Goal: Transaction & Acquisition: Purchase product/service

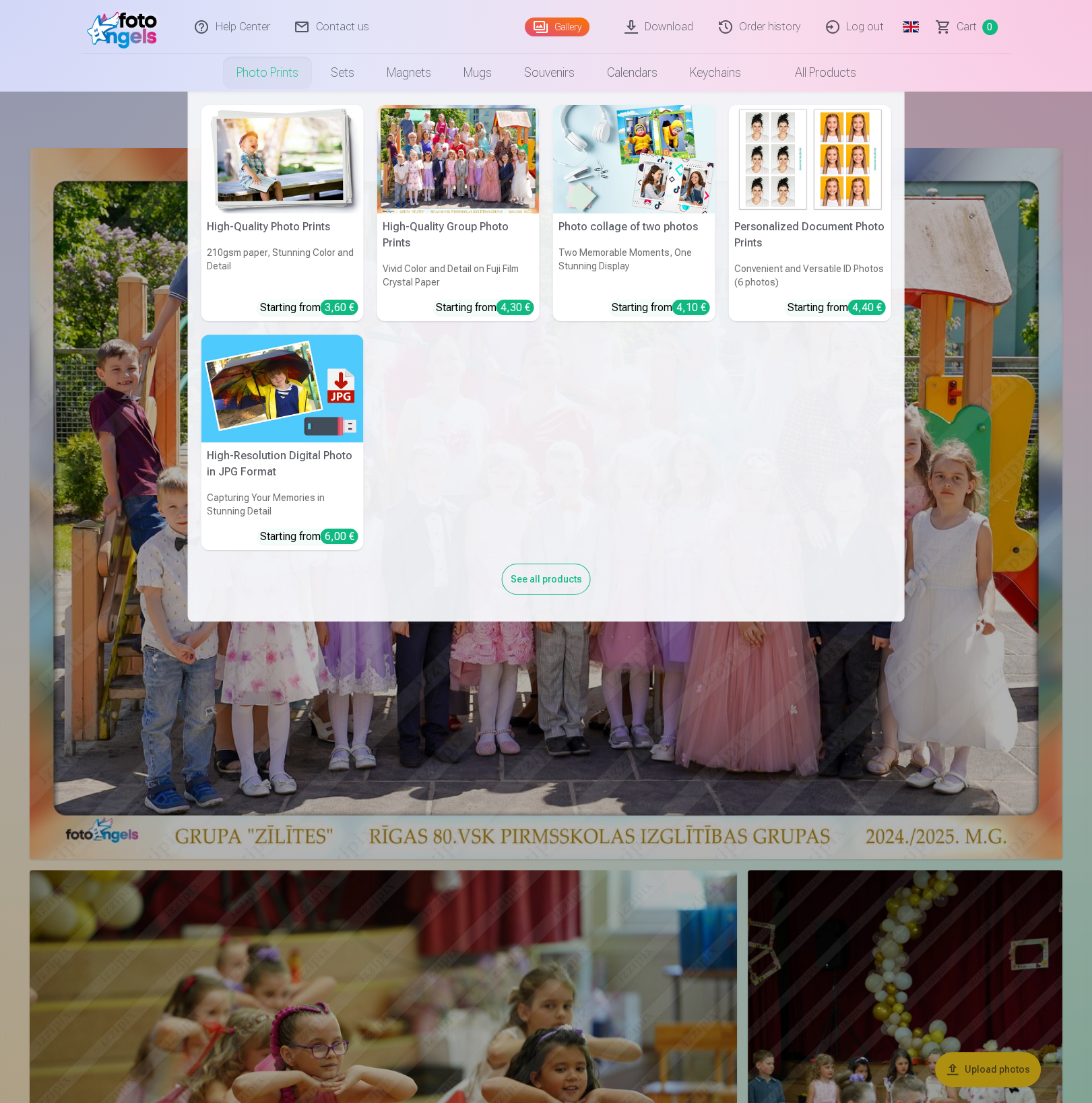
click at [294, 162] on img at bounding box center [282, 159] width 162 height 108
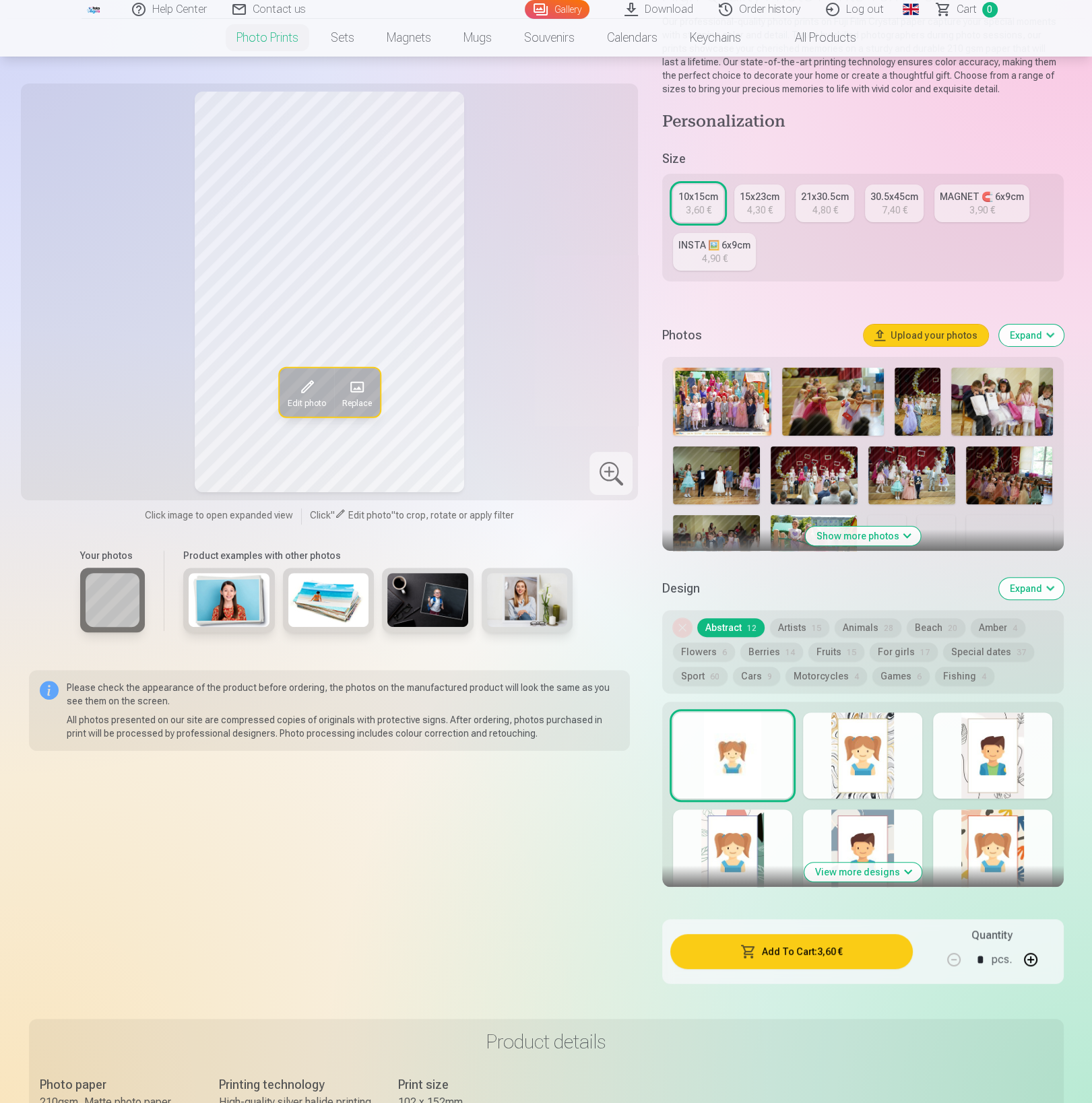
scroll to position [147, 0]
click at [863, 739] on div at bounding box center [863, 755] width 119 height 86
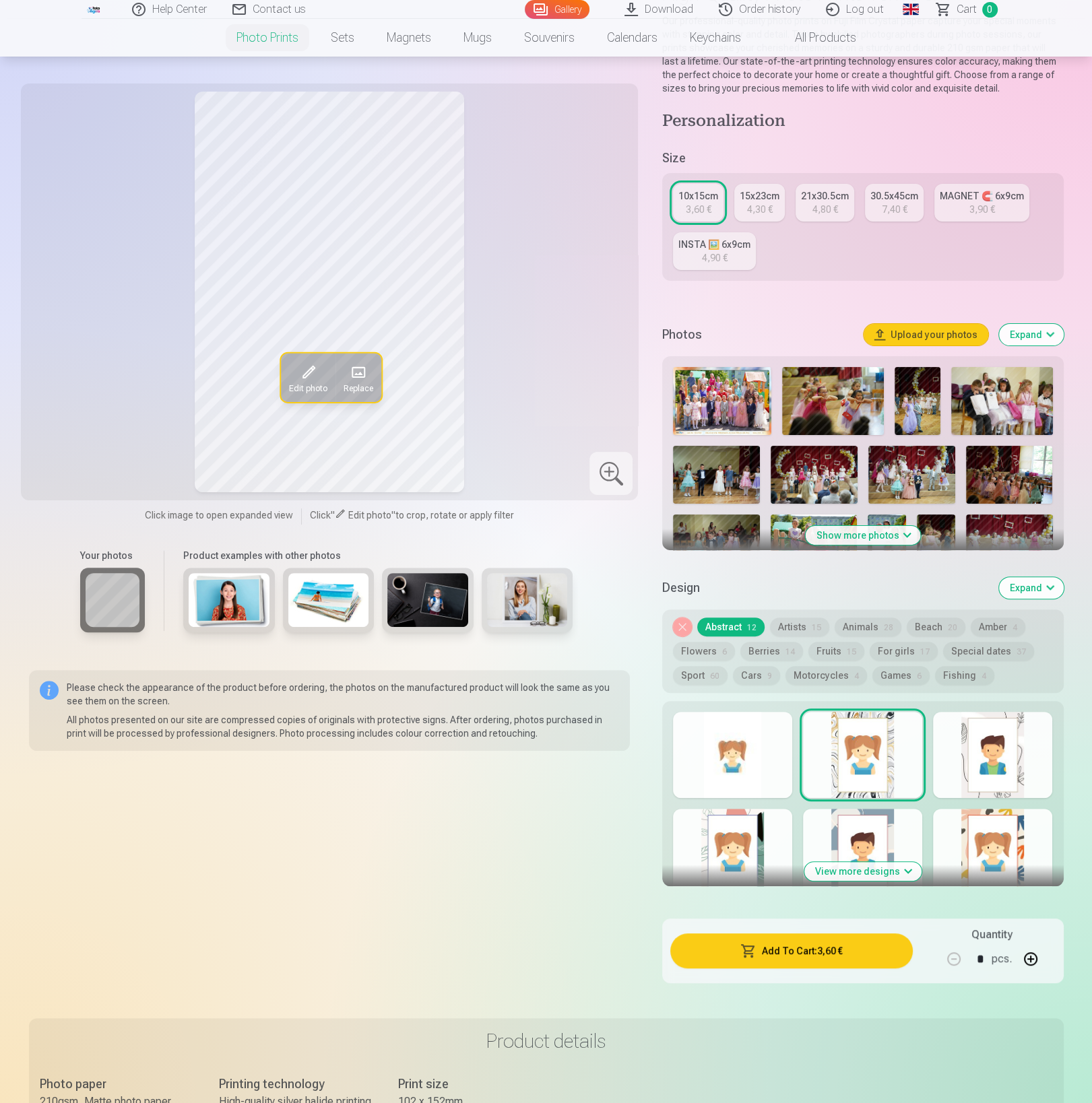
click at [972, 742] on div at bounding box center [993, 755] width 119 height 86
click at [897, 756] on div at bounding box center [863, 755] width 119 height 86
click at [1010, 830] on div at bounding box center [993, 852] width 119 height 86
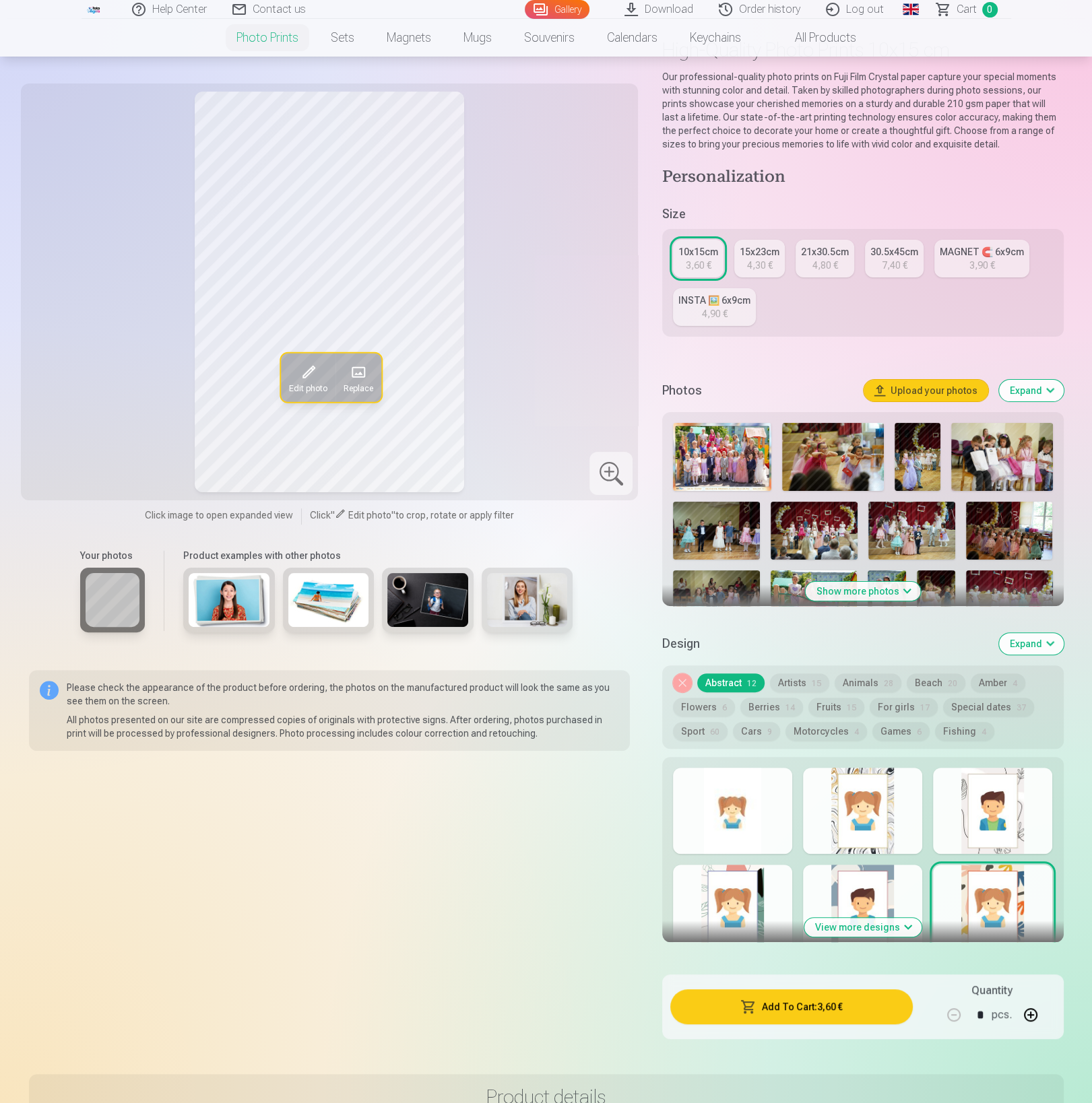
scroll to position [88, 0]
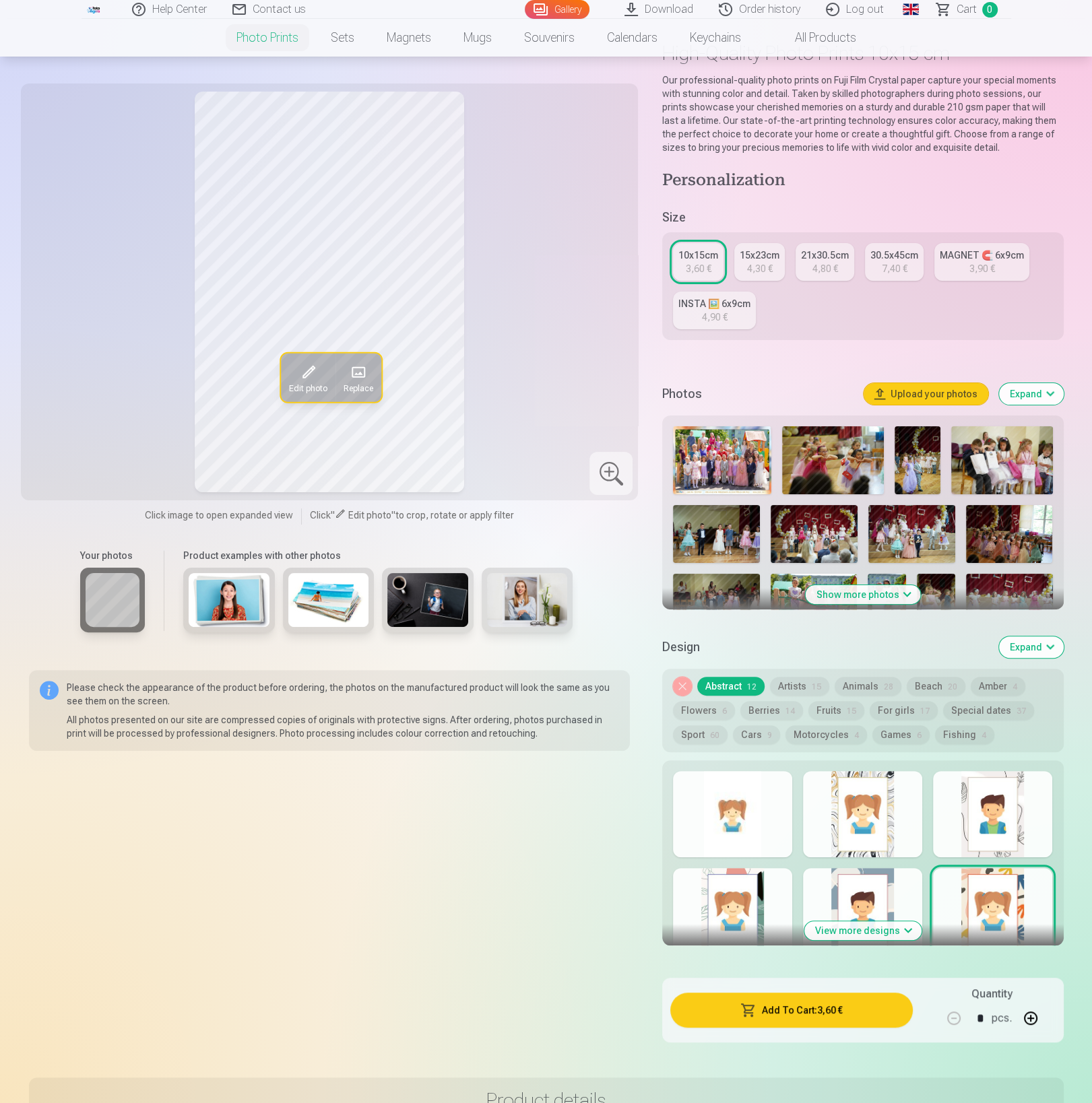
click at [752, 256] on div "15x23cm" at bounding box center [759, 256] width 40 height 14
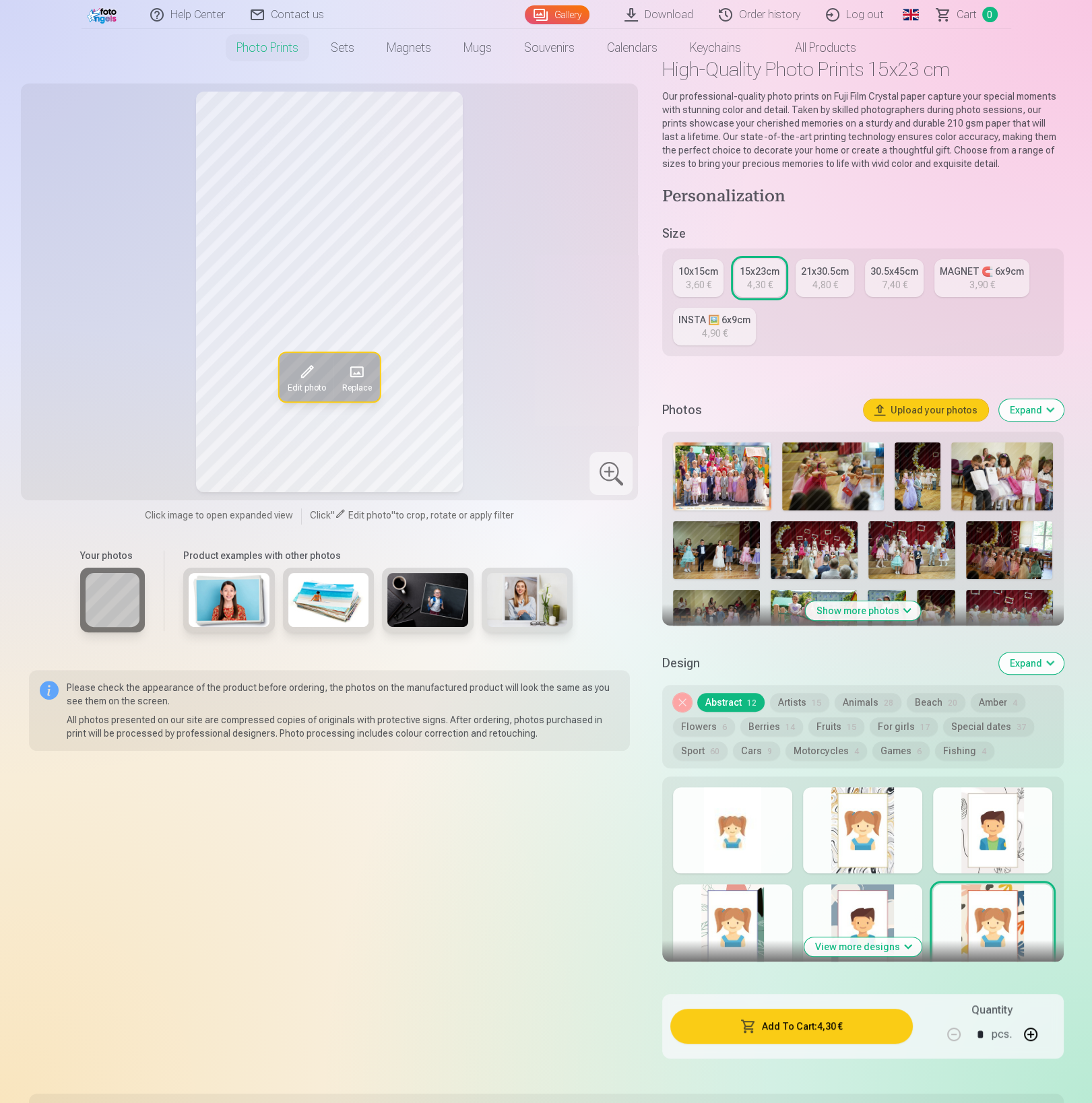
scroll to position [95, 0]
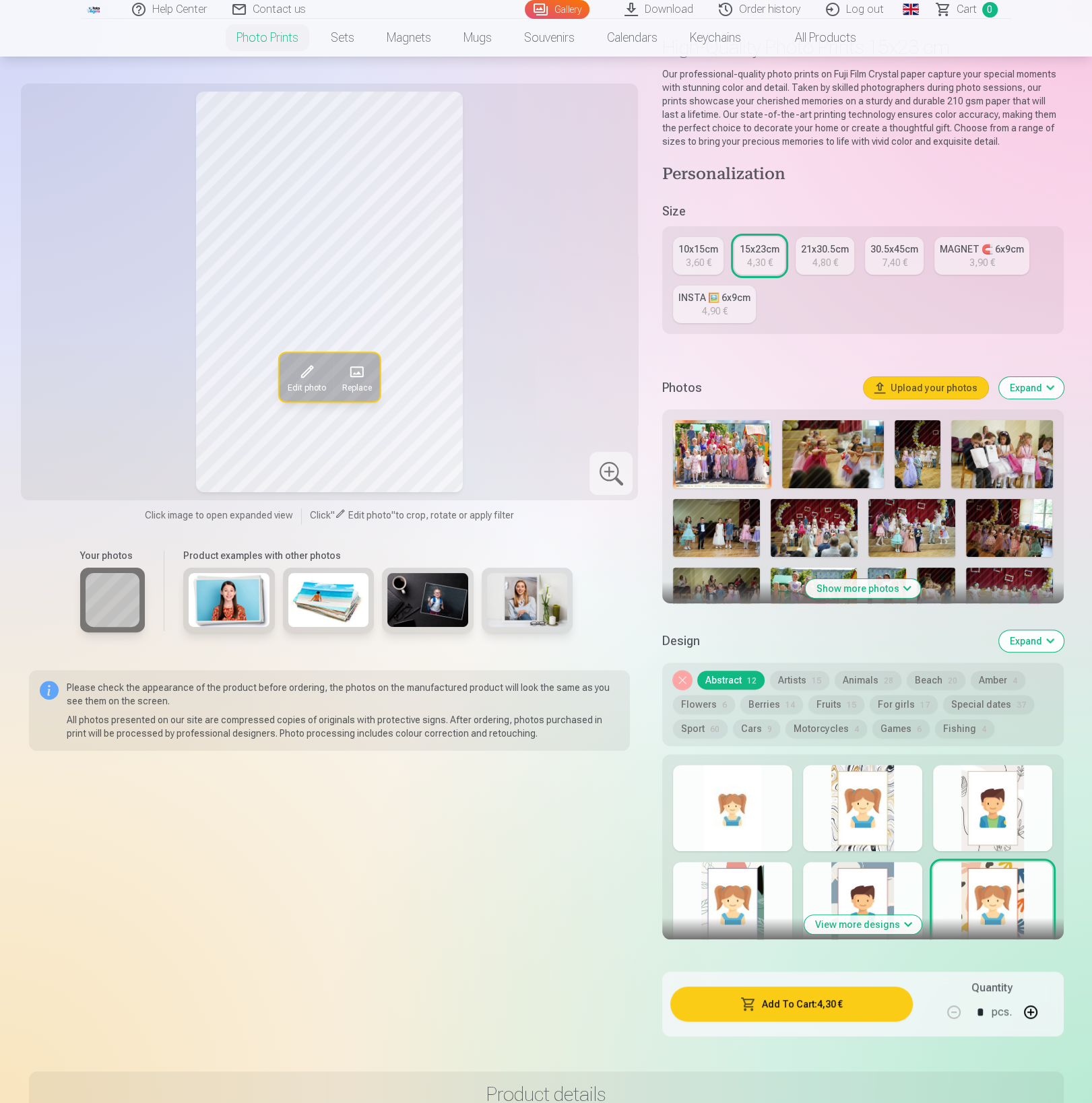
click at [891, 588] on button "Show more photos" at bounding box center [863, 588] width 115 height 19
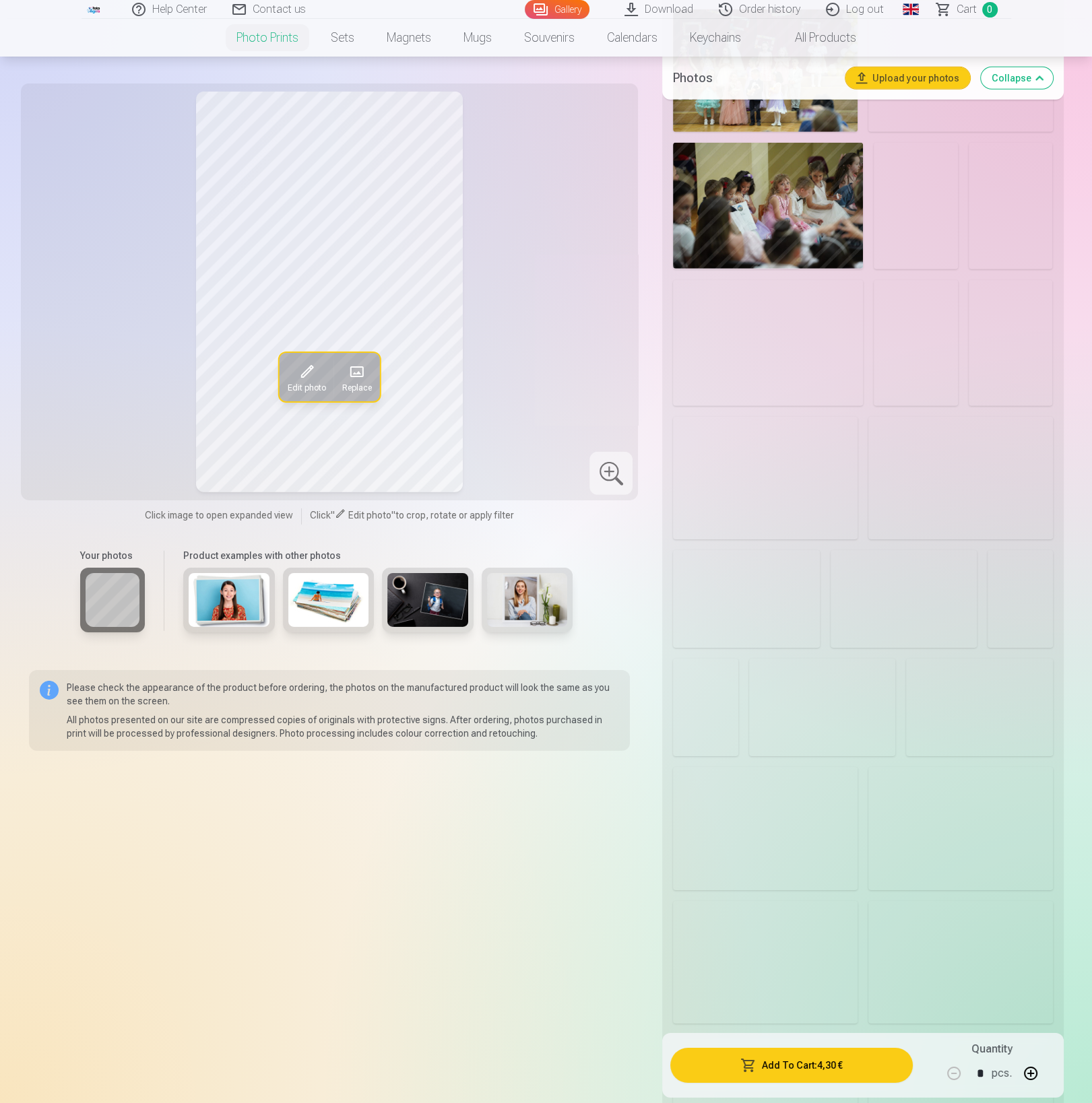
scroll to position [4278, 0]
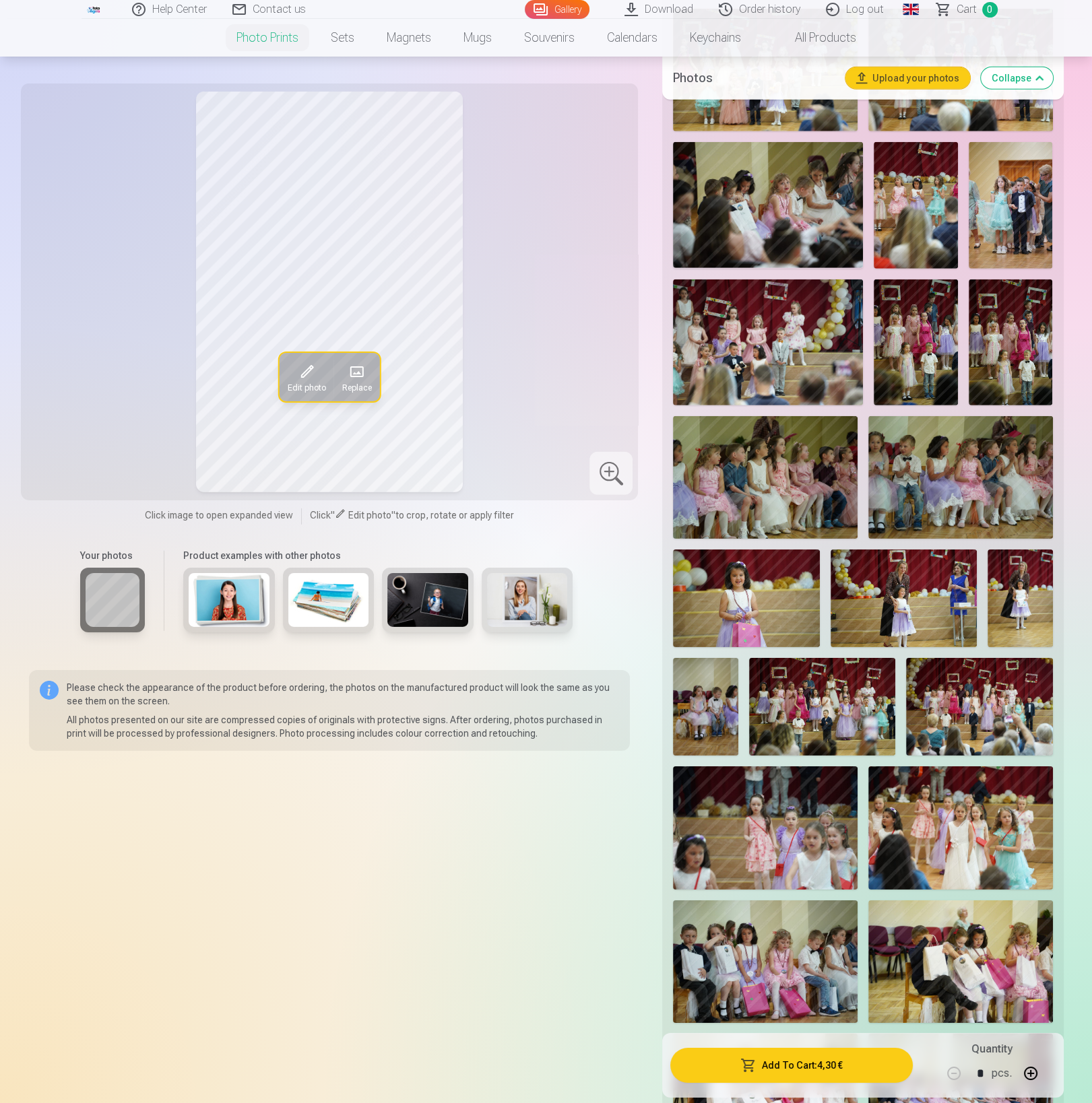
click at [752, 597] on img at bounding box center [745, 598] width 146 height 98
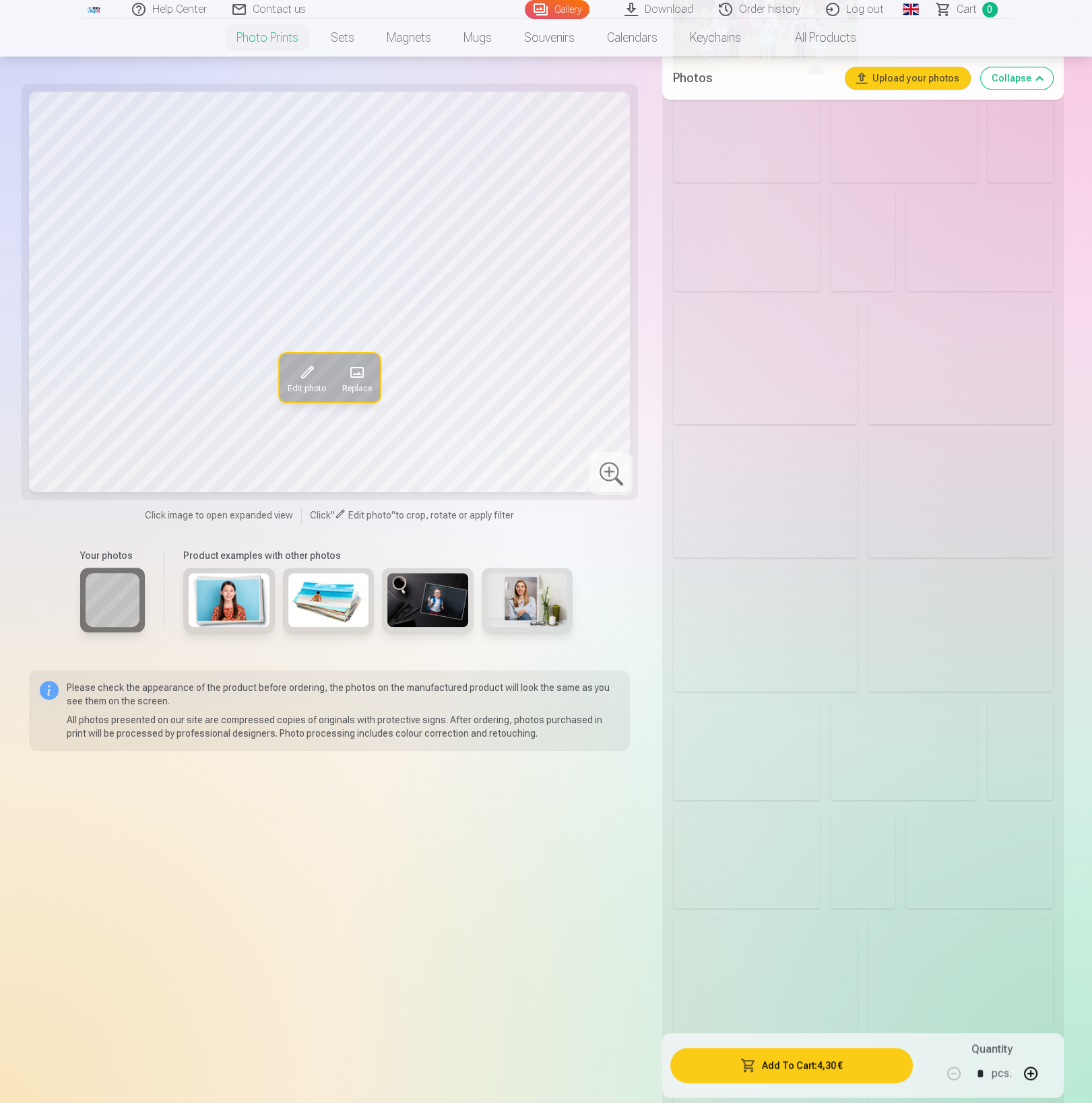
scroll to position [6223, 0]
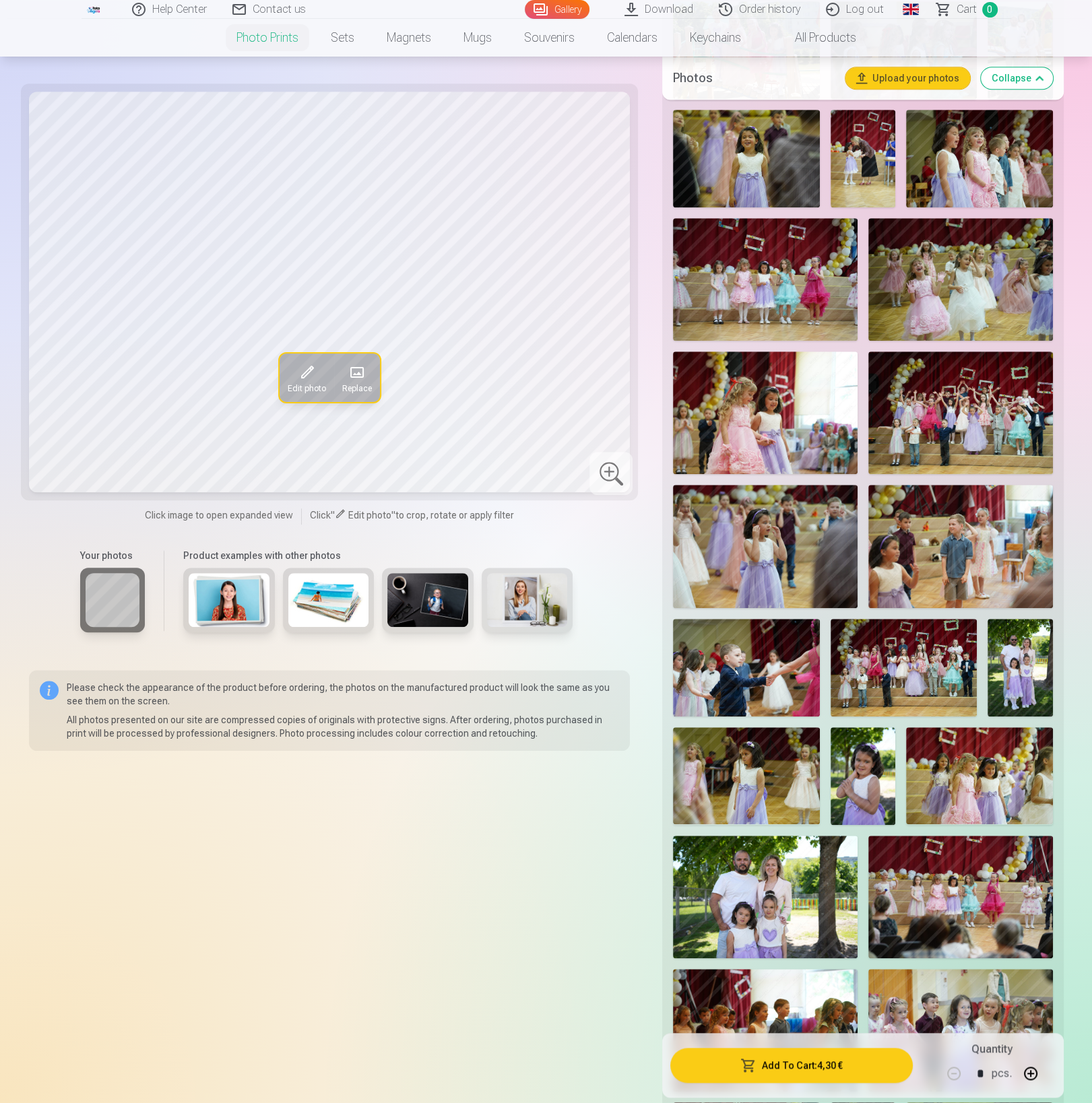
click at [1025, 79] on button "Collapse" at bounding box center [1016, 77] width 72 height 21
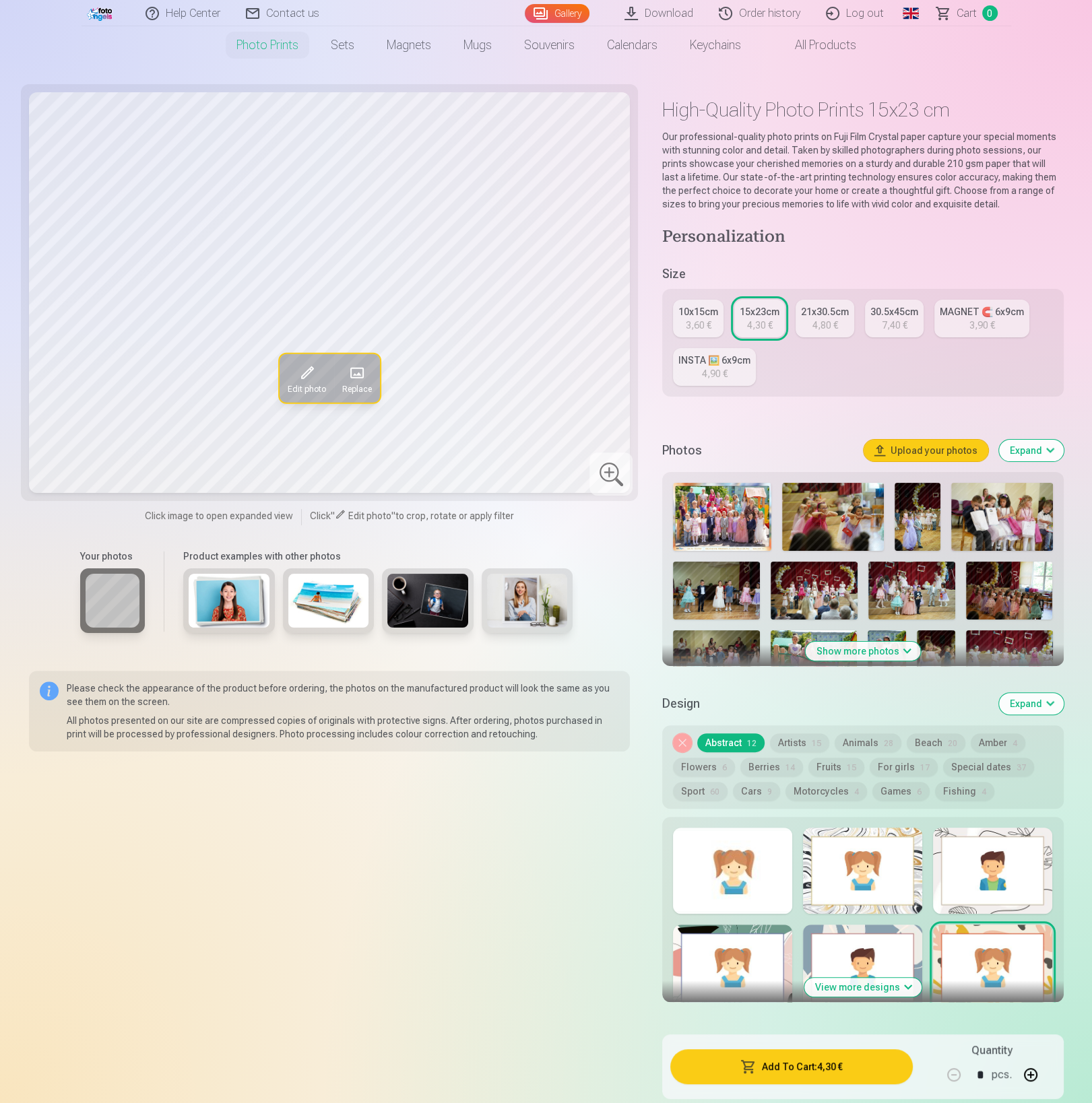
scroll to position [27, 0]
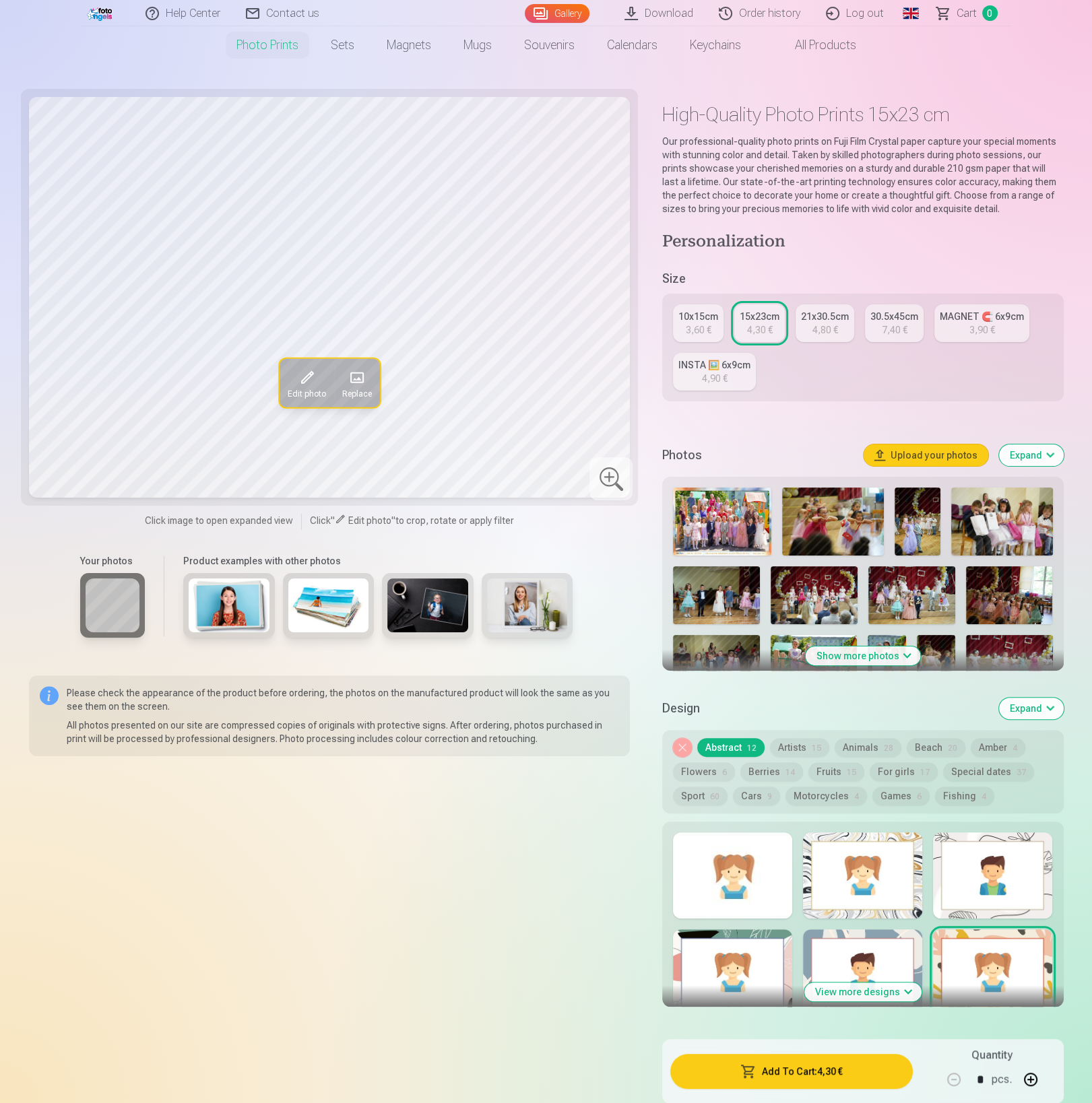
click at [850, 988] on button "View more designs" at bounding box center [863, 992] width 117 height 19
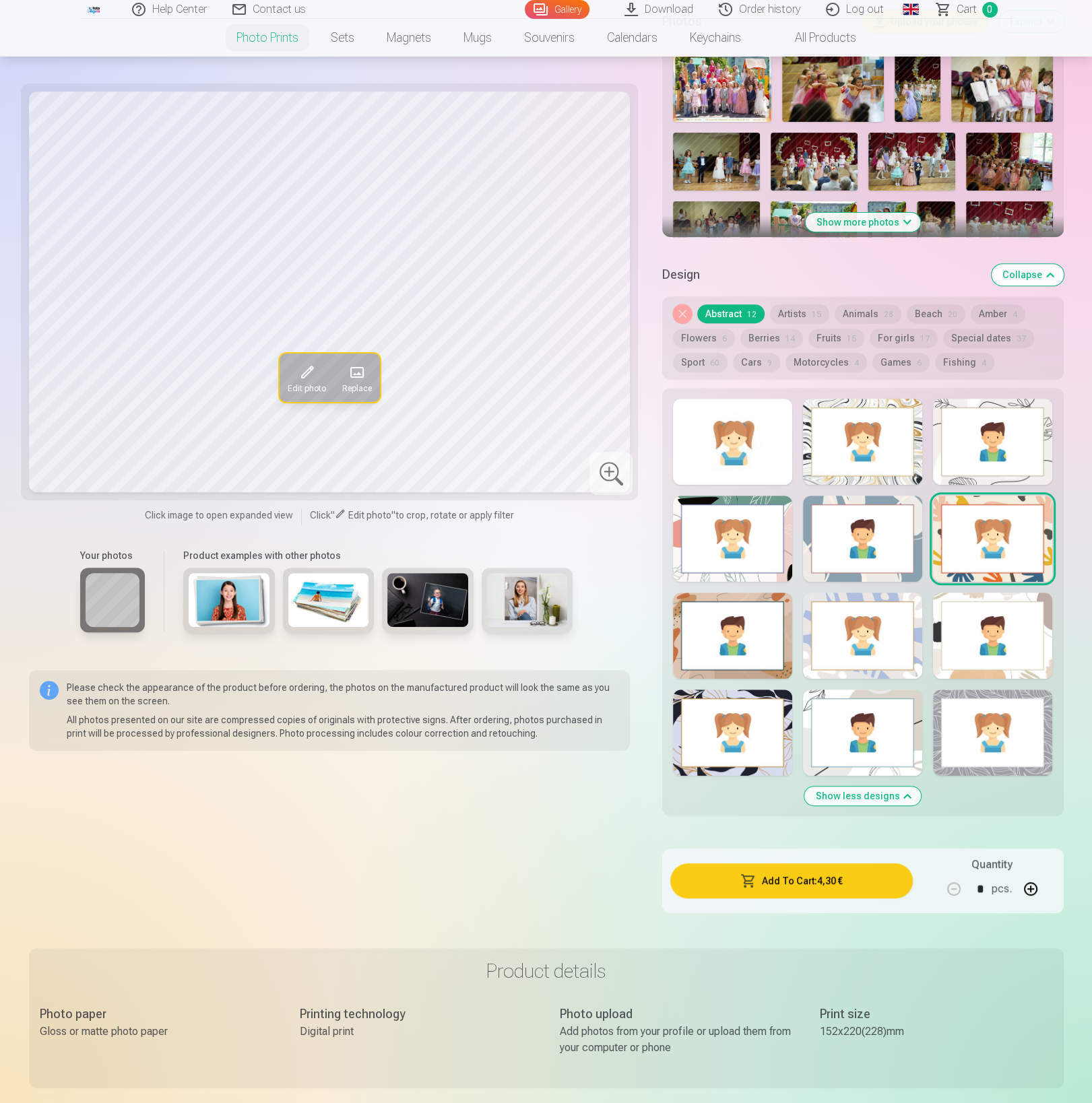
scroll to position [492, 0]
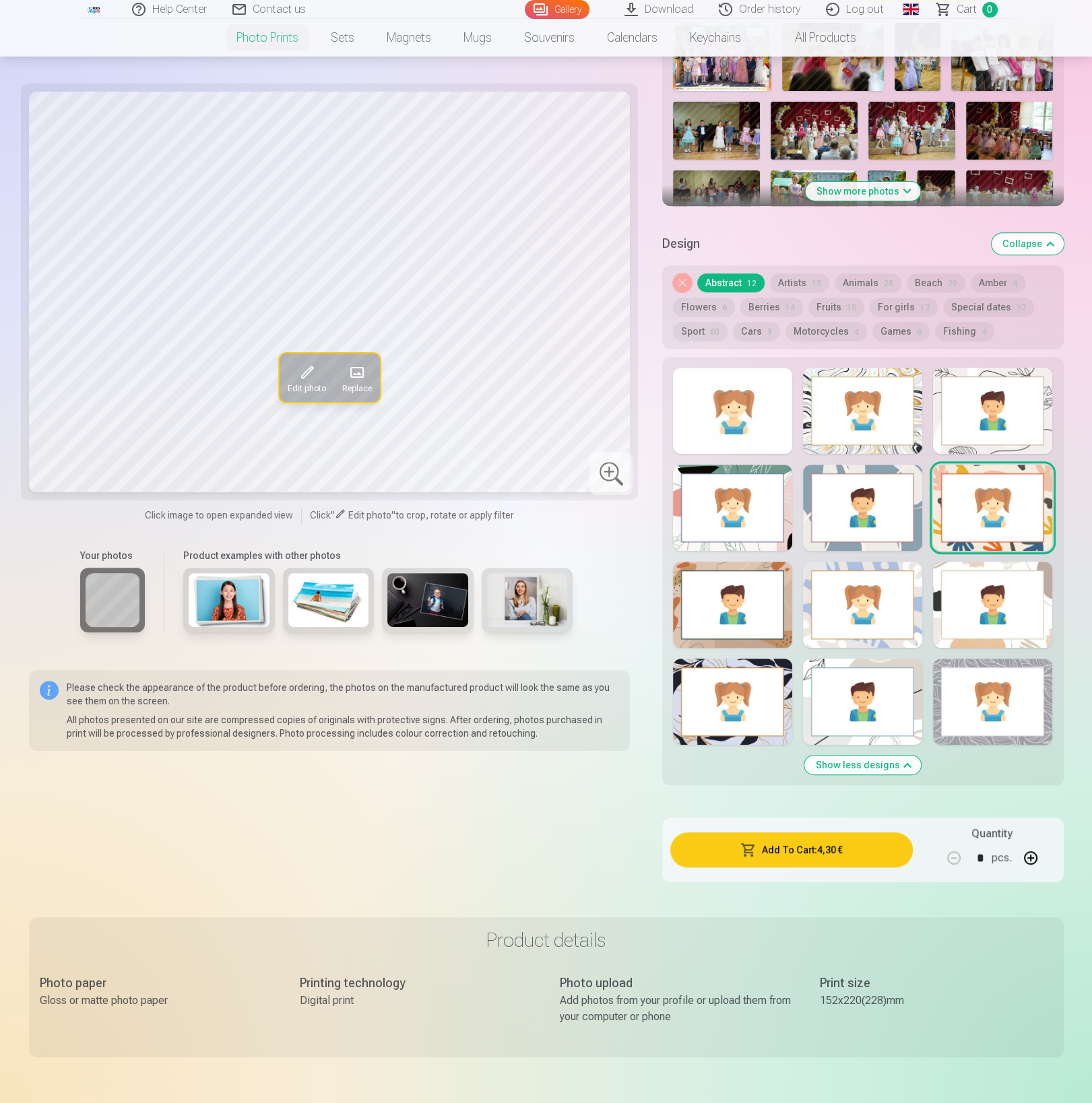
click at [980, 699] on div at bounding box center [993, 702] width 119 height 86
click at [865, 606] on div at bounding box center [863, 605] width 119 height 86
click at [802, 286] on button "Artists 15" at bounding box center [799, 283] width 60 height 19
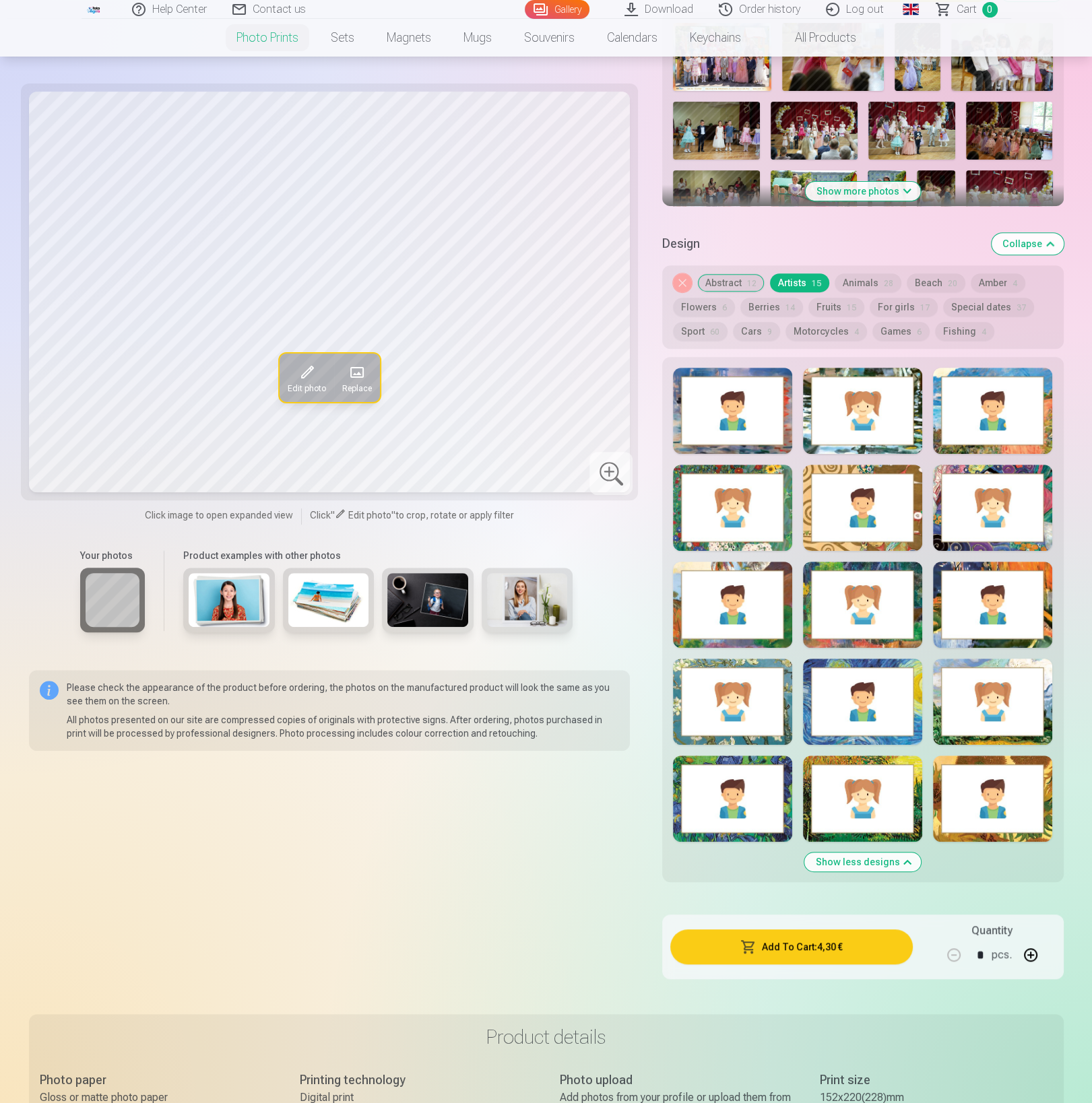
click at [854, 390] on div at bounding box center [863, 411] width 119 height 86
click at [732, 401] on div at bounding box center [732, 411] width 119 height 86
click at [973, 411] on div at bounding box center [993, 411] width 119 height 86
click at [992, 490] on div at bounding box center [993, 508] width 119 height 86
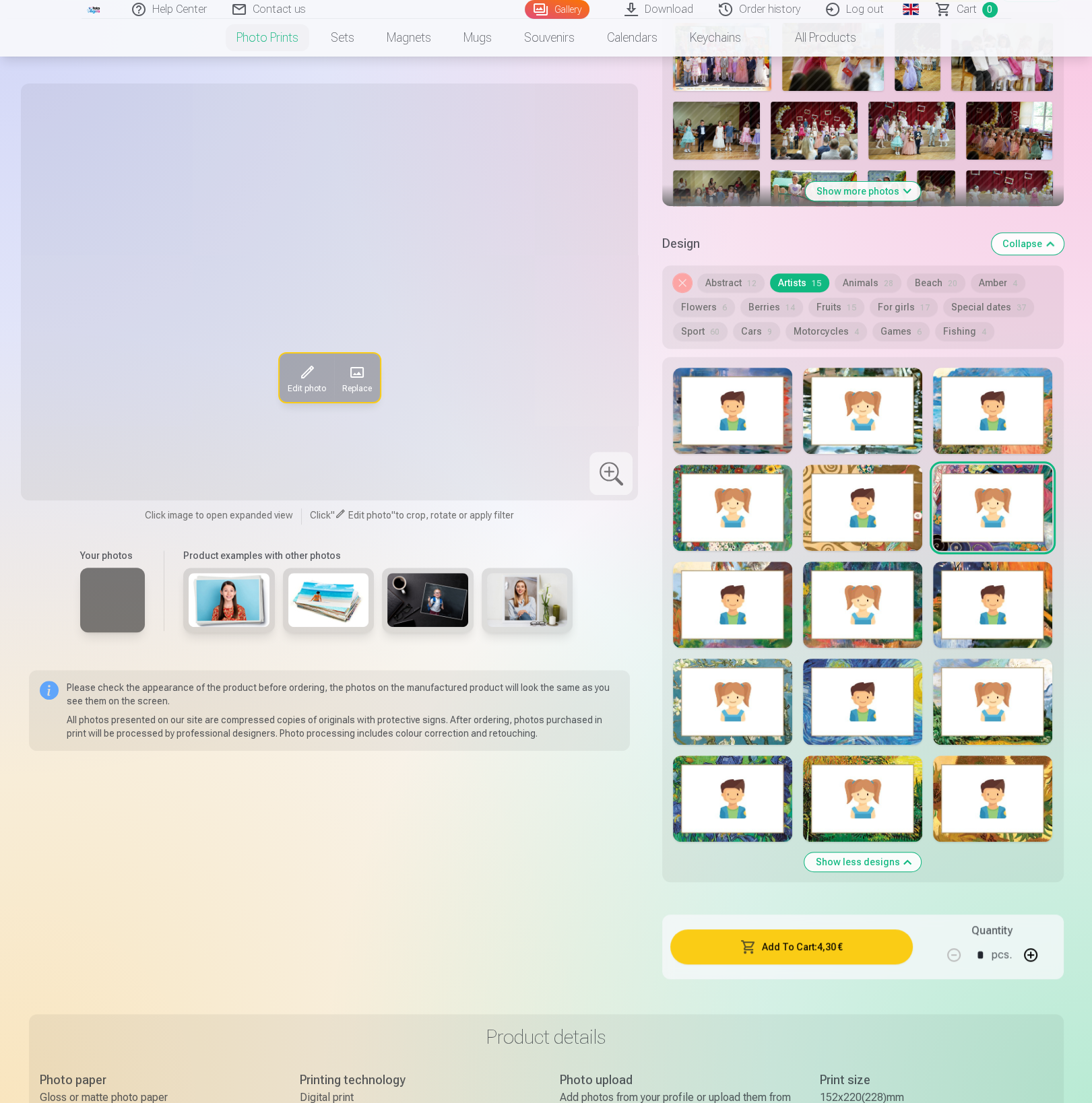
click at [864, 519] on div at bounding box center [863, 508] width 119 height 86
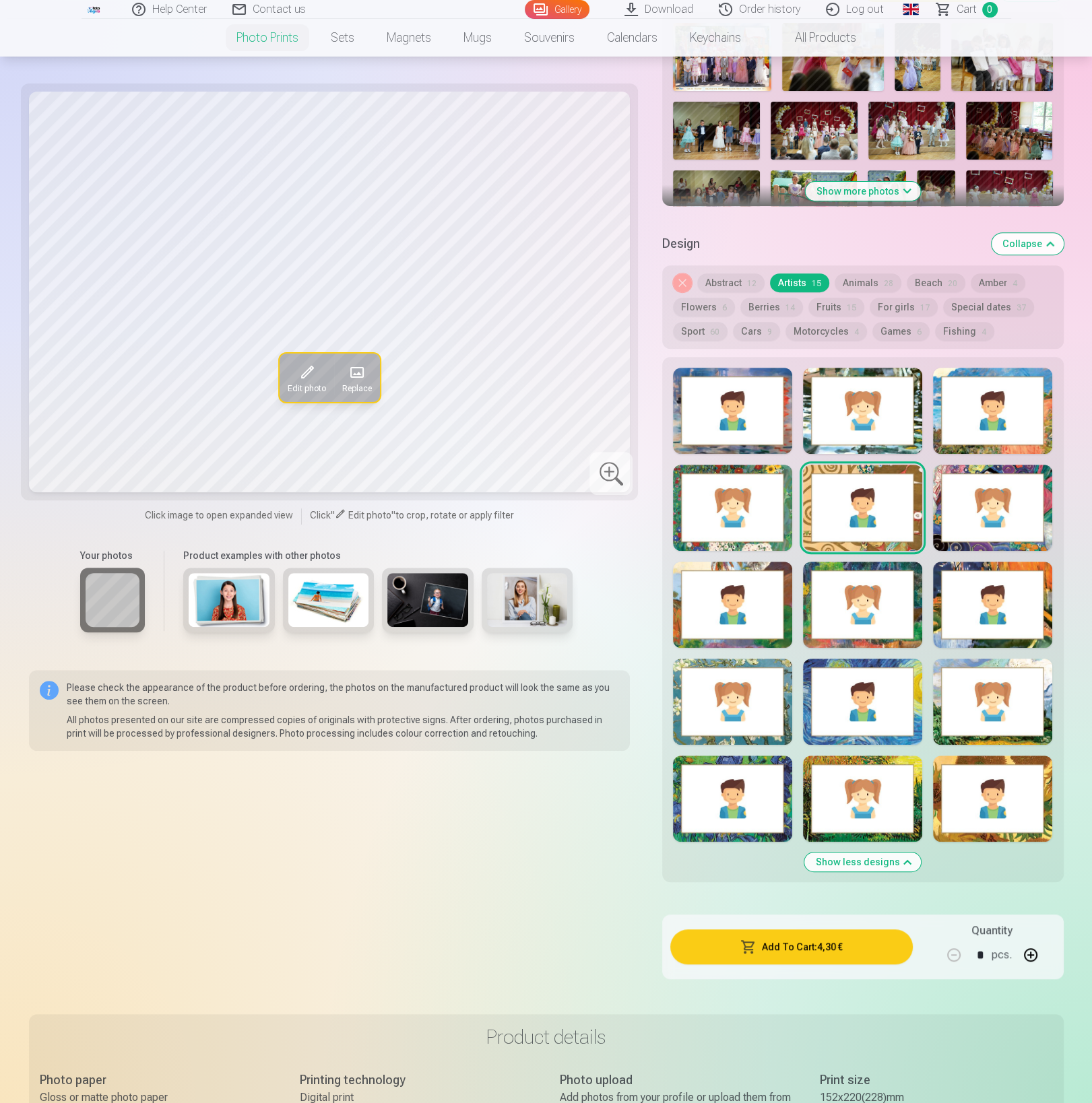
click at [832, 615] on div at bounding box center [863, 605] width 119 height 86
click at [702, 791] on div at bounding box center [732, 799] width 119 height 86
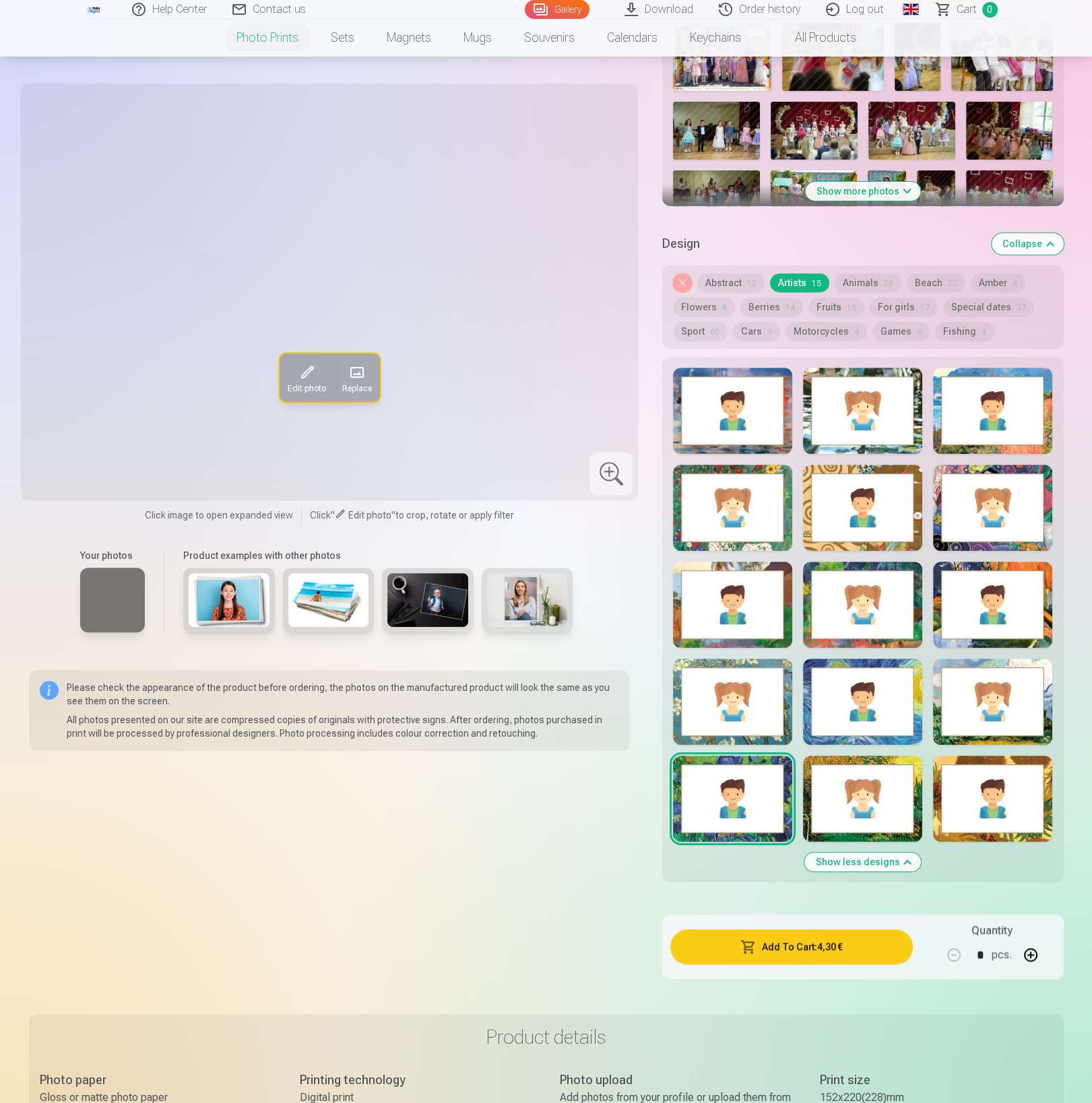
click at [854, 789] on div at bounding box center [863, 799] width 119 height 86
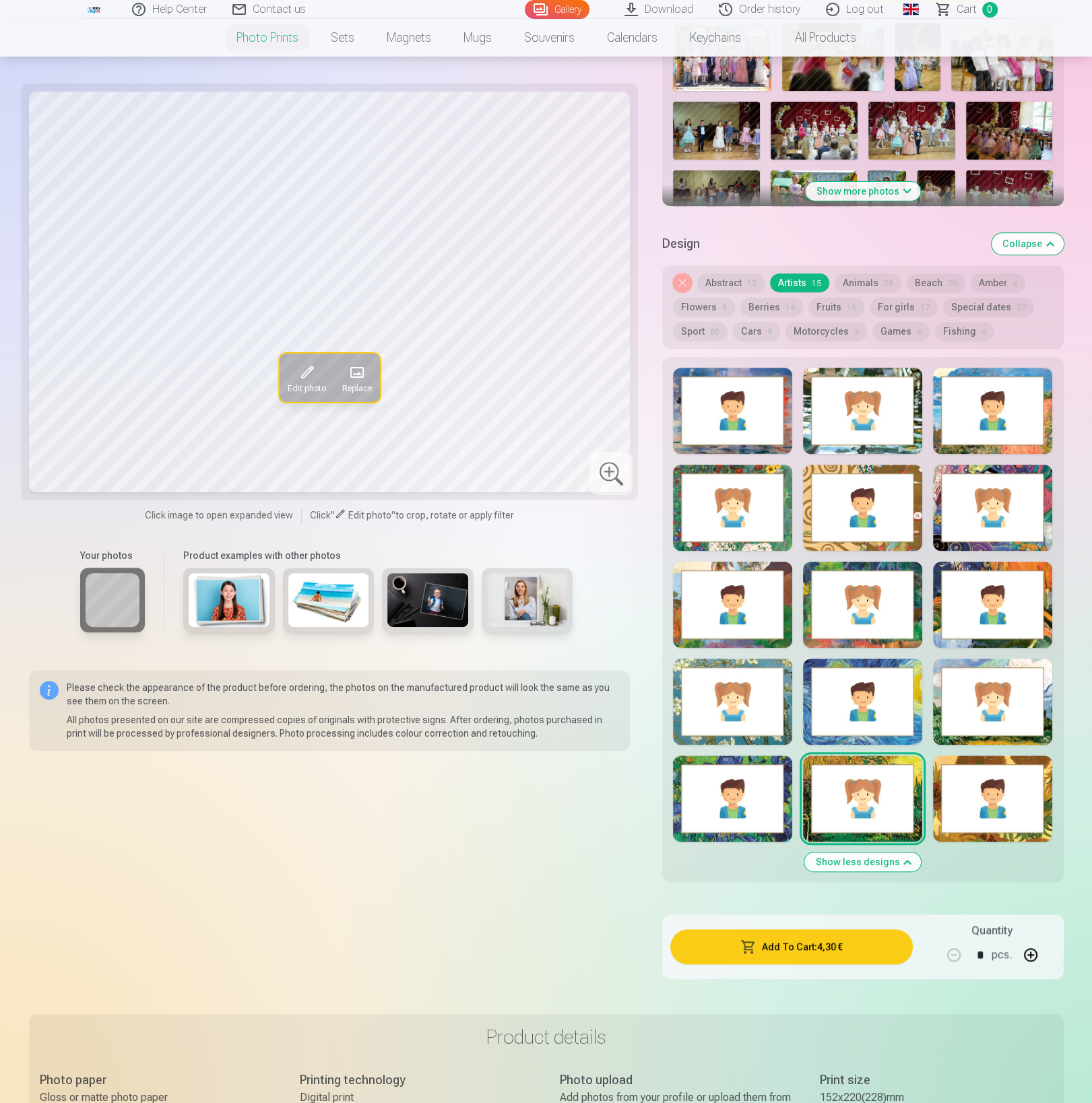
click at [1002, 791] on div at bounding box center [993, 799] width 119 height 86
click at [985, 726] on div at bounding box center [993, 702] width 119 height 86
click at [855, 722] on div at bounding box center [863, 702] width 119 height 86
click at [750, 709] on div at bounding box center [732, 702] width 119 height 86
click at [747, 626] on div at bounding box center [732, 605] width 119 height 86
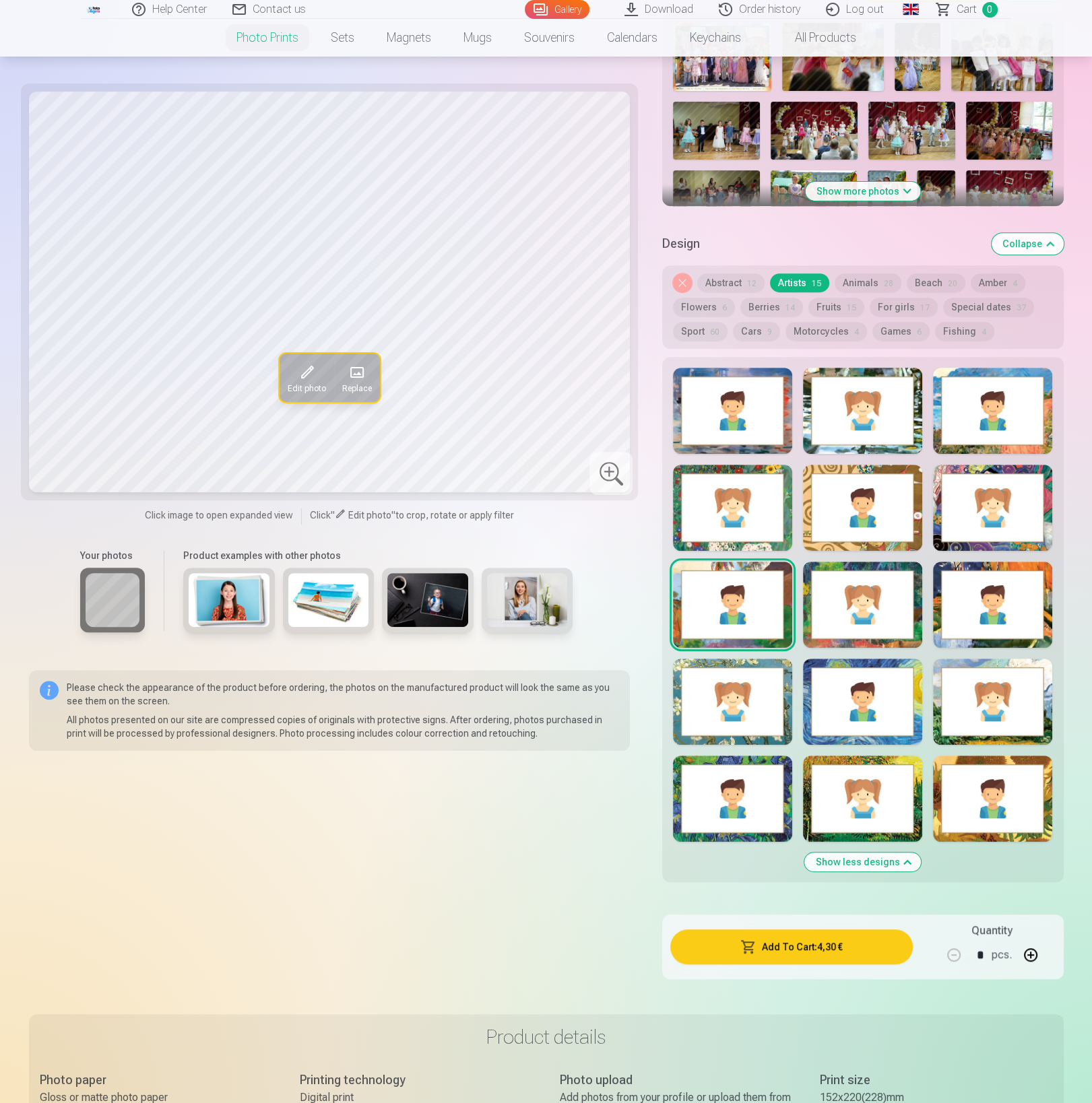
click at [857, 617] on div at bounding box center [863, 605] width 119 height 86
click at [954, 616] on div at bounding box center [993, 605] width 119 height 86
click at [979, 528] on div at bounding box center [993, 508] width 119 height 86
click at [892, 526] on div at bounding box center [863, 508] width 119 height 86
click at [756, 528] on div at bounding box center [732, 508] width 119 height 86
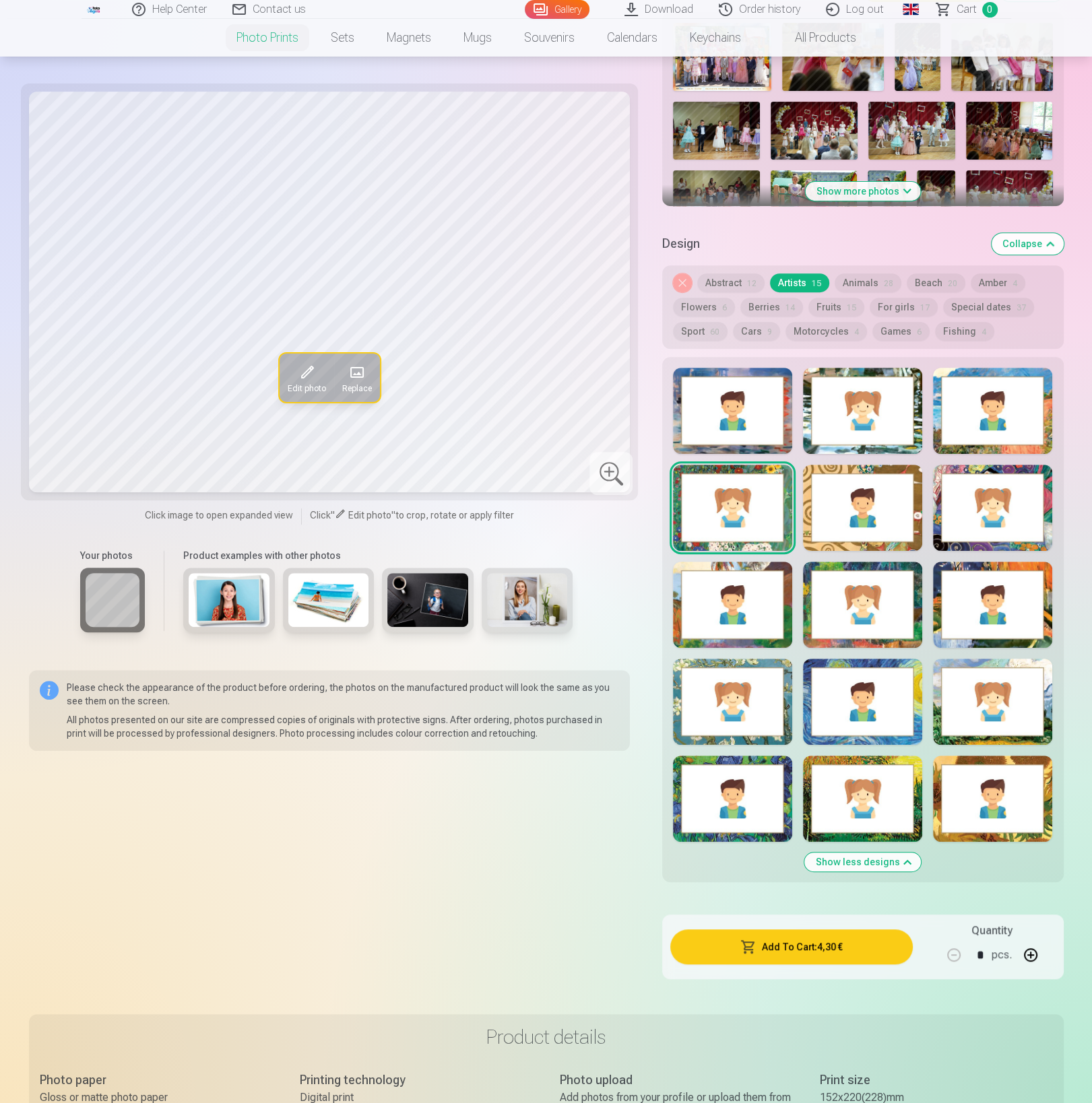
click at [744, 427] on div at bounding box center [732, 411] width 119 height 86
click at [851, 423] on div at bounding box center [863, 411] width 119 height 86
click at [969, 419] on div at bounding box center [993, 411] width 119 height 86
click at [937, 335] on button "Fishing 4" at bounding box center [964, 332] width 60 height 19
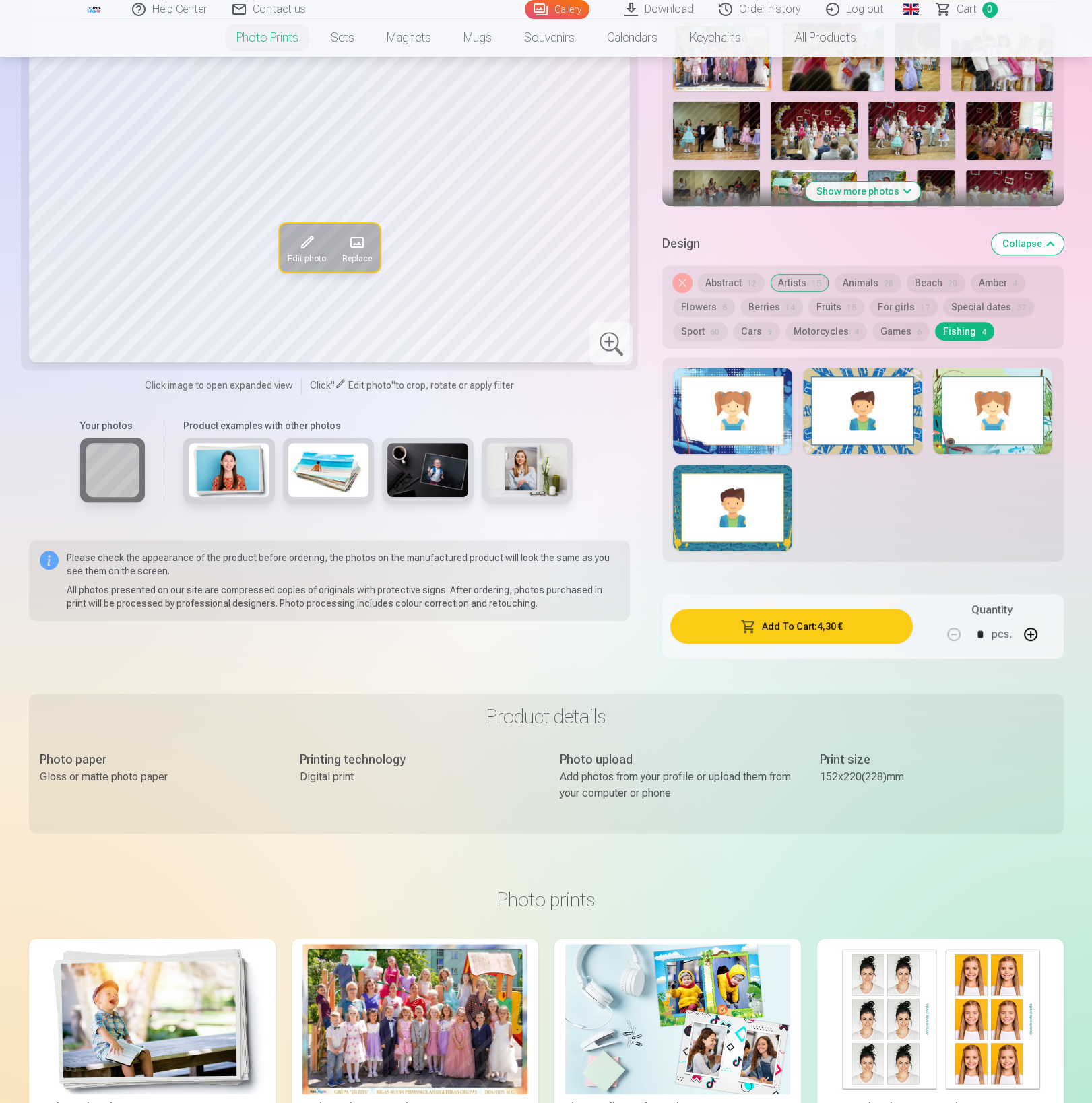
click at [749, 508] on div at bounding box center [732, 508] width 119 height 86
click at [749, 412] on div at bounding box center [732, 411] width 119 height 86
click at [889, 410] on div at bounding box center [863, 411] width 119 height 86
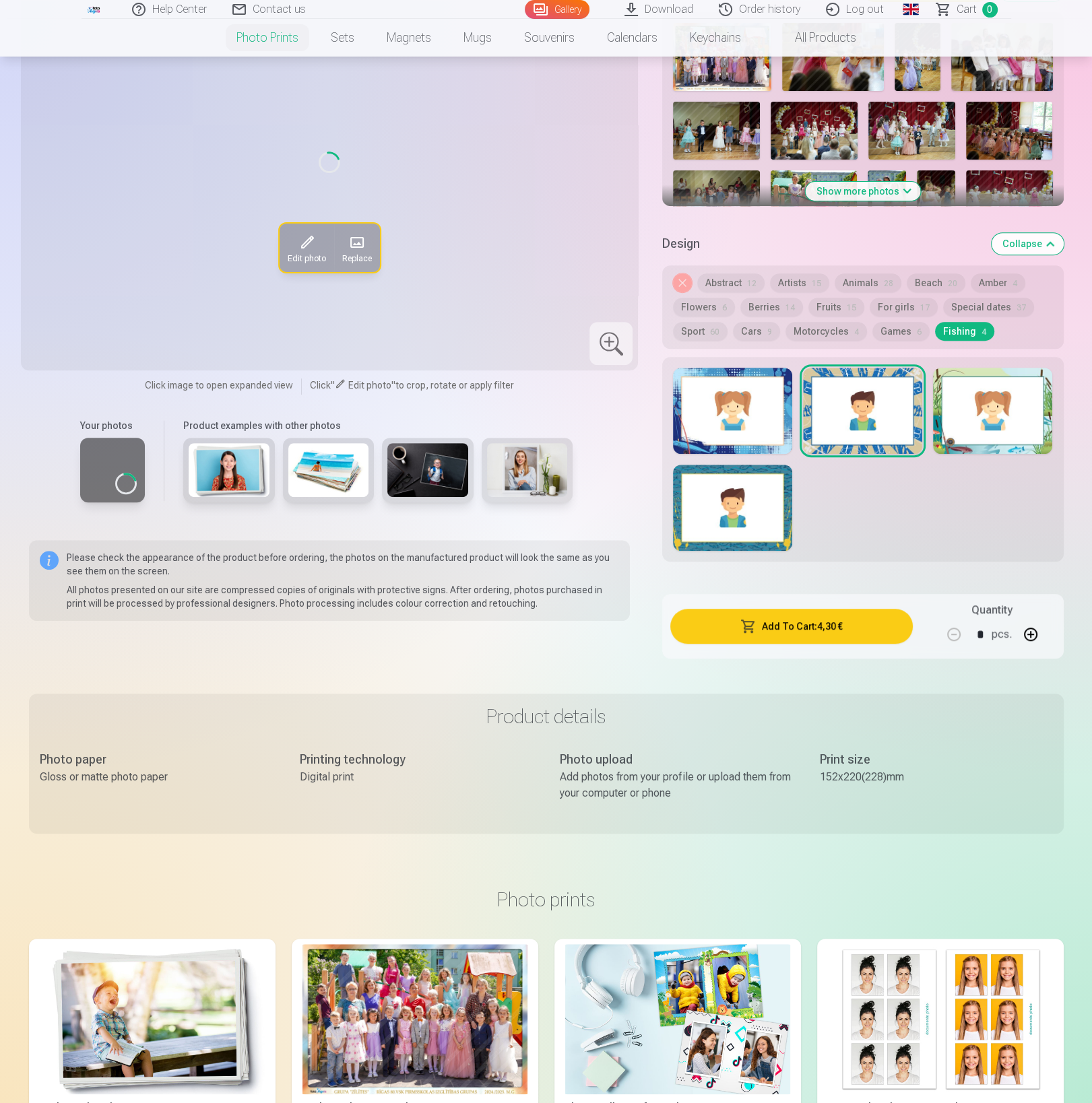
click at [1002, 414] on div at bounding box center [993, 411] width 119 height 86
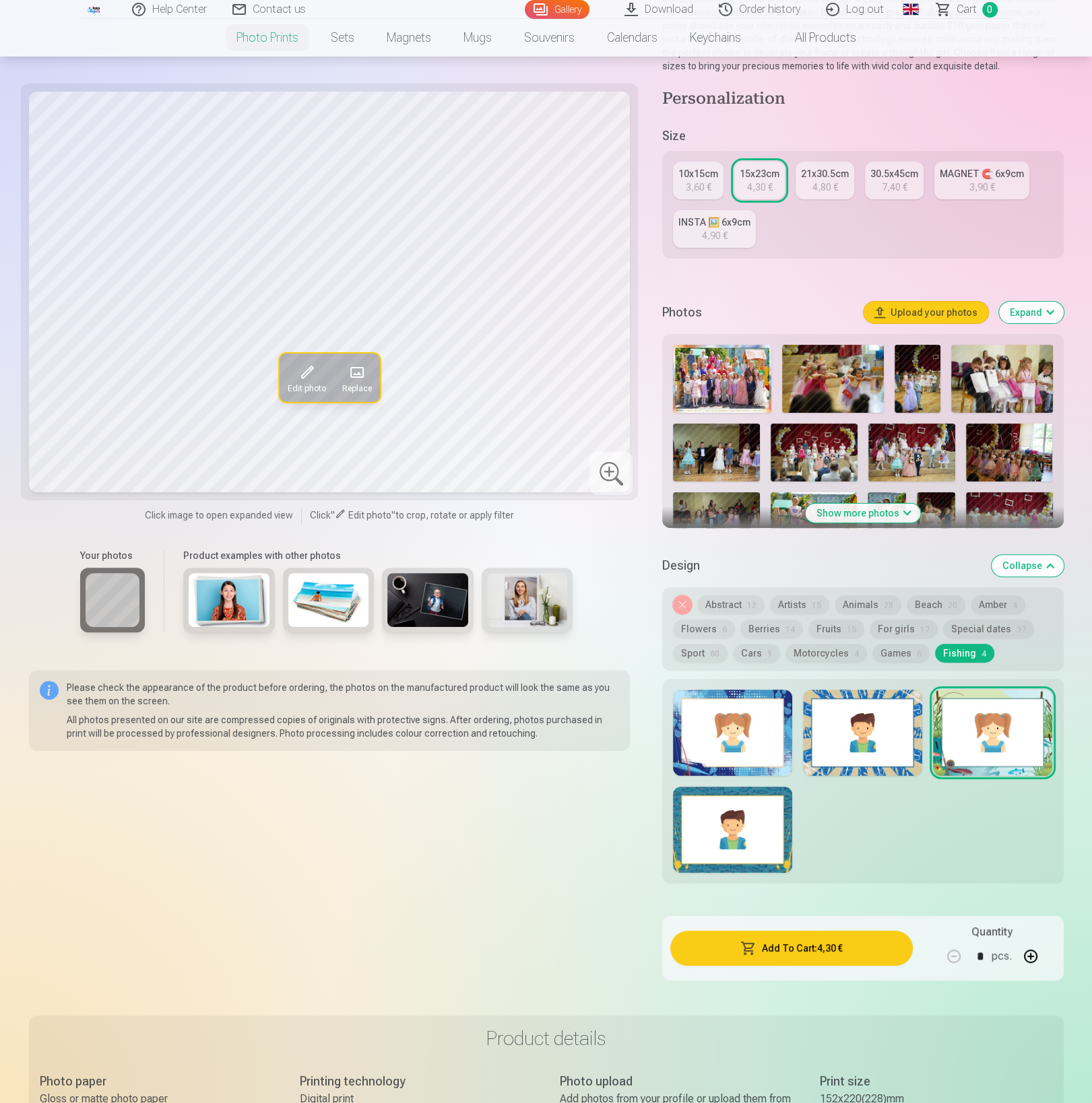
scroll to position [143, 0]
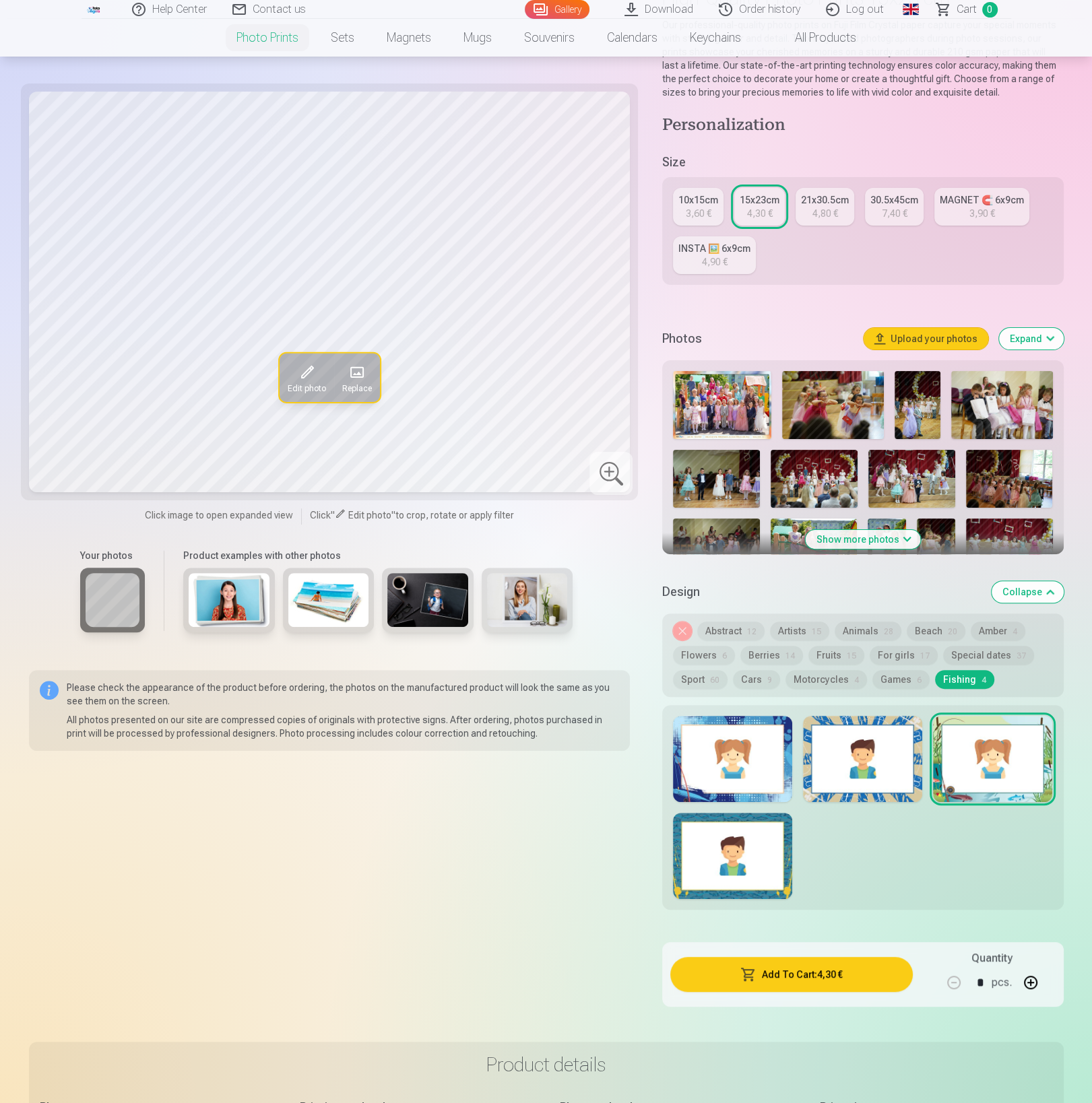
click at [912, 405] on img at bounding box center [917, 405] width 45 height 68
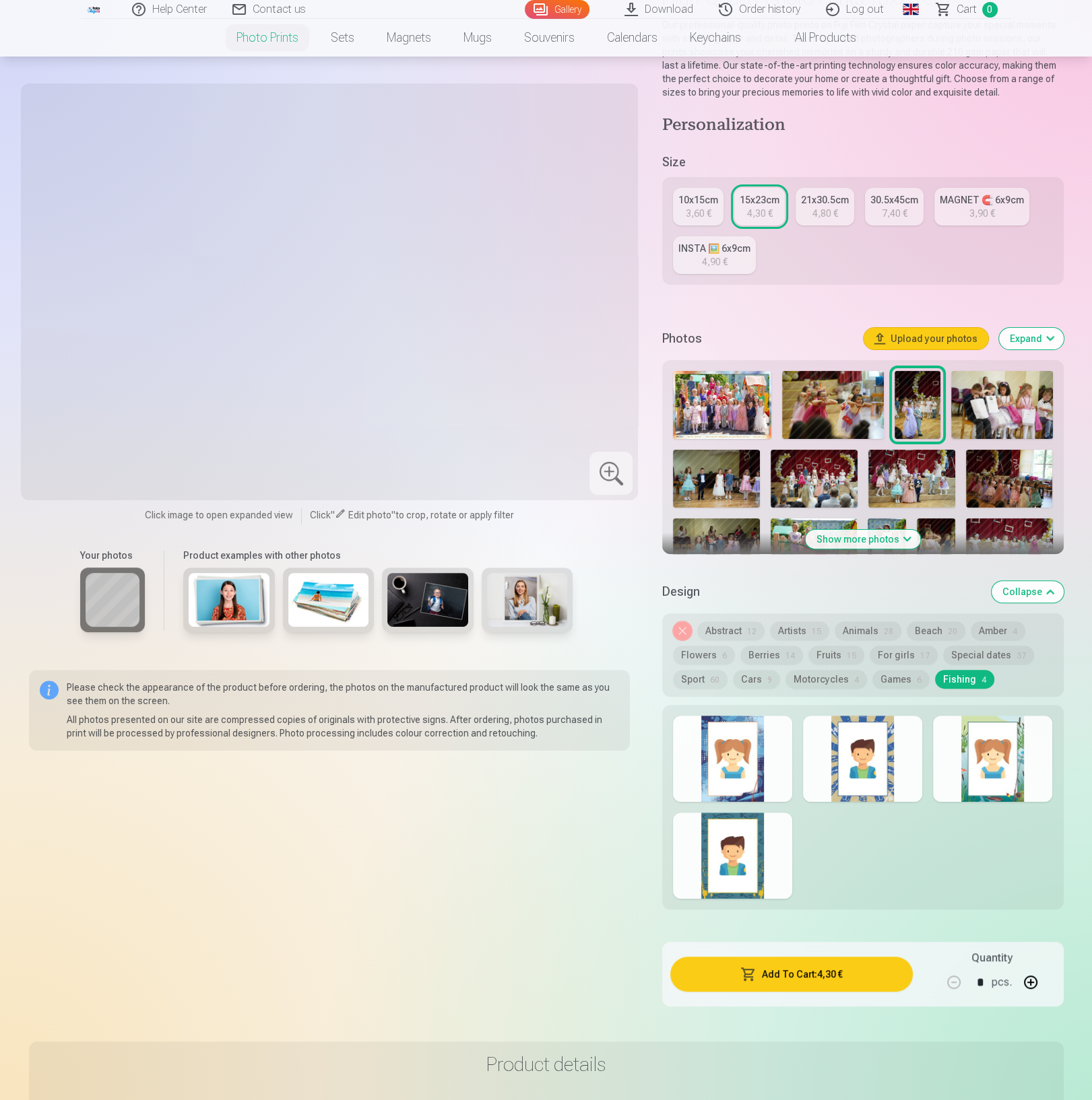
click at [900, 759] on div at bounding box center [863, 759] width 119 height 86
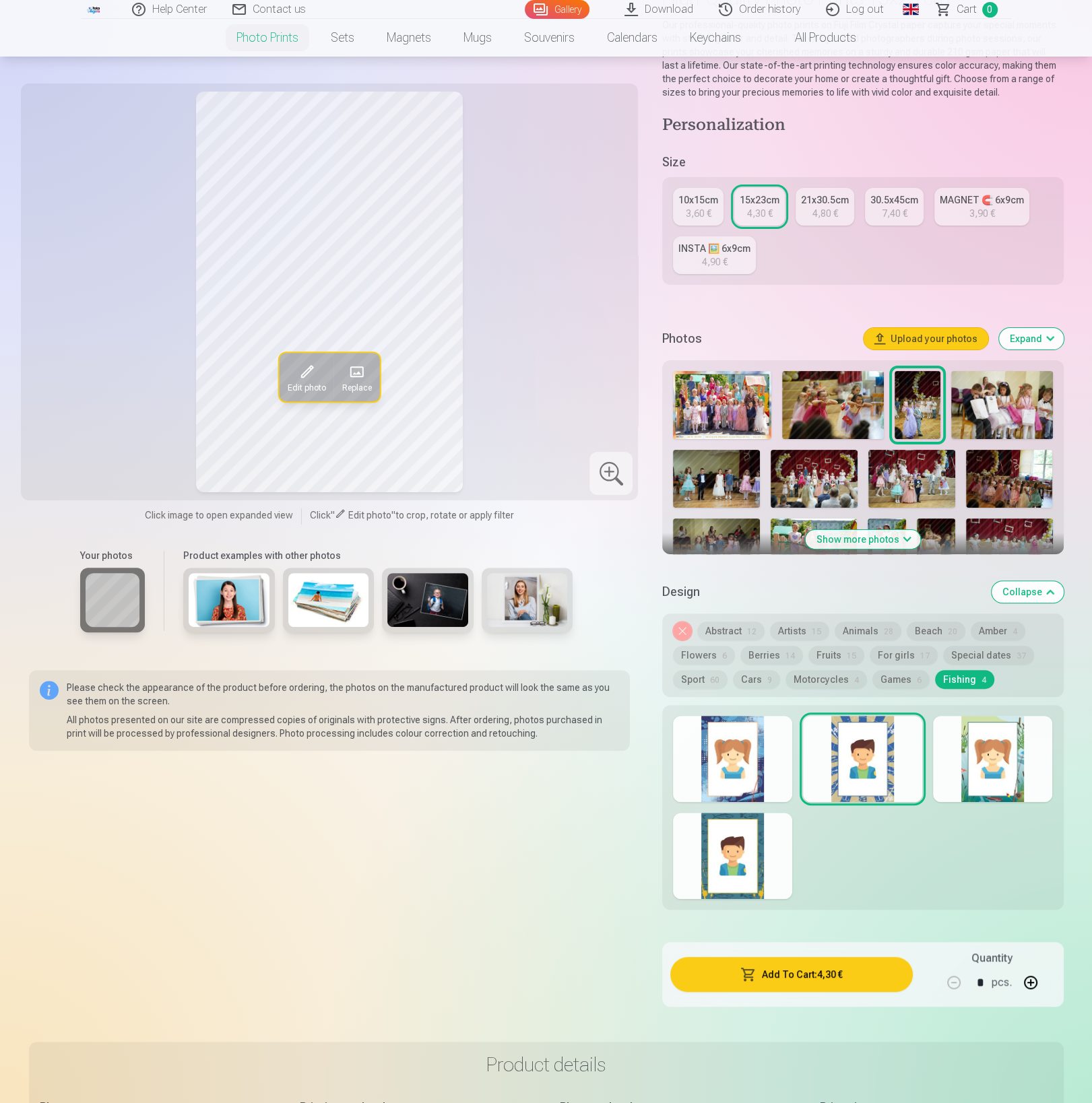
click at [729, 773] on div at bounding box center [732, 759] width 119 height 86
click at [725, 858] on div at bounding box center [732, 856] width 119 height 86
click at [967, 758] on div at bounding box center [993, 759] width 119 height 86
click at [864, 754] on div at bounding box center [863, 759] width 119 height 86
click at [743, 754] on div at bounding box center [732, 759] width 119 height 86
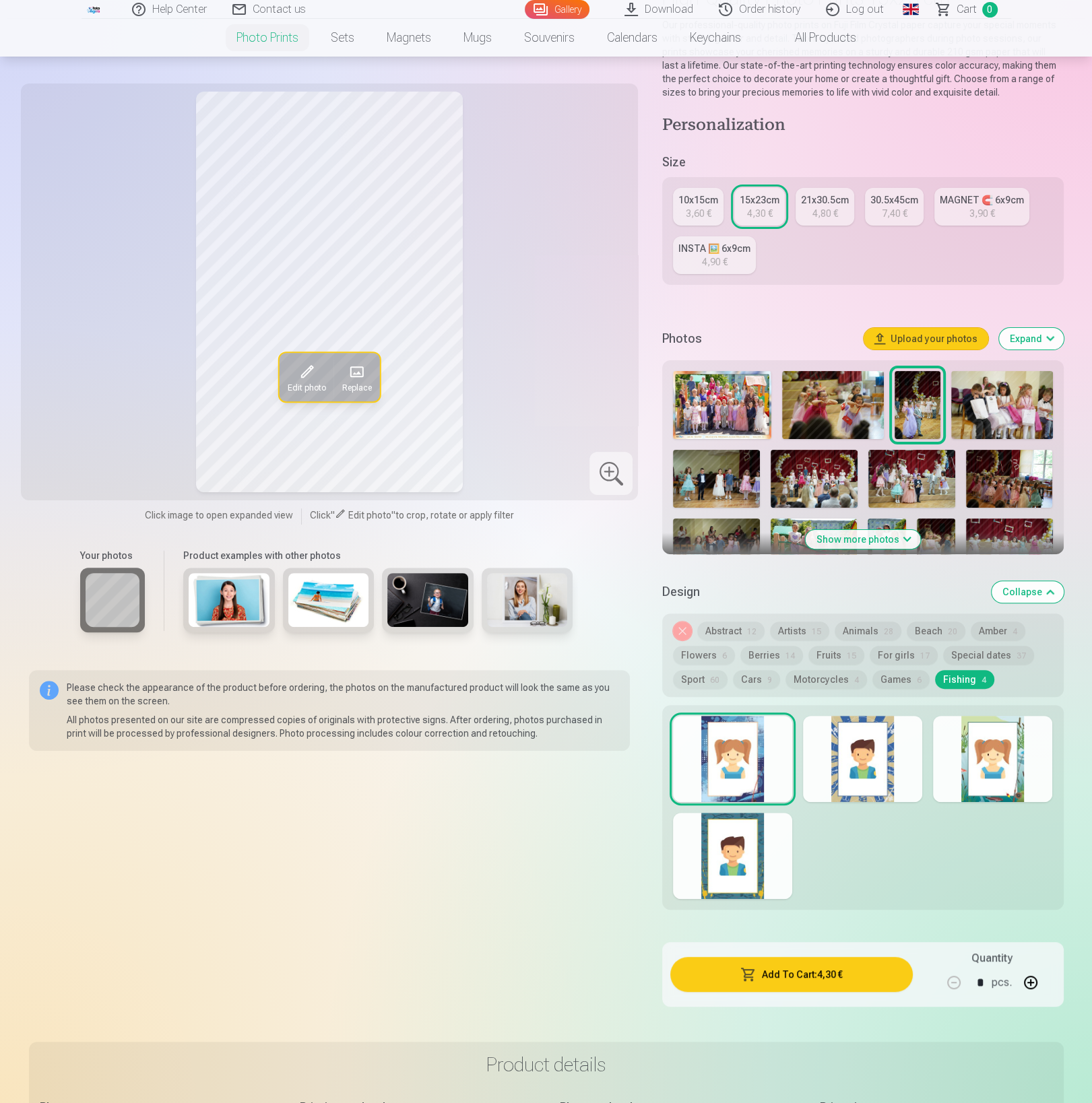
click at [1001, 391] on img at bounding box center [1002, 405] width 101 height 68
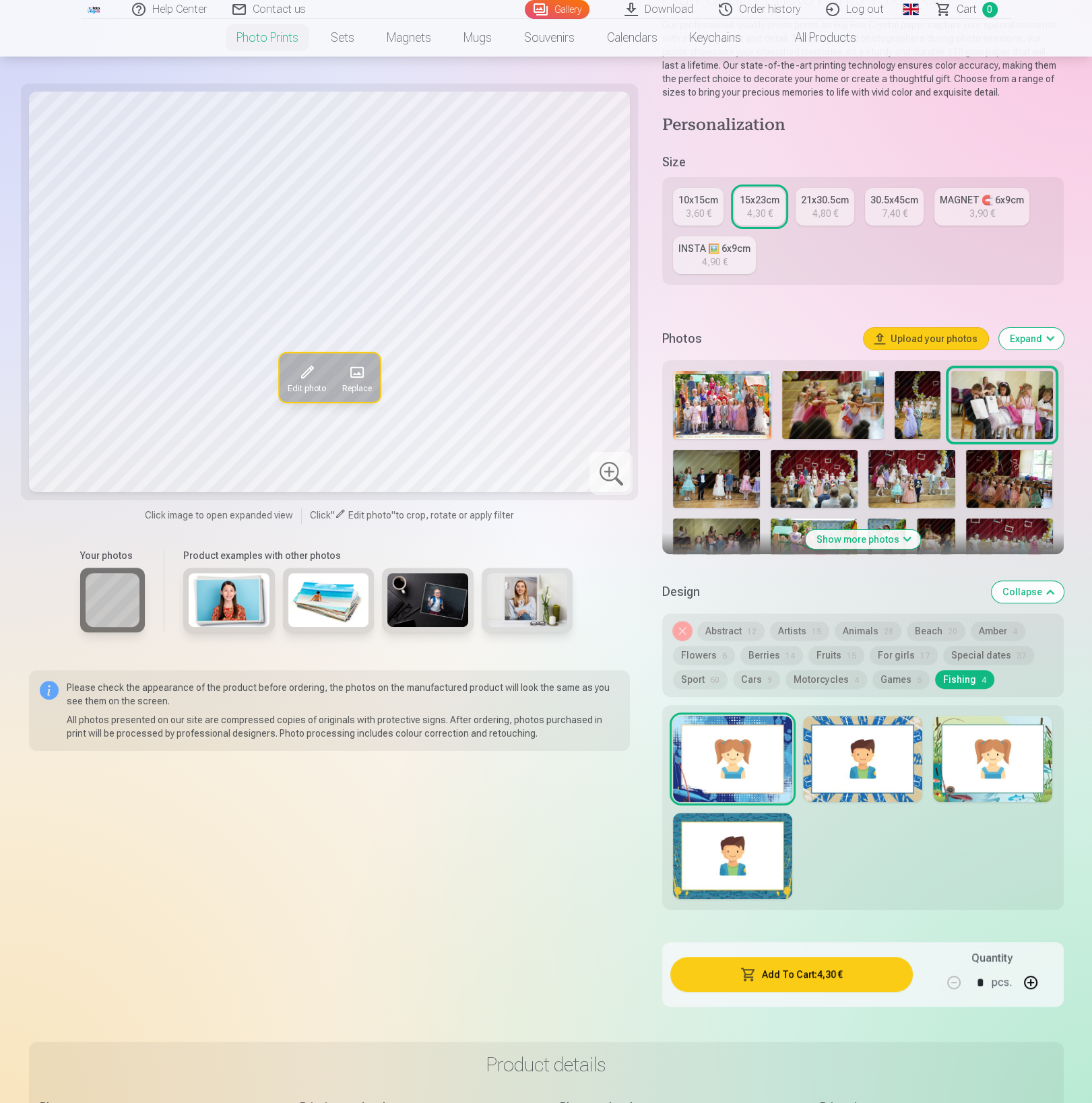
click at [870, 768] on div at bounding box center [863, 759] width 119 height 86
click at [965, 759] on div at bounding box center [993, 759] width 119 height 86
click at [737, 827] on div at bounding box center [732, 856] width 119 height 86
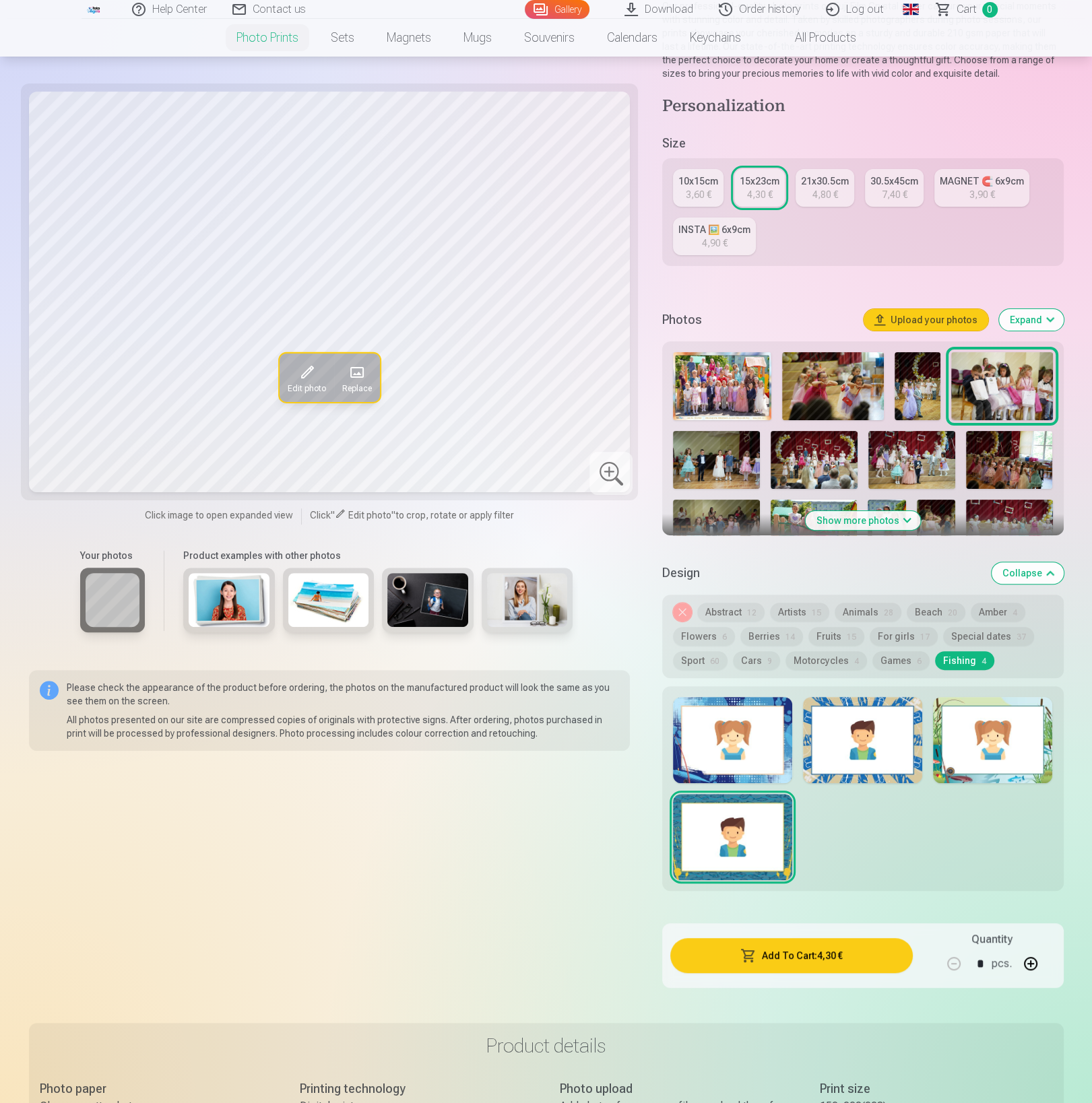
scroll to position [173, 0]
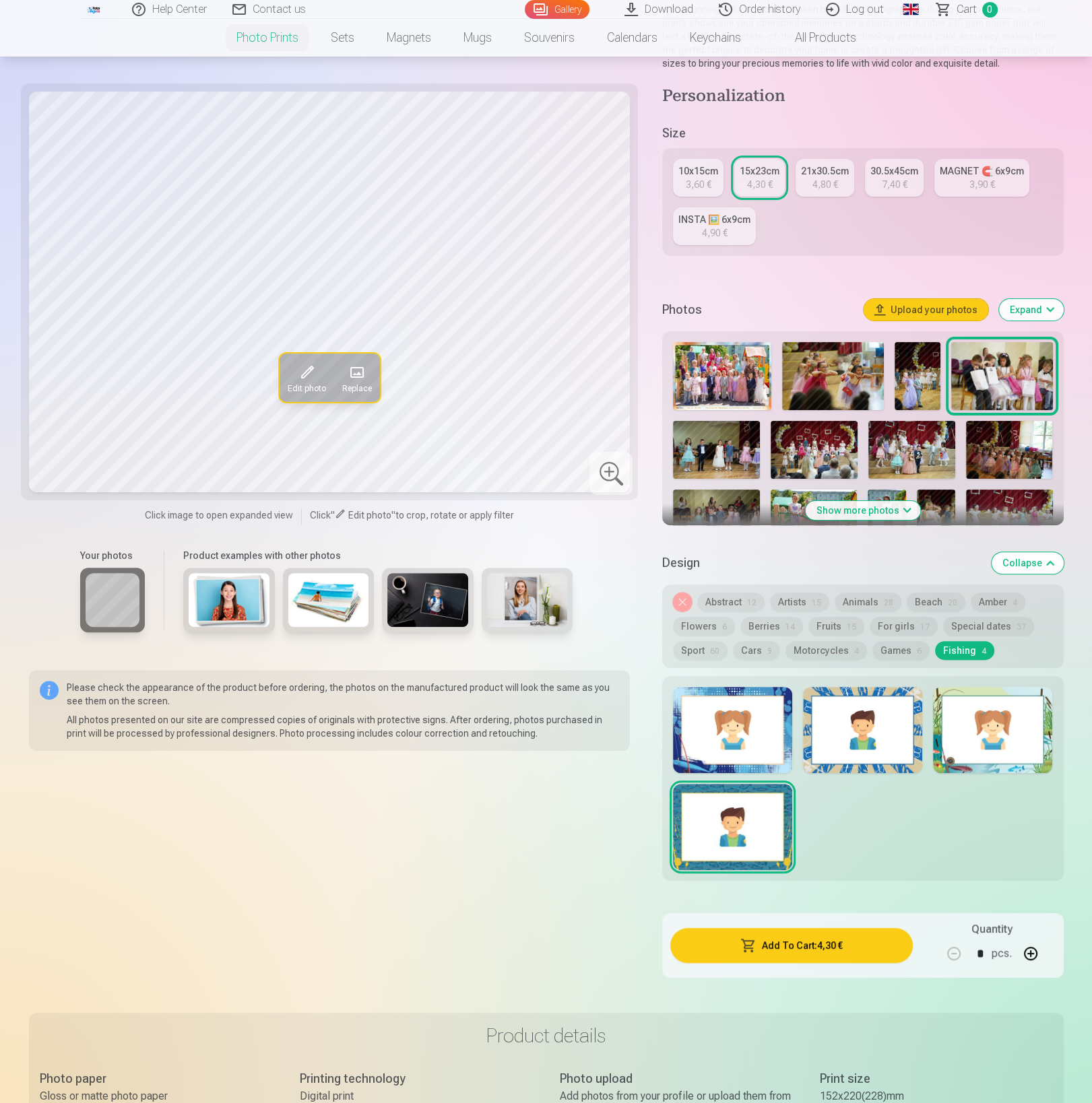
click at [933, 603] on button "Beach 20" at bounding box center [936, 602] width 59 height 19
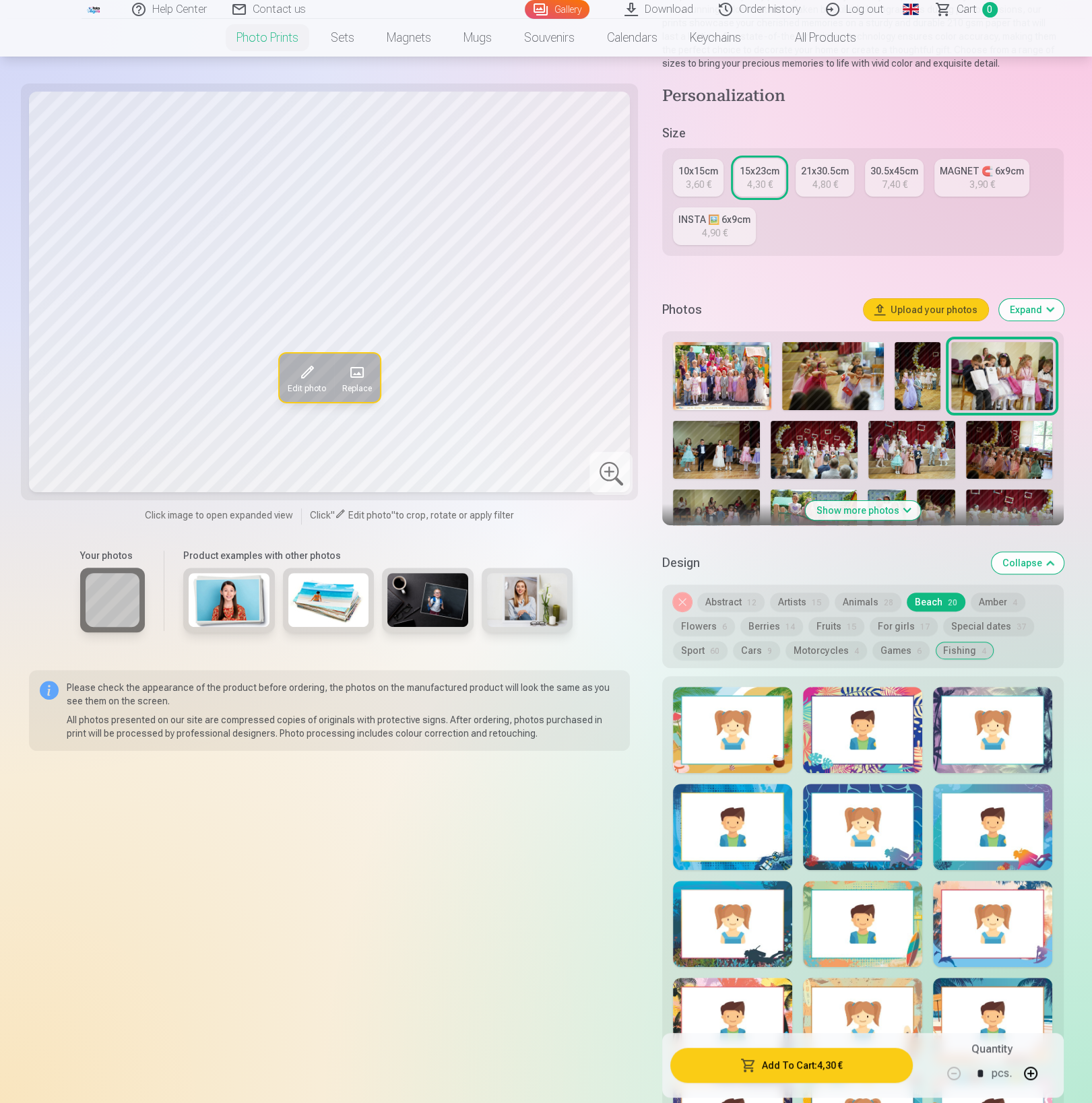
click at [743, 739] on div at bounding box center [732, 730] width 119 height 86
click at [892, 731] on div at bounding box center [863, 730] width 119 height 86
click at [969, 725] on div at bounding box center [993, 730] width 119 height 86
click at [977, 841] on div at bounding box center [993, 827] width 119 height 86
click at [874, 842] on div at bounding box center [863, 827] width 119 height 86
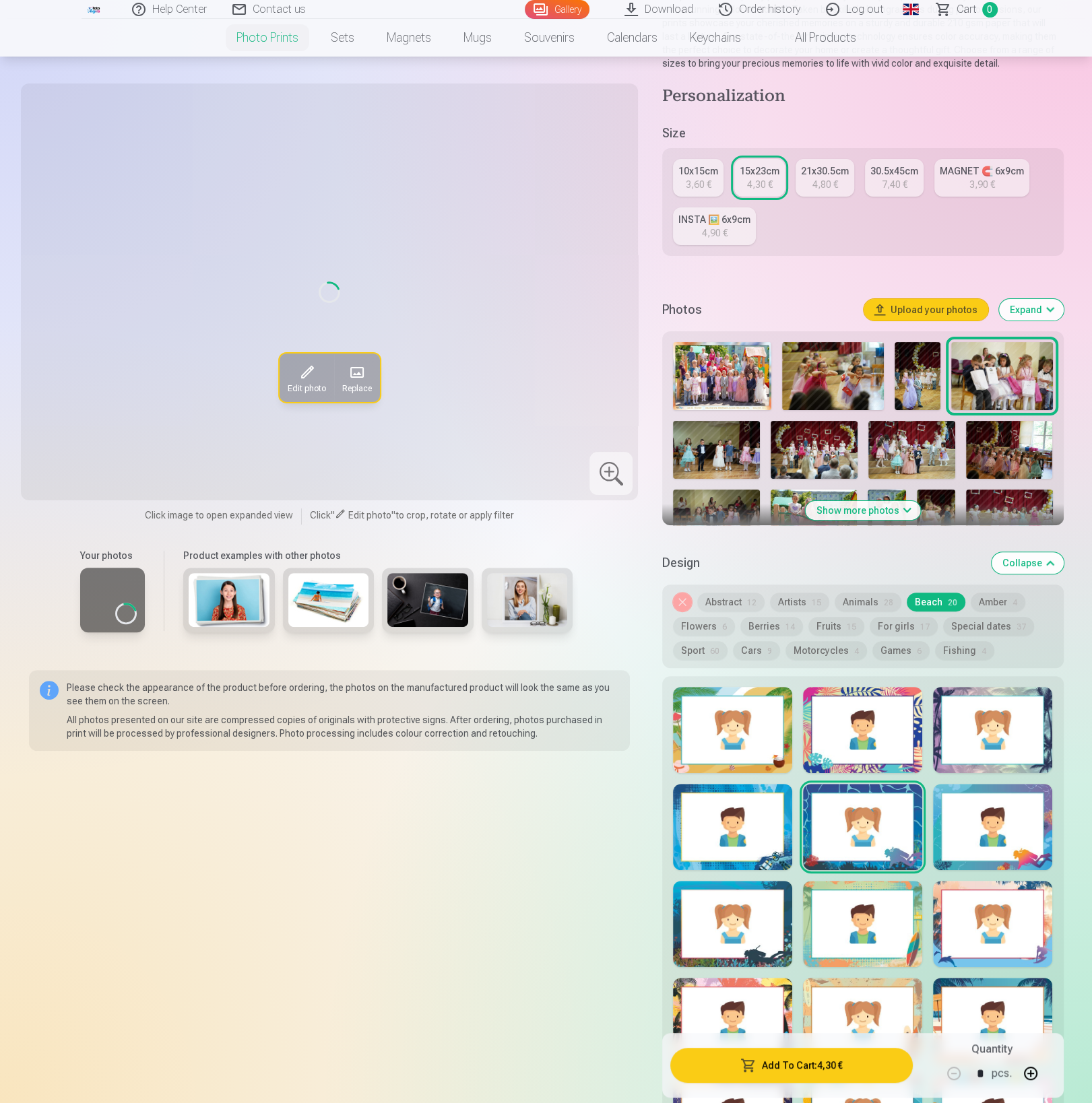
click at [862, 921] on div at bounding box center [863, 924] width 119 height 86
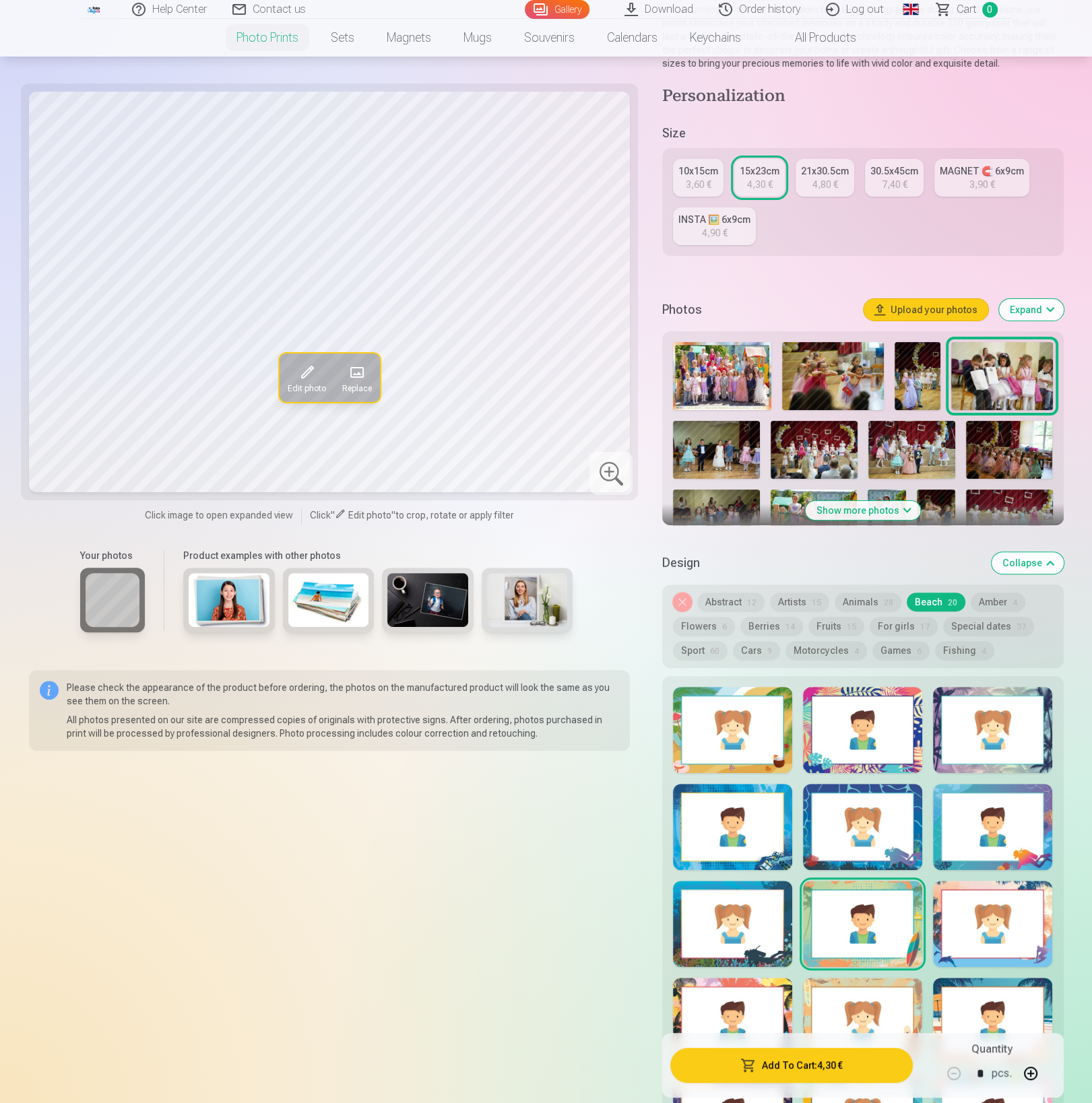
click at [984, 917] on div at bounding box center [993, 924] width 119 height 86
click at [769, 920] on div at bounding box center [732, 924] width 119 height 86
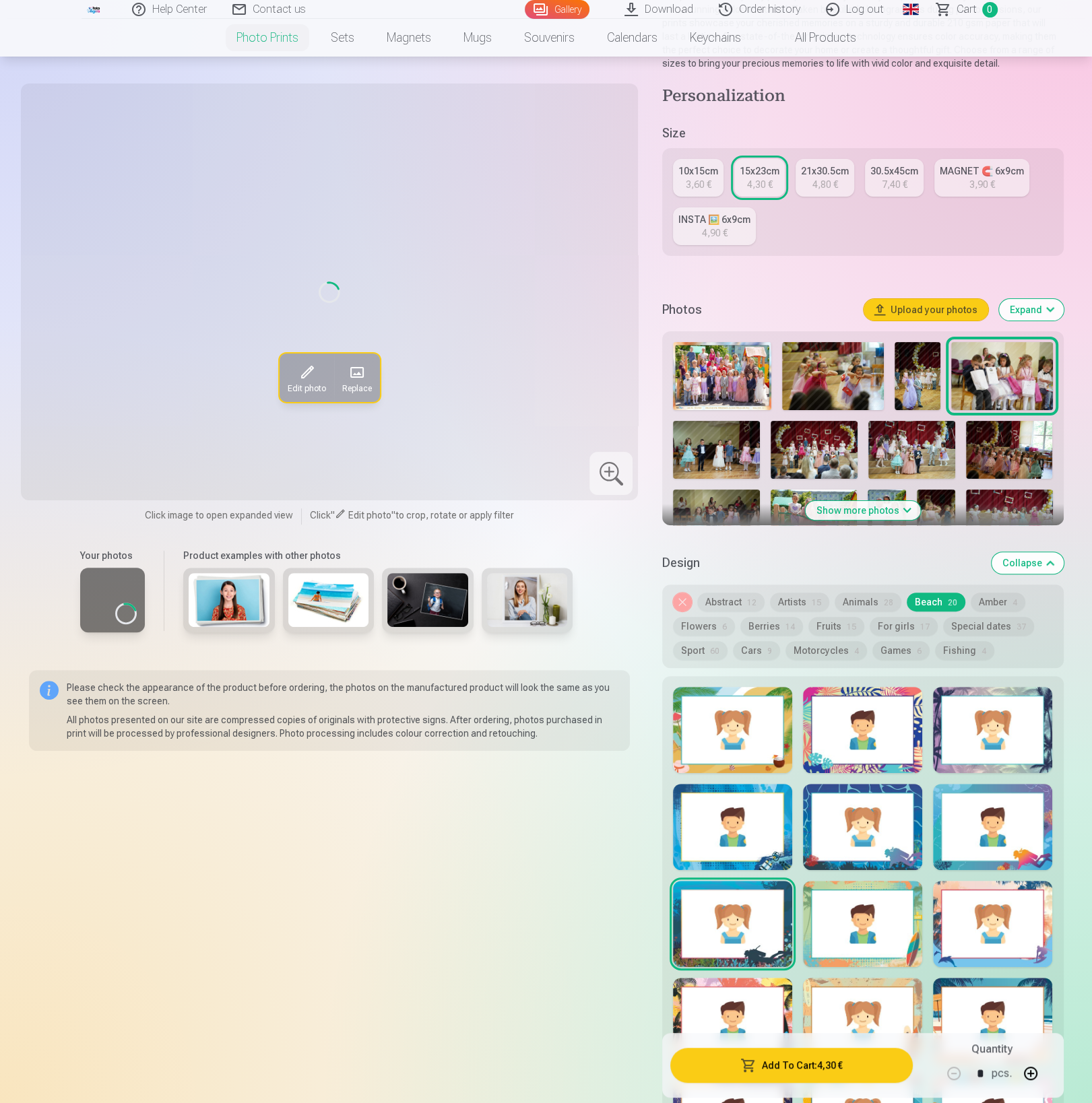
click at [766, 1002] on div at bounding box center [732, 1021] width 119 height 86
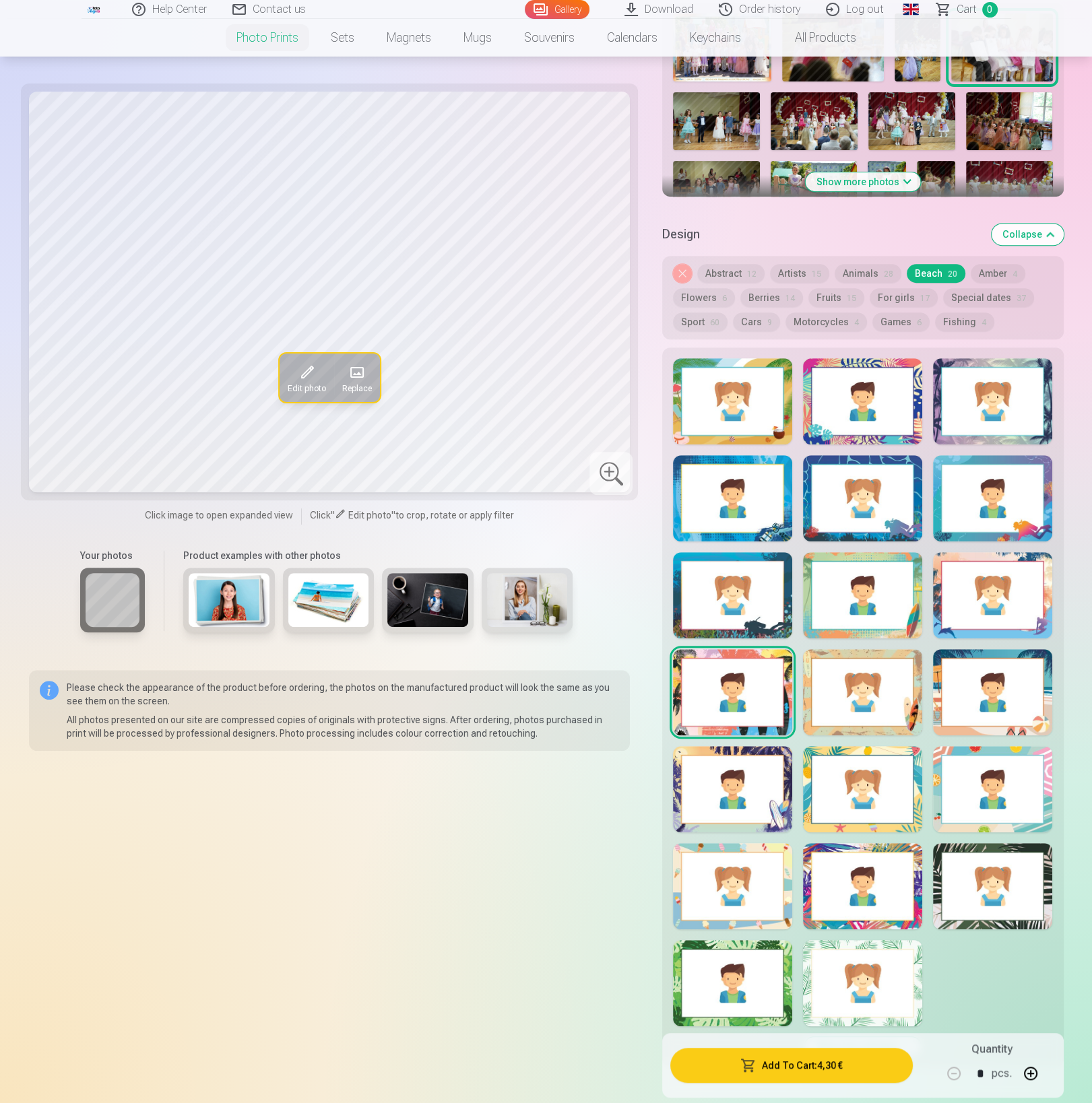
scroll to position [516, 0]
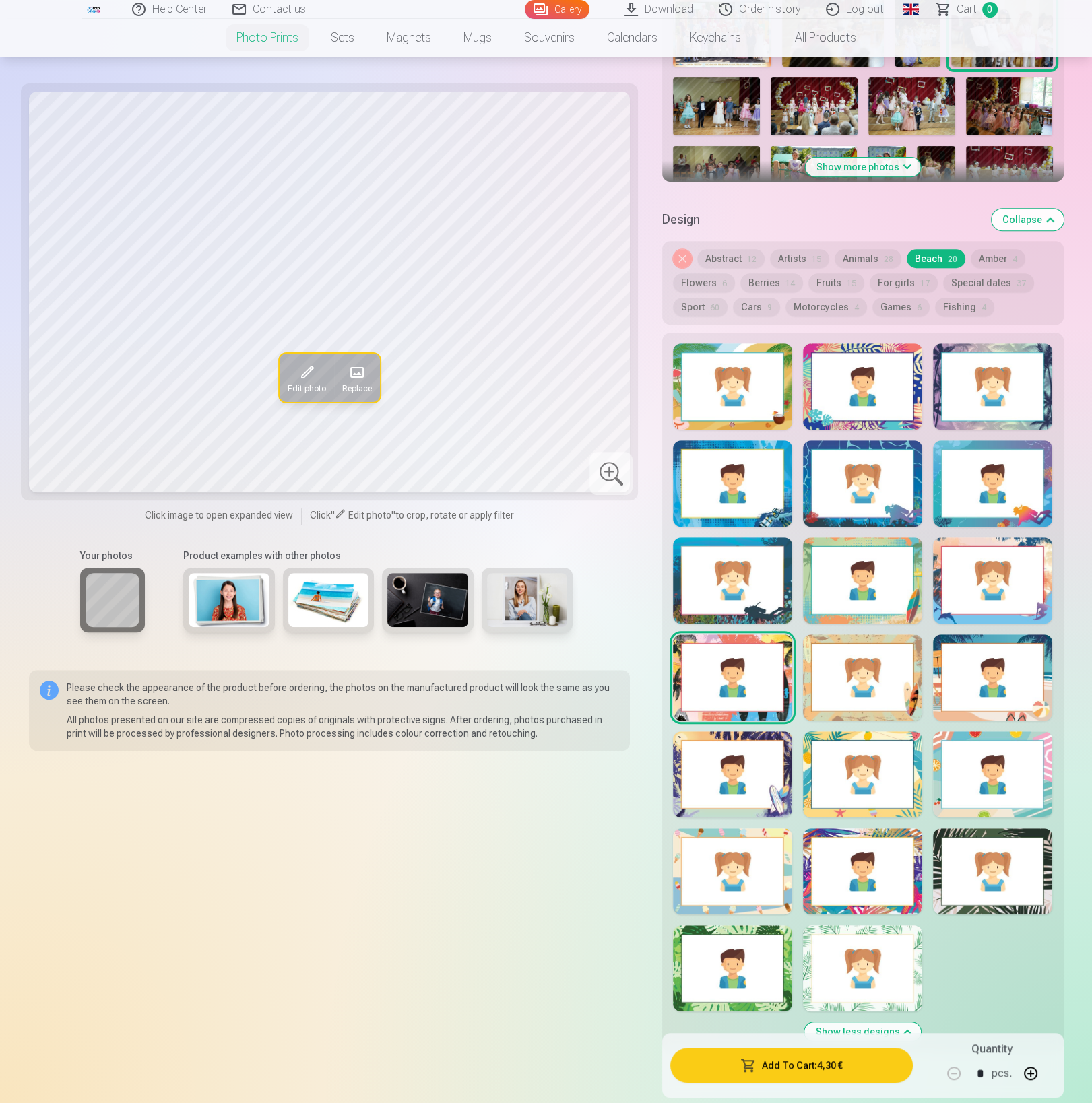
click at [971, 865] on div at bounding box center [993, 871] width 119 height 86
click at [855, 868] on div at bounding box center [863, 871] width 119 height 86
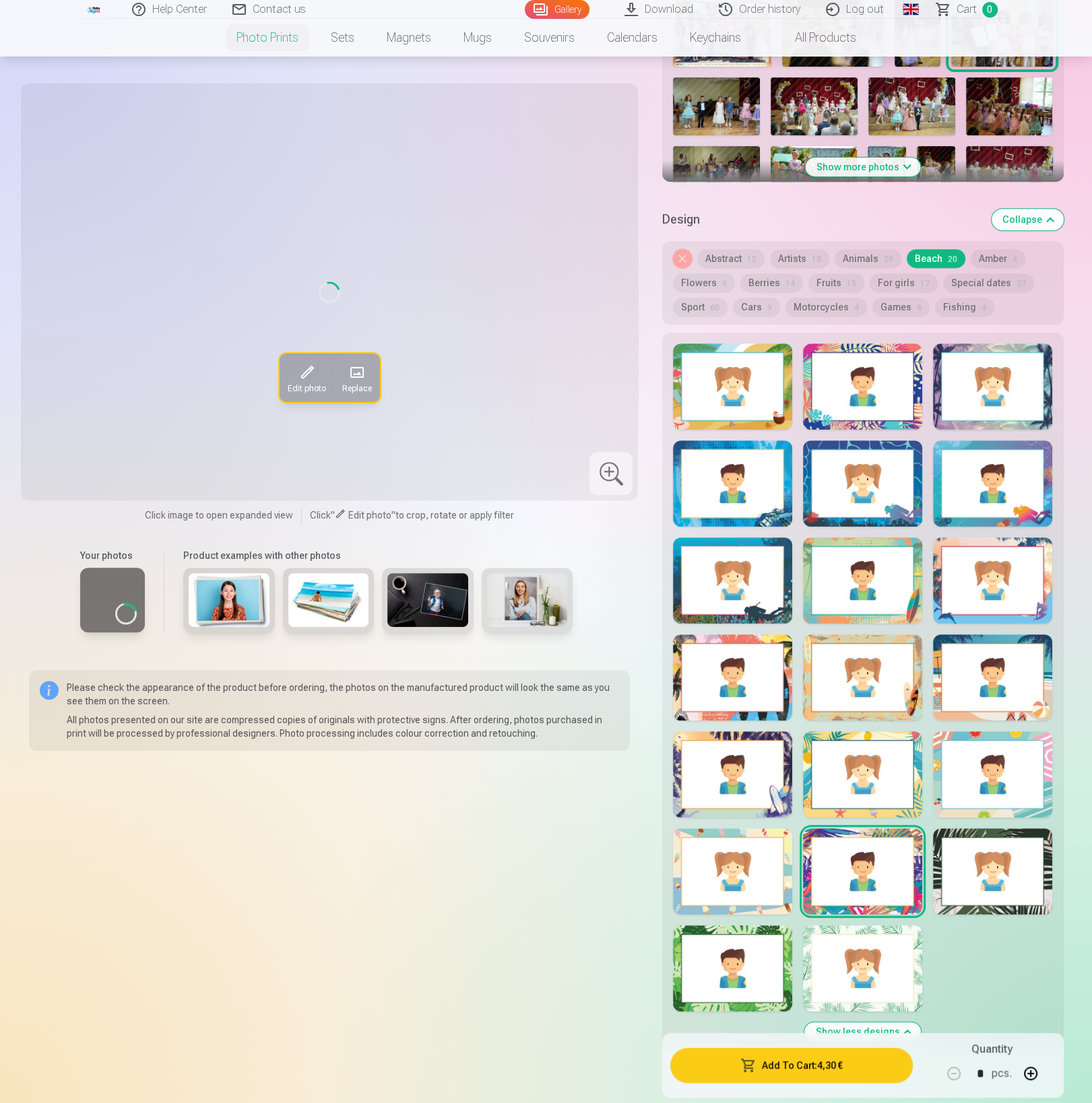
click at [847, 951] on div at bounding box center [863, 969] width 119 height 86
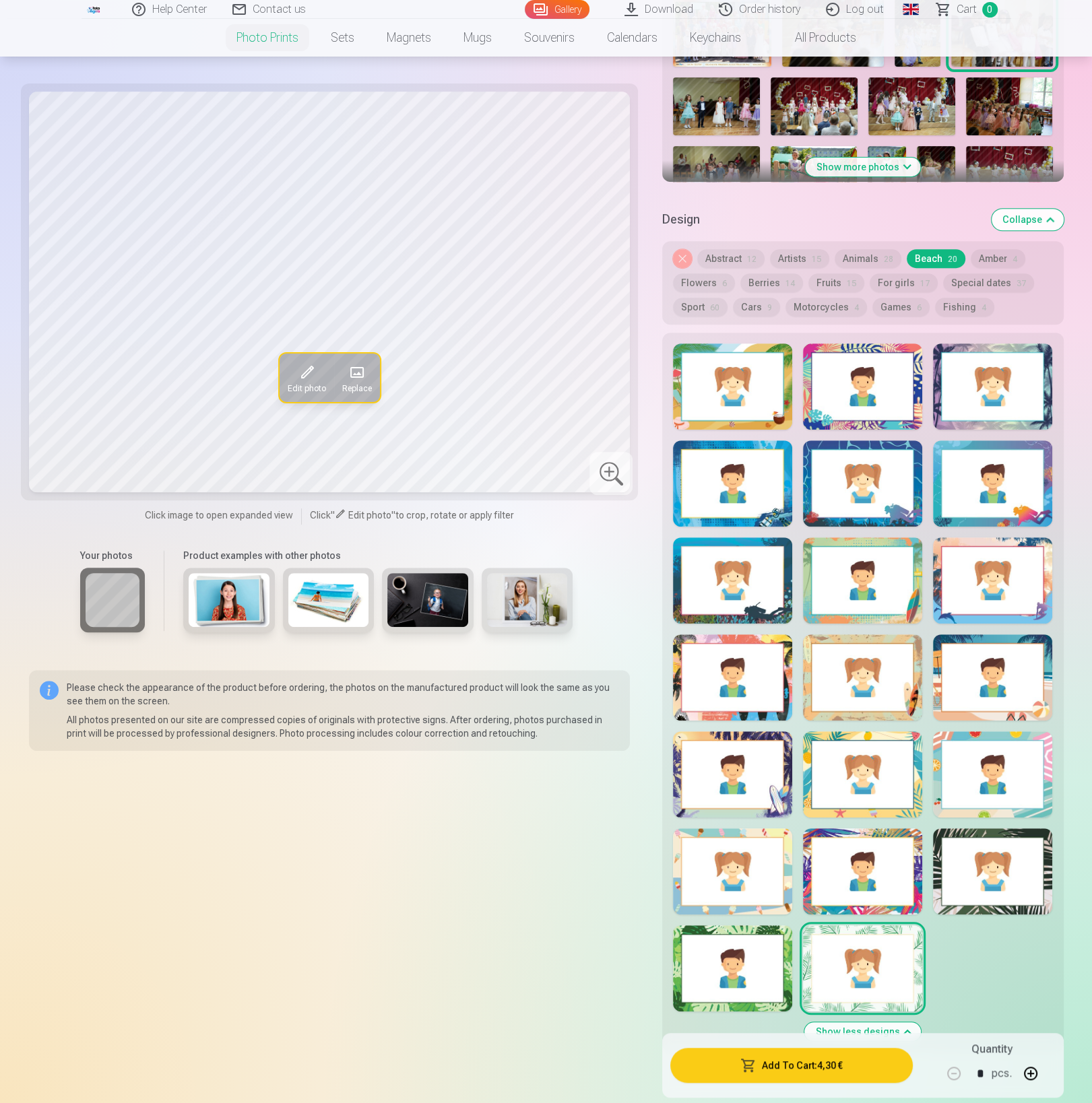
click at [739, 966] on div at bounding box center [732, 969] width 119 height 86
click at [821, 305] on button "Motorcycles 4" at bounding box center [826, 308] width 82 height 19
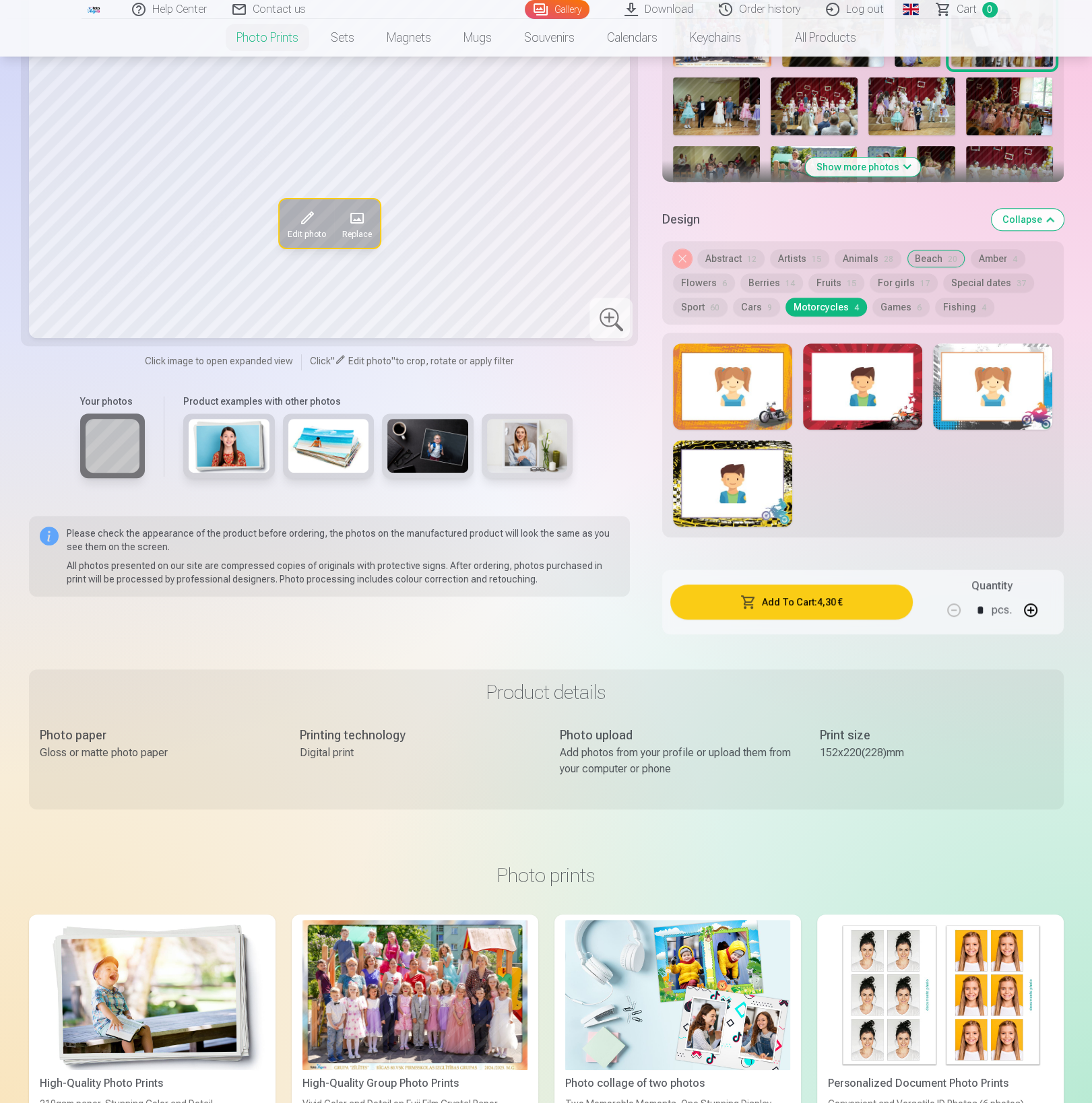
click at [754, 384] on div at bounding box center [732, 386] width 119 height 86
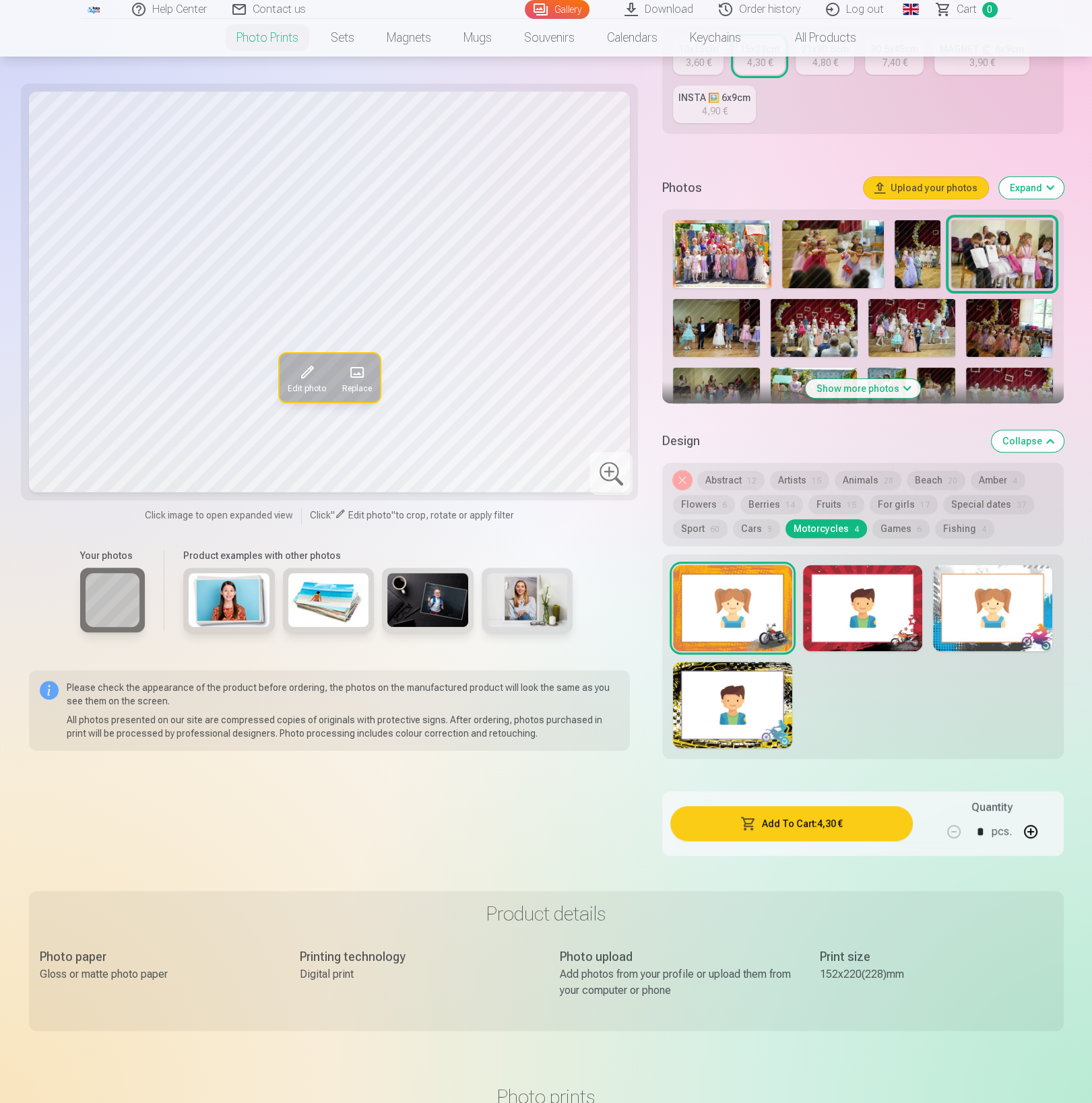
scroll to position [289, 0]
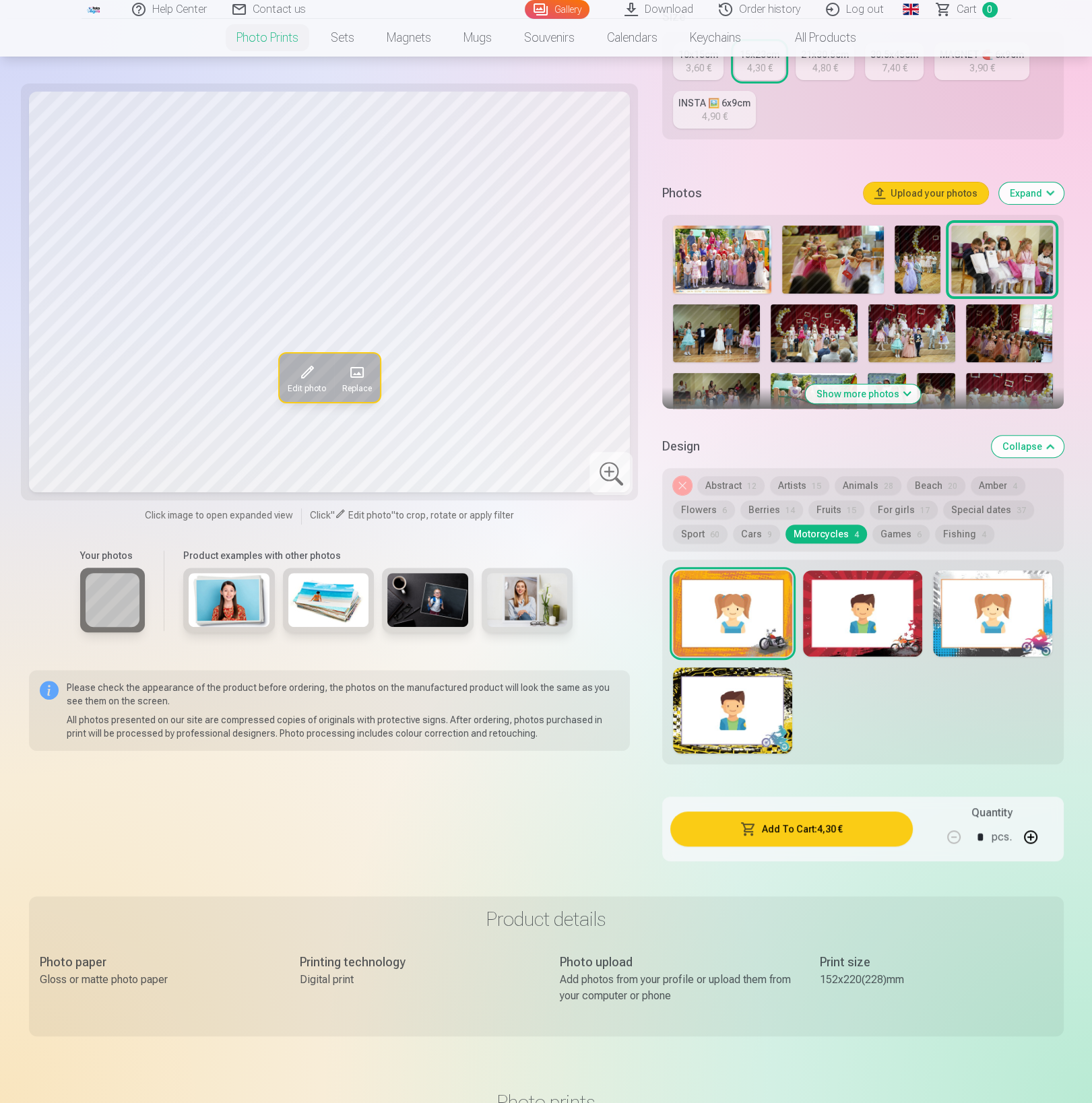
click at [846, 608] on div at bounding box center [863, 614] width 119 height 86
click at [985, 604] on div at bounding box center [993, 614] width 119 height 86
click at [729, 706] on div at bounding box center [732, 710] width 119 height 86
click at [731, 491] on button "Abstract 12" at bounding box center [730, 486] width 67 height 19
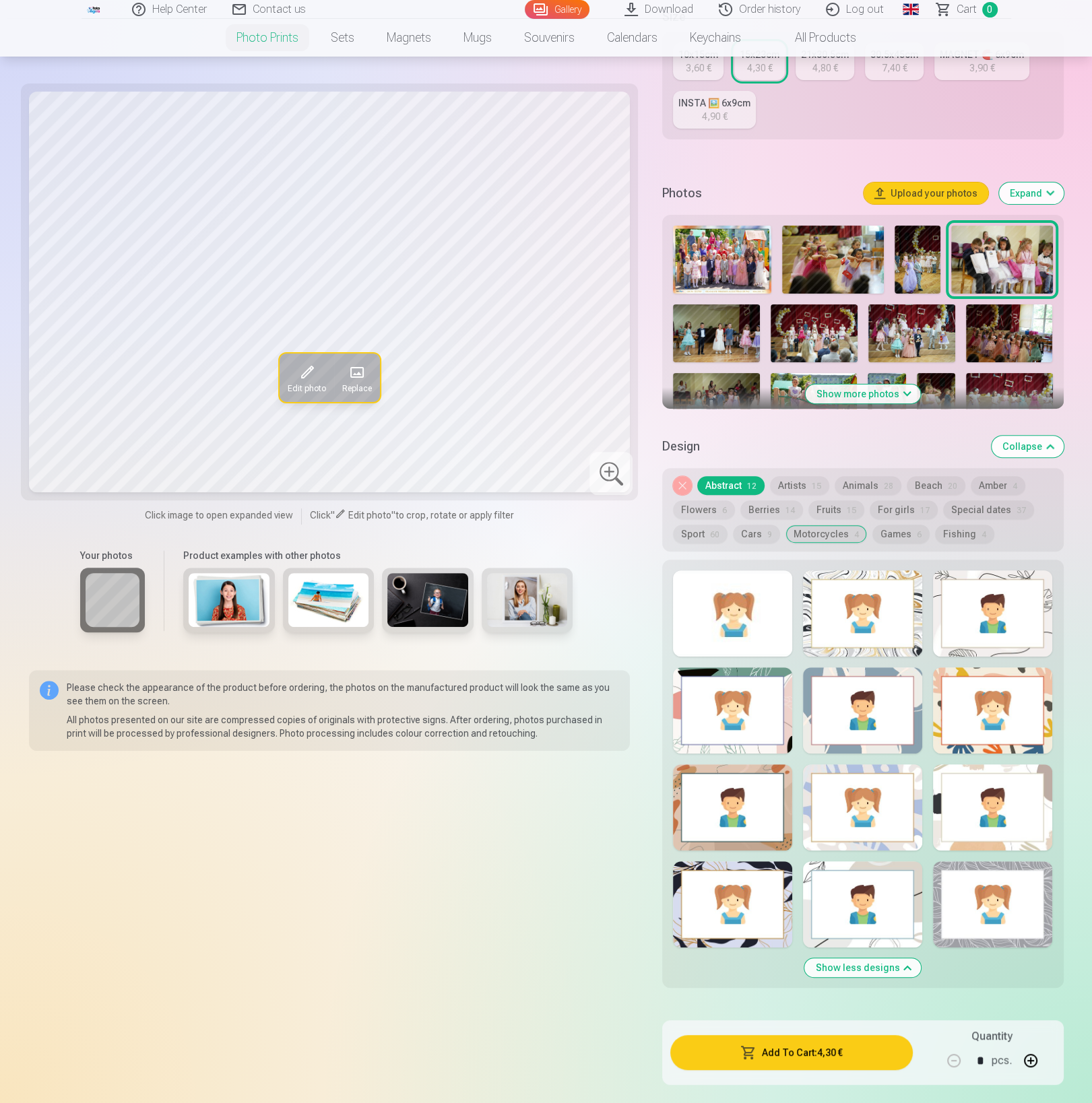
click at [776, 510] on button "Berries 14" at bounding box center [771, 510] width 62 height 19
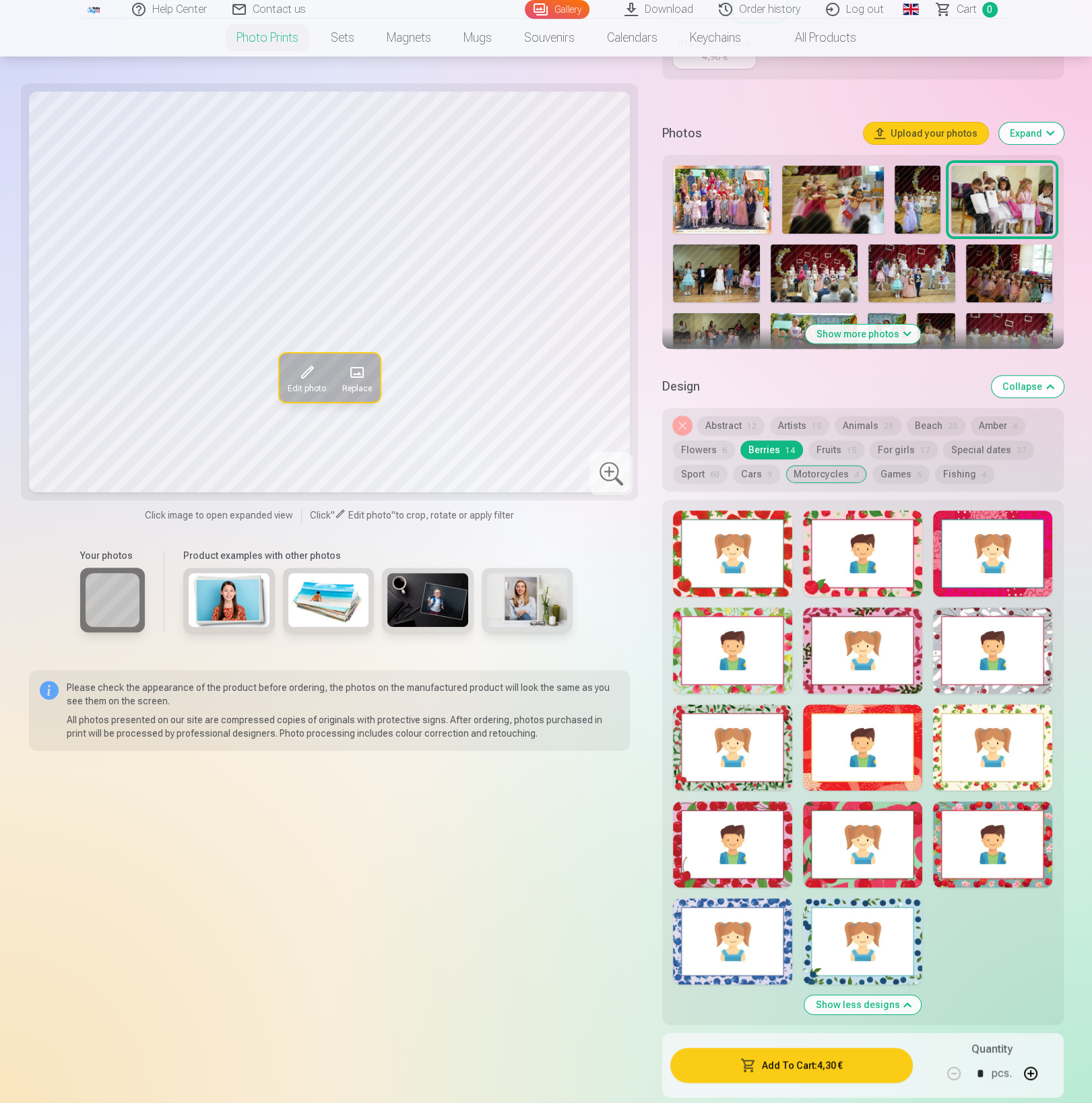
scroll to position [352, 0]
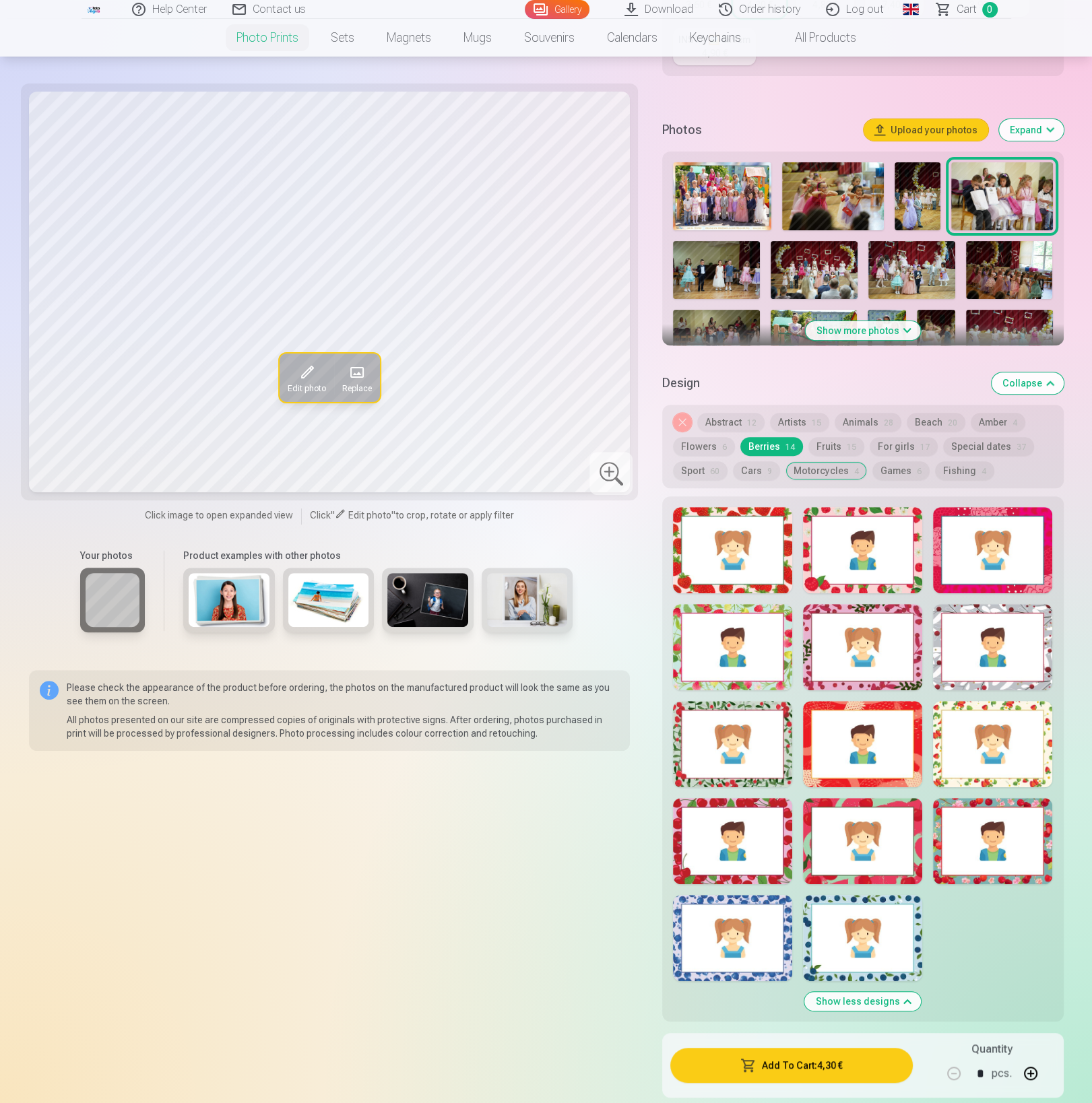
click at [831, 952] on div at bounding box center [863, 938] width 119 height 86
click at [726, 942] on div at bounding box center [732, 938] width 119 height 86
click at [976, 859] on div at bounding box center [993, 841] width 119 height 86
click at [754, 864] on div at bounding box center [732, 841] width 119 height 86
click at [749, 760] on div at bounding box center [732, 744] width 119 height 86
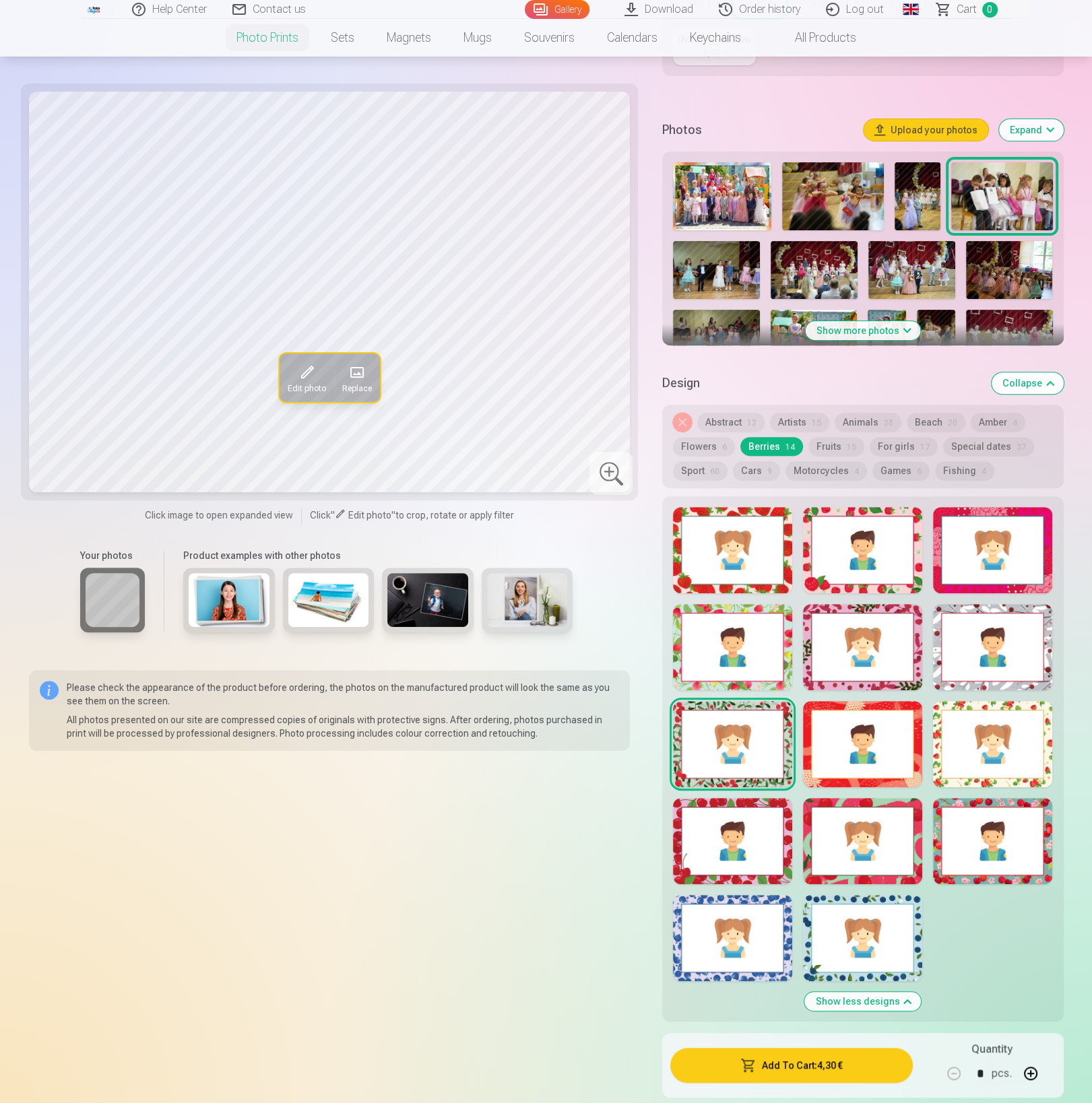
click at [858, 752] on div at bounding box center [863, 744] width 119 height 86
click at [995, 745] on div at bounding box center [993, 744] width 119 height 86
click at [993, 668] on div at bounding box center [993, 647] width 119 height 86
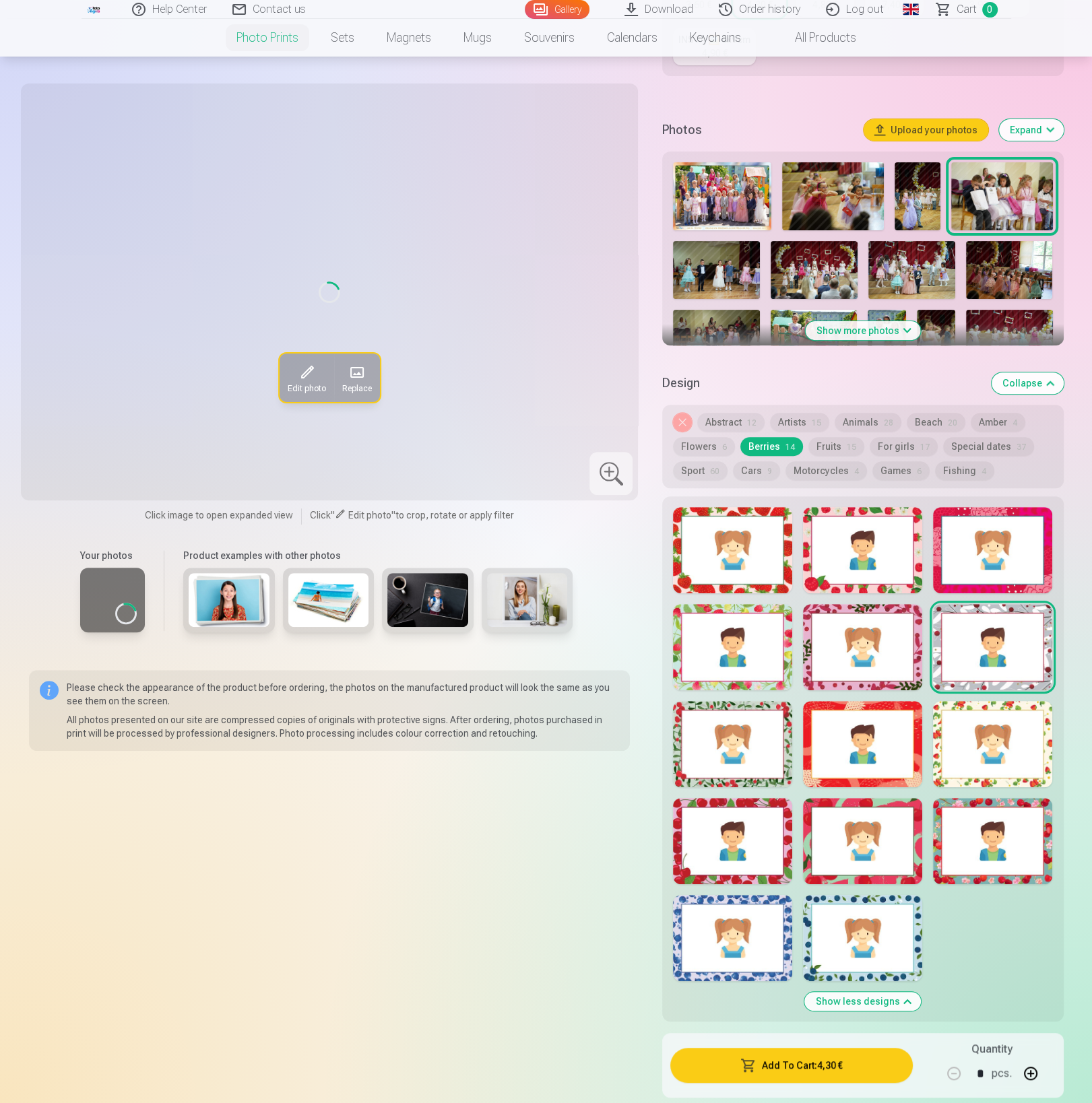
click at [884, 655] on div at bounding box center [863, 647] width 119 height 86
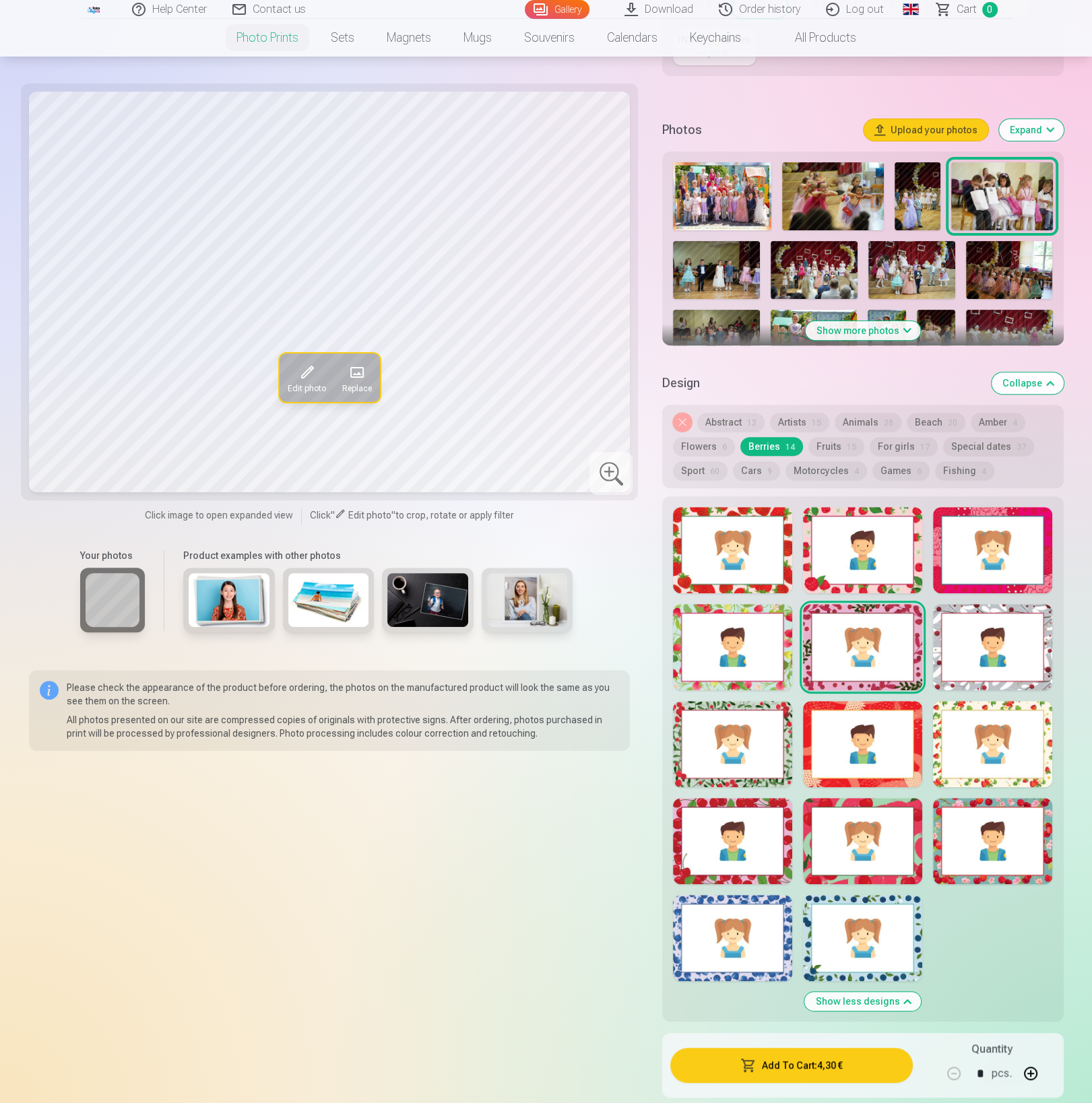
click at [734, 662] on div at bounding box center [732, 647] width 119 height 86
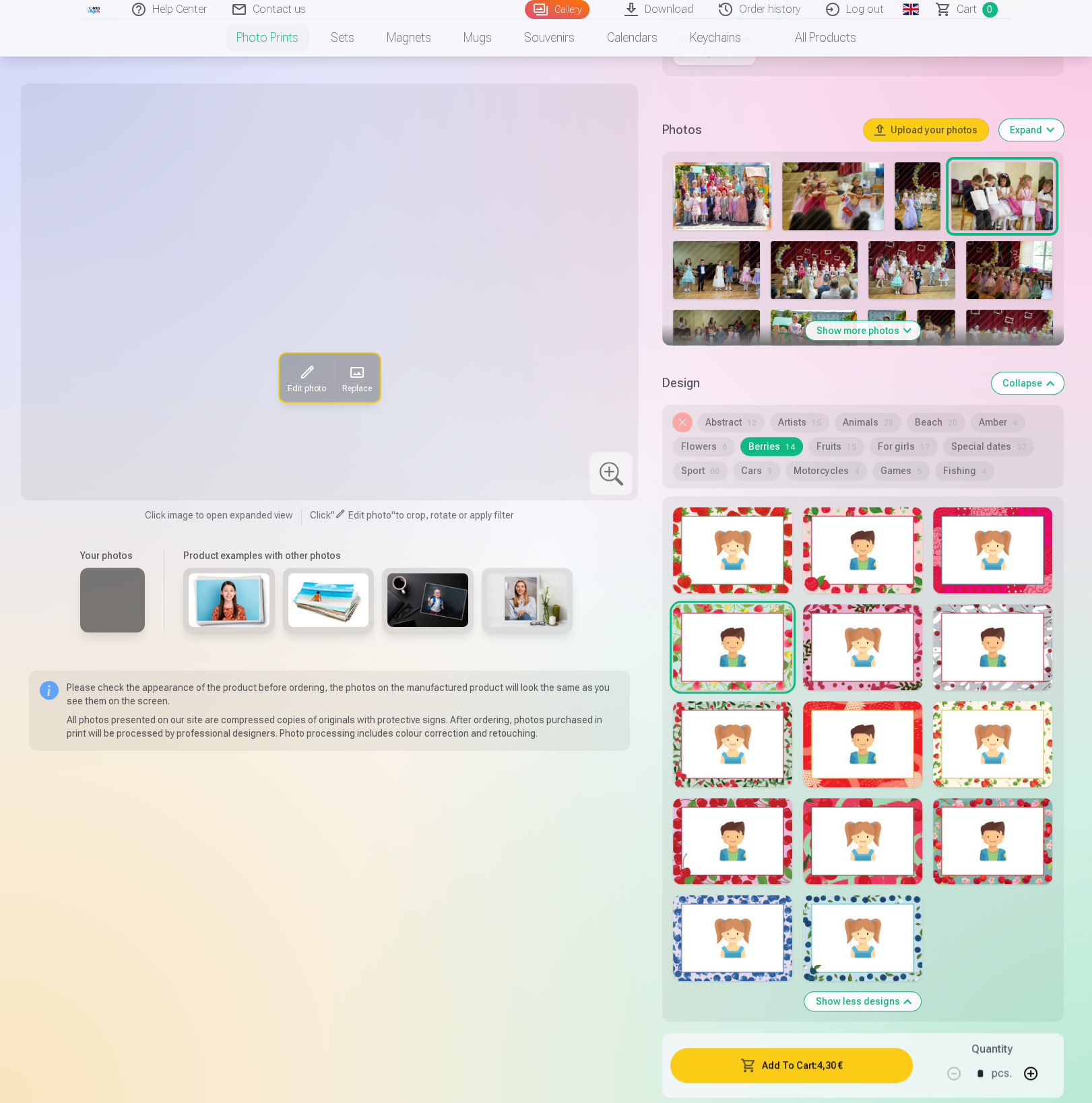
click at [747, 568] on div at bounding box center [732, 550] width 119 height 86
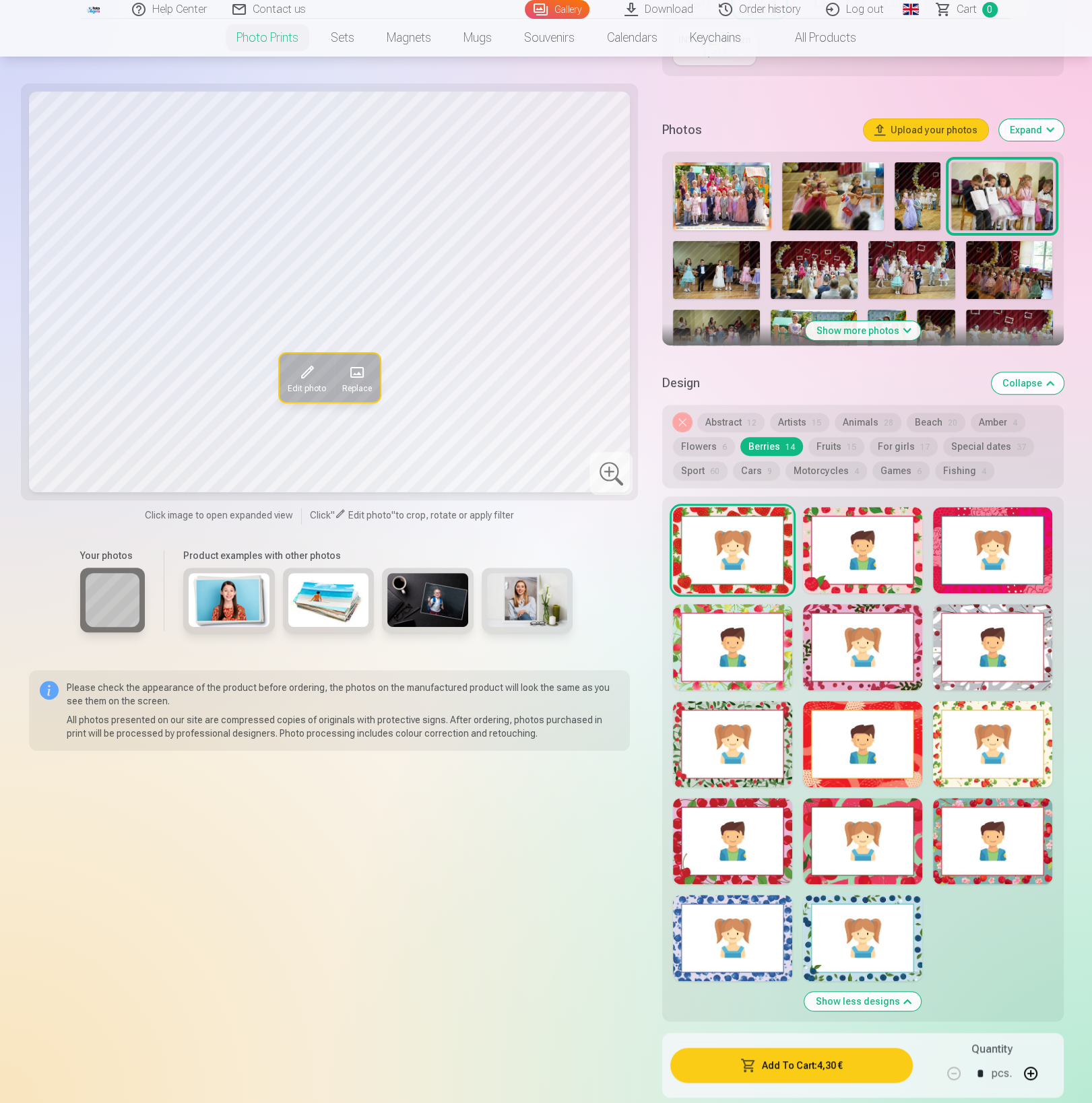
click at [839, 560] on div at bounding box center [863, 550] width 119 height 86
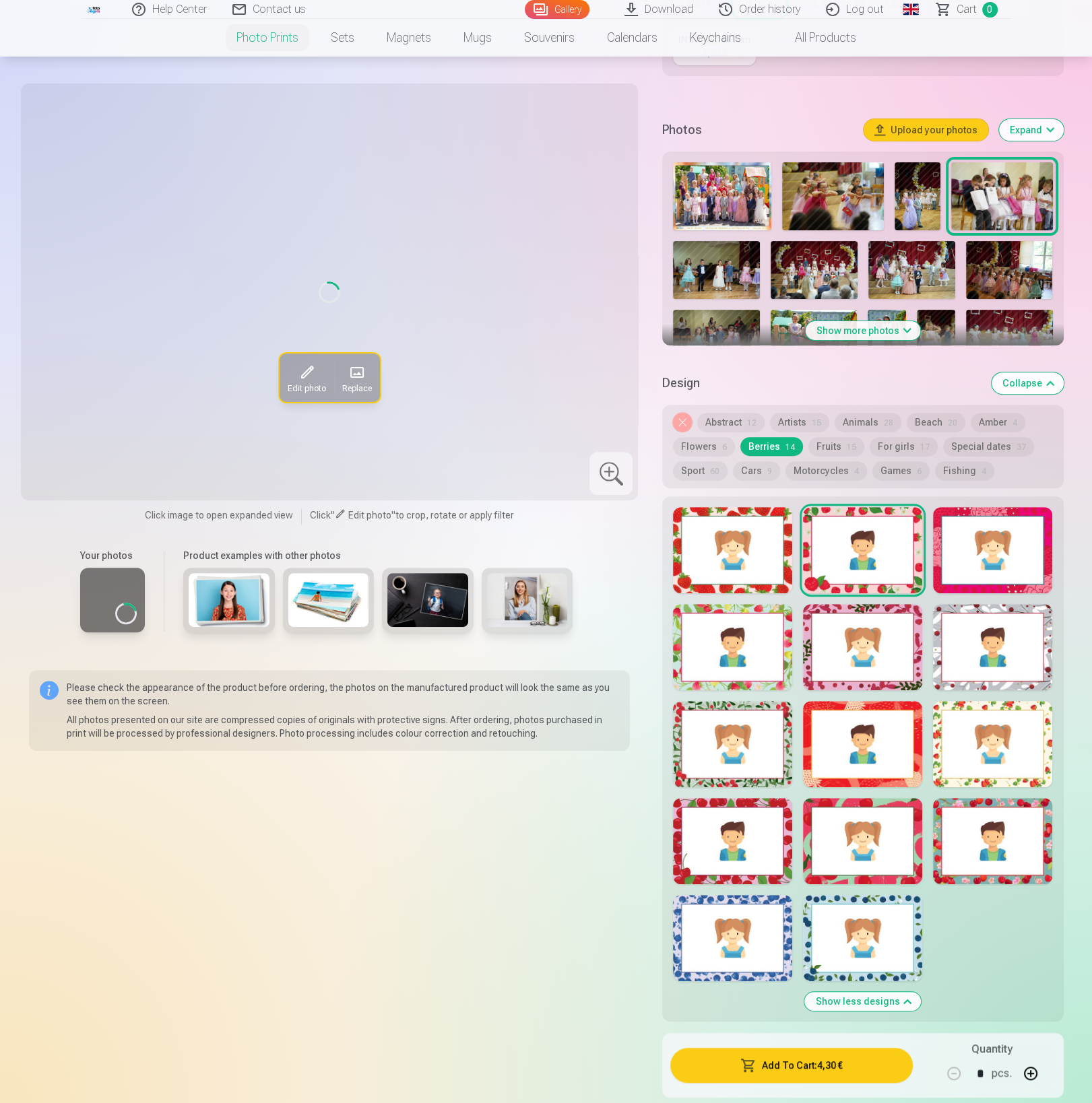
click at [993, 555] on div at bounding box center [993, 550] width 119 height 86
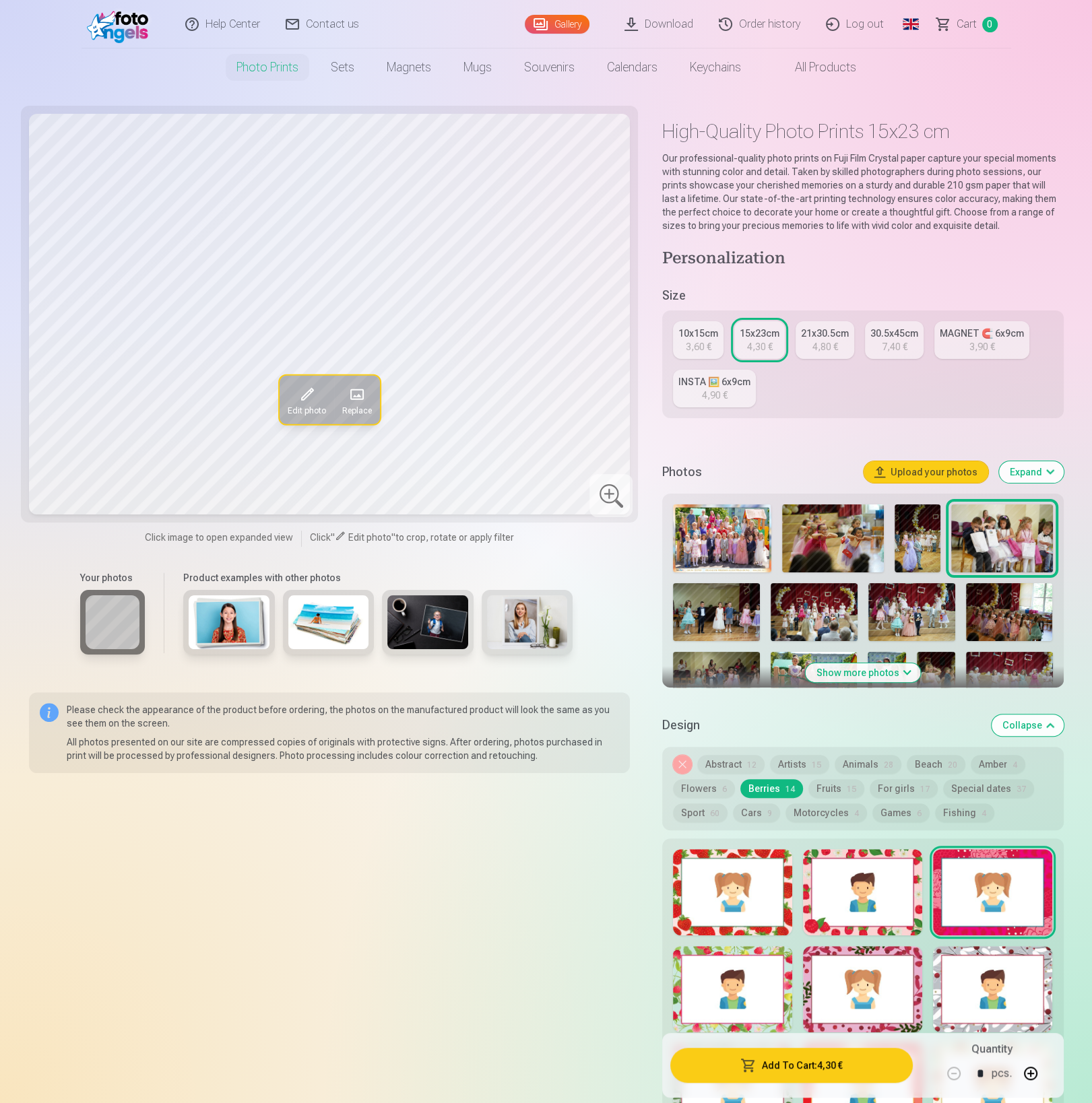
scroll to position [0, 0]
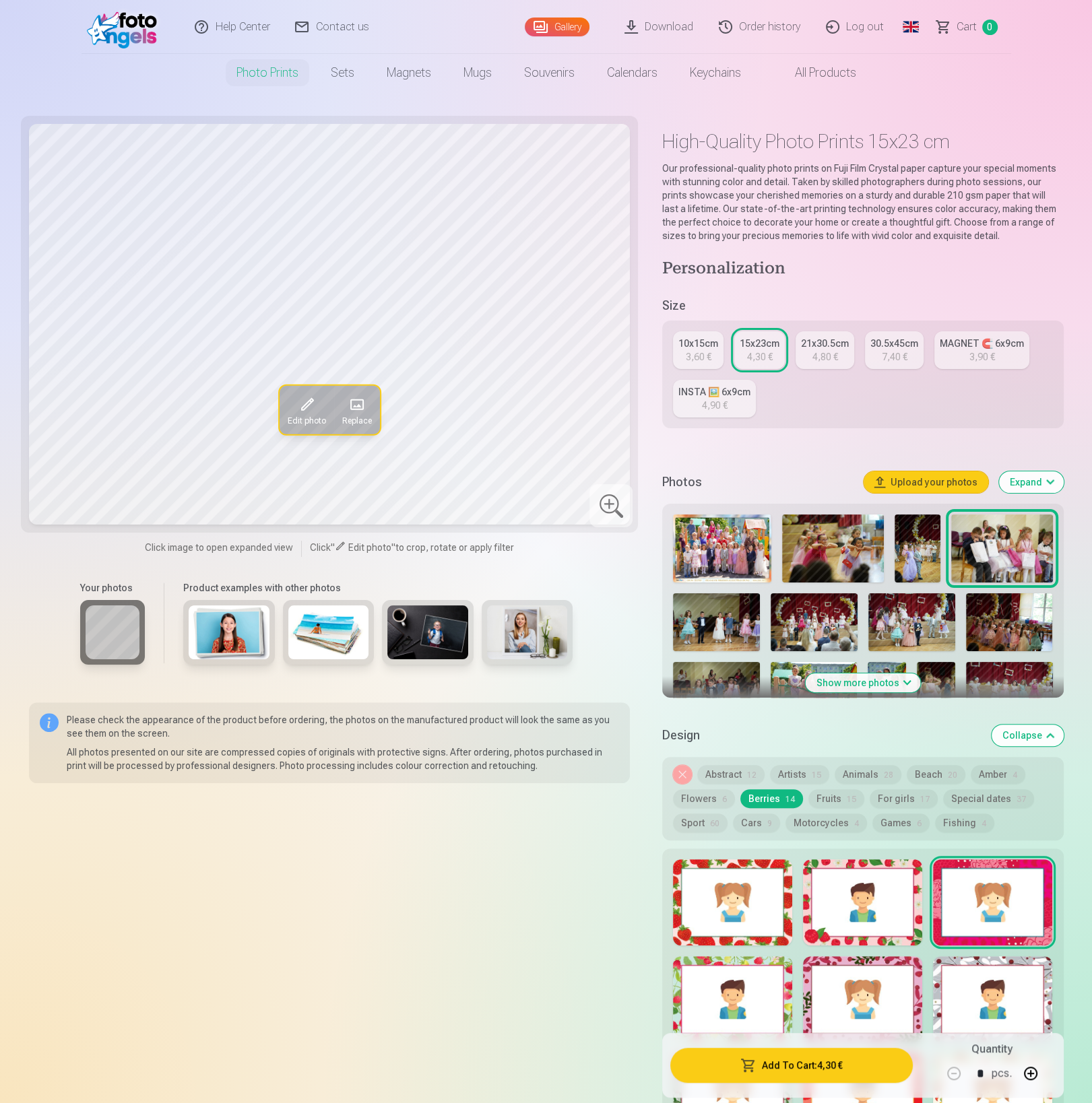
click at [948, 343] on div "MAGNET 🧲 6x9cm" at bounding box center [981, 344] width 84 height 14
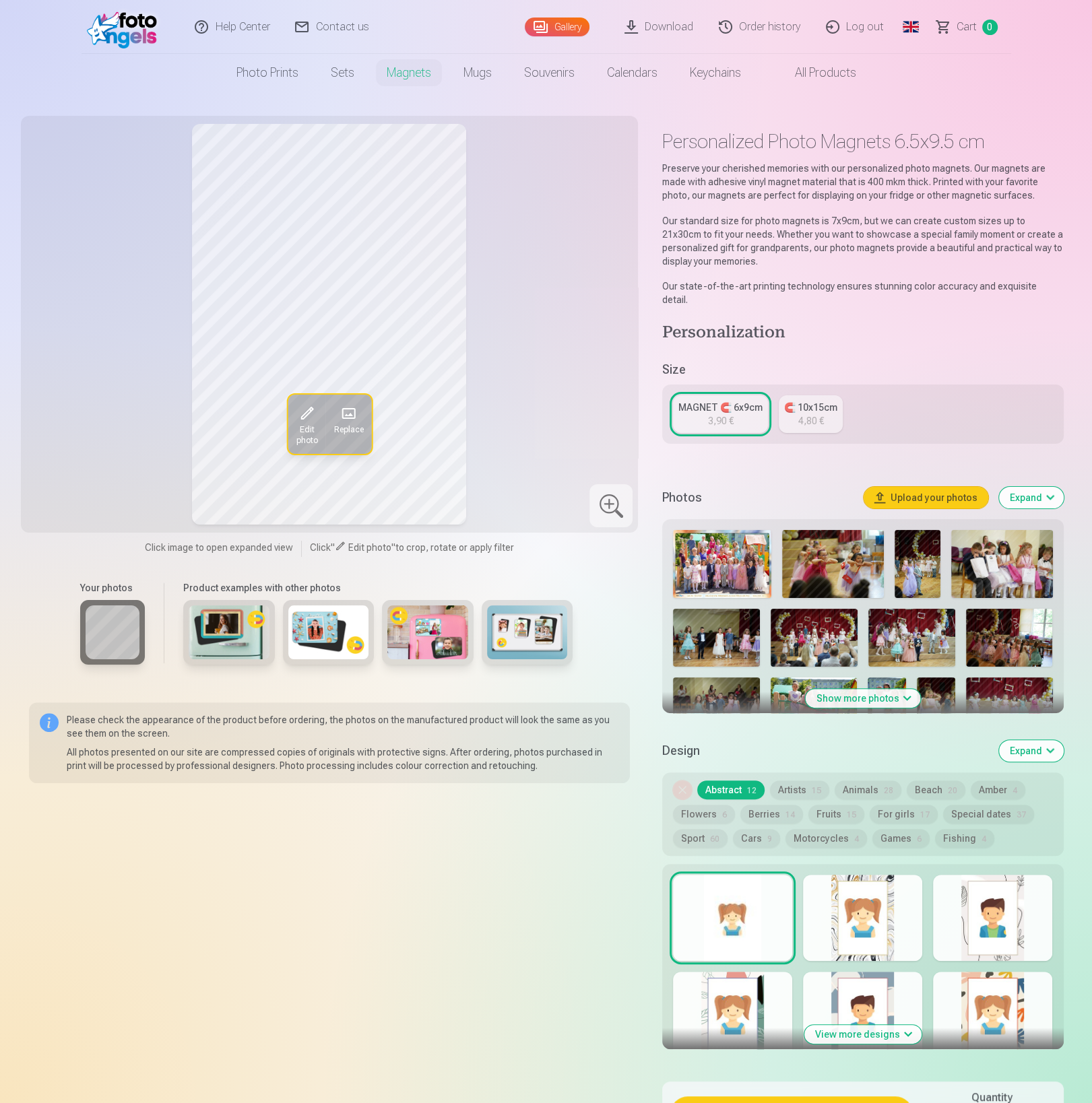
click at [805, 414] on div "4,80 €" at bounding box center [810, 421] width 25 height 14
click at [865, 912] on div at bounding box center [863, 918] width 119 height 86
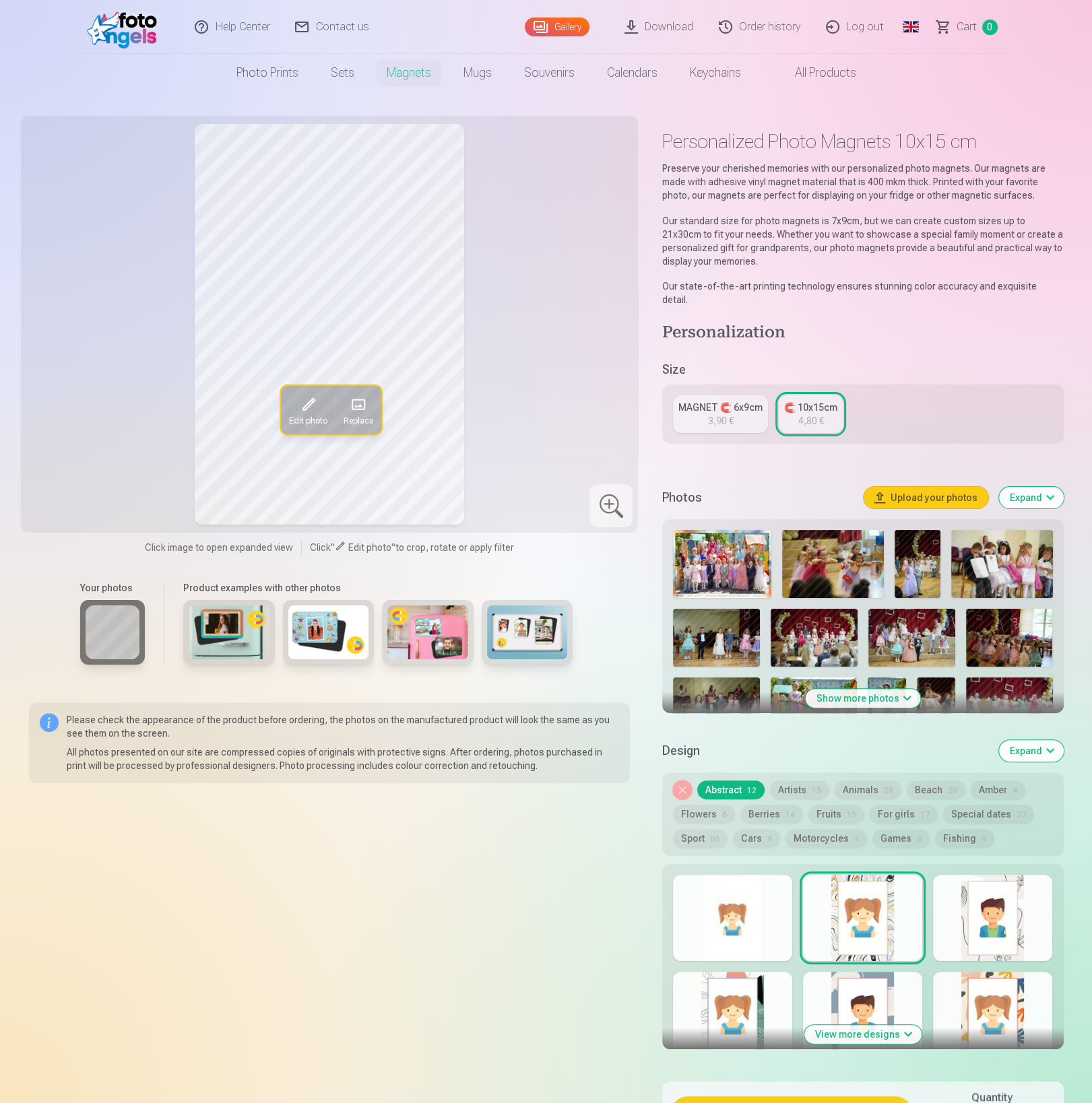
click at [964, 893] on div at bounding box center [993, 918] width 119 height 86
click at [966, 982] on div at bounding box center [993, 1015] width 119 height 86
click at [841, 974] on div at bounding box center [863, 1015] width 119 height 86
click at [748, 993] on div at bounding box center [732, 1015] width 119 height 86
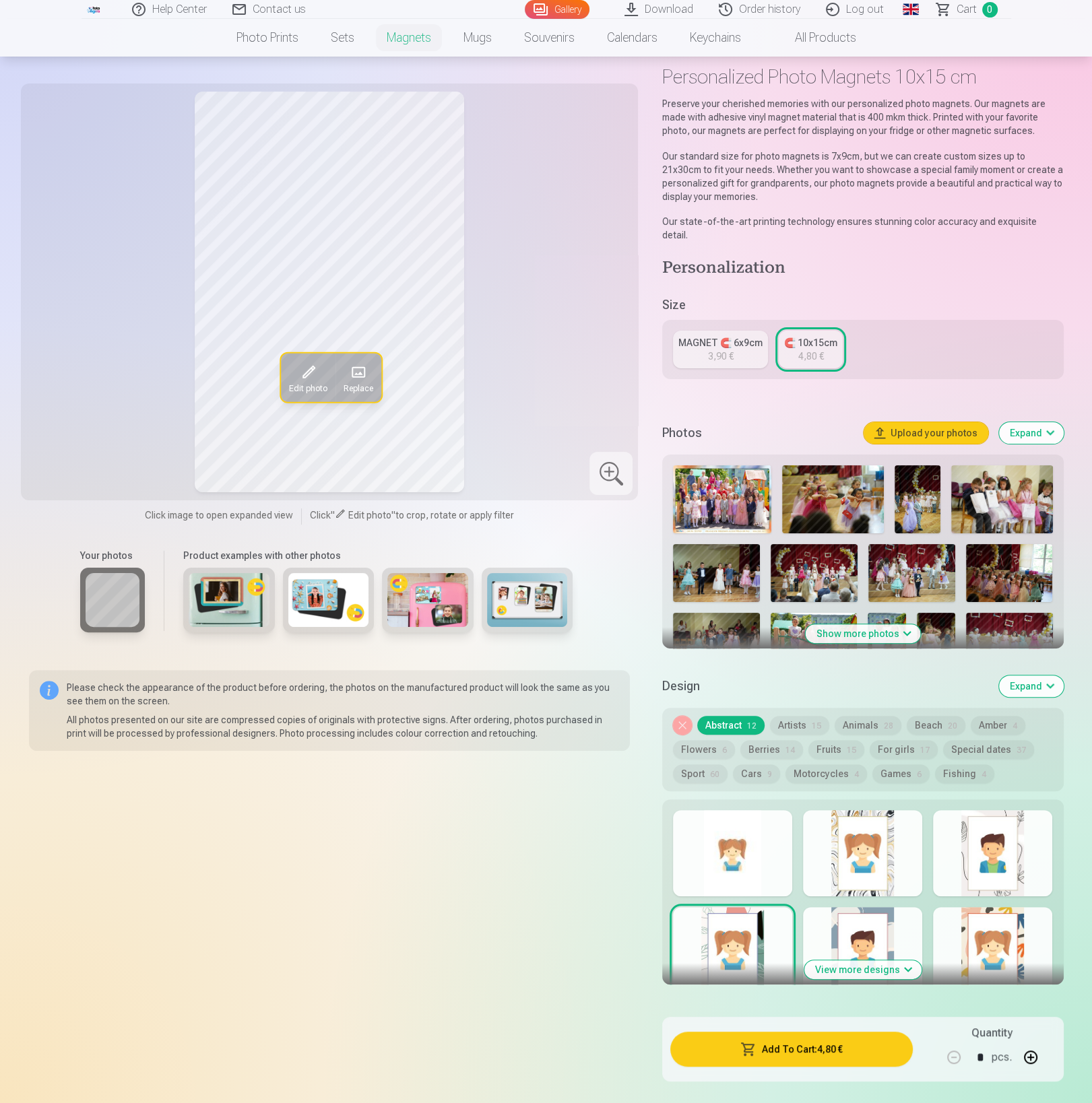
scroll to position [70, 0]
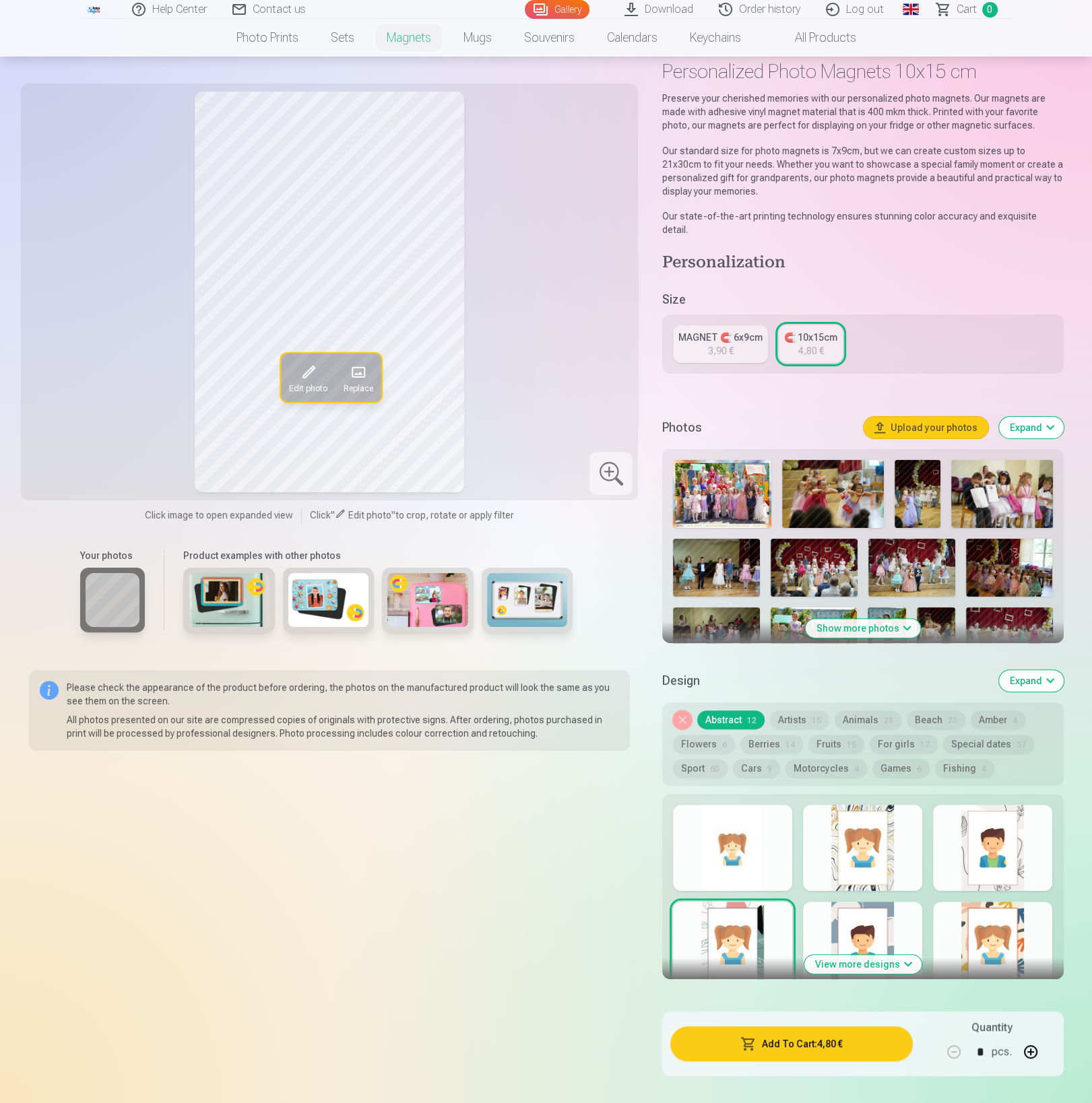
click at [1040, 670] on button "Expand" at bounding box center [1031, 680] width 64 height 21
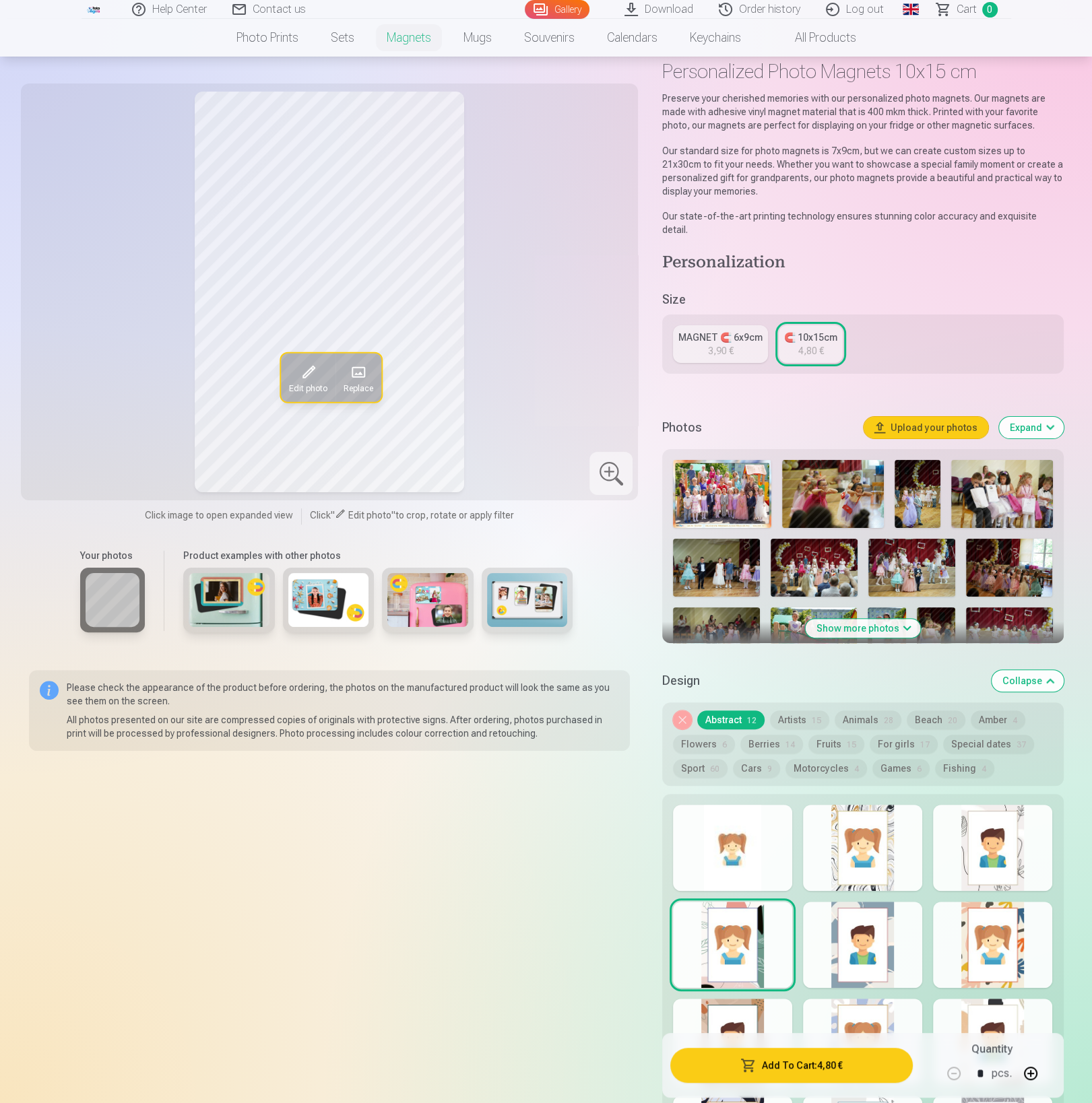
click at [937, 759] on button "Fishing 4" at bounding box center [964, 769] width 60 height 19
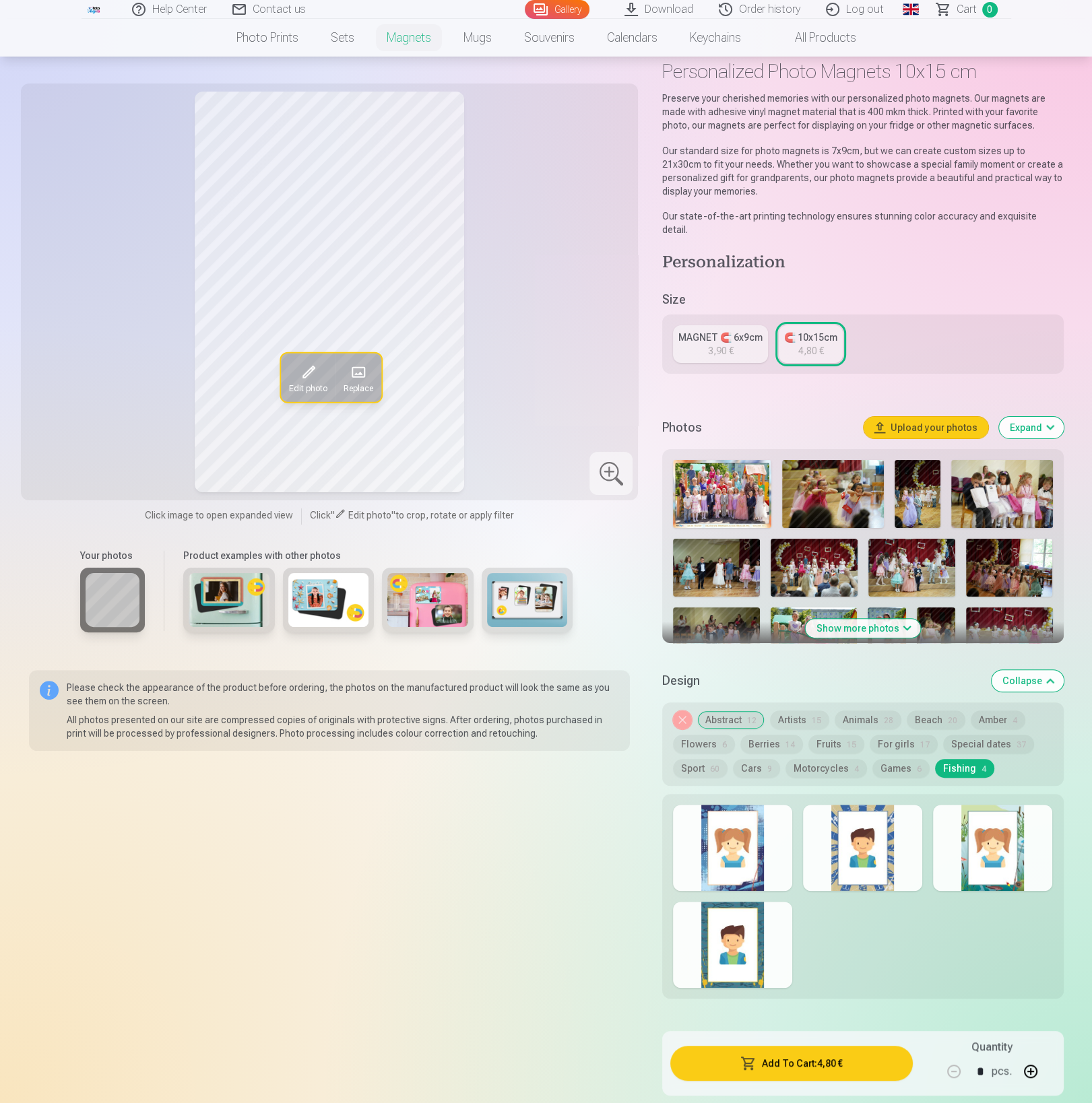
click at [873, 812] on div at bounding box center [863, 848] width 119 height 86
click at [989, 815] on div at bounding box center [993, 848] width 119 height 86
click at [723, 820] on div at bounding box center [732, 848] width 119 height 86
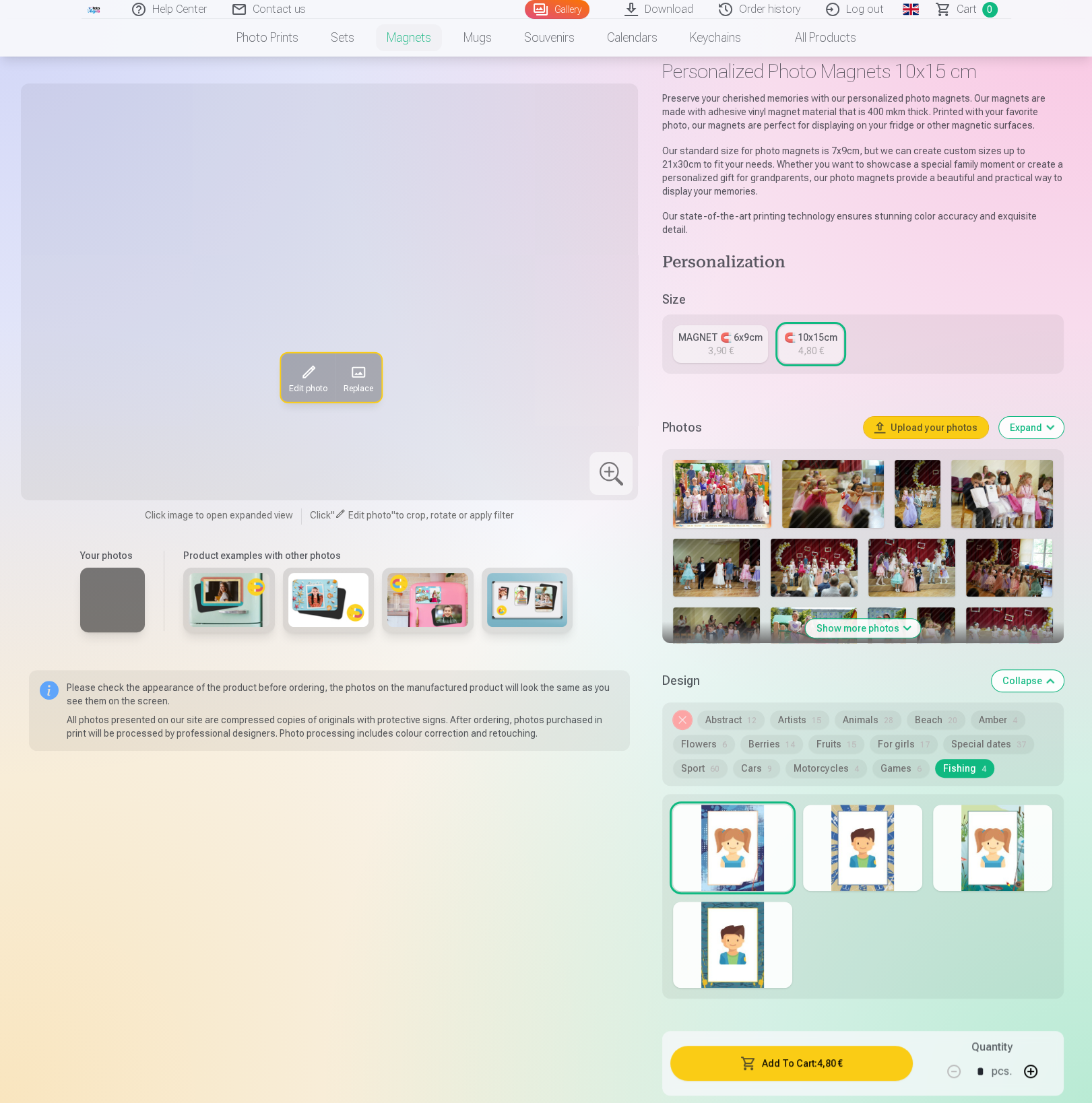
click at [908, 549] on img at bounding box center [911, 567] width 87 height 58
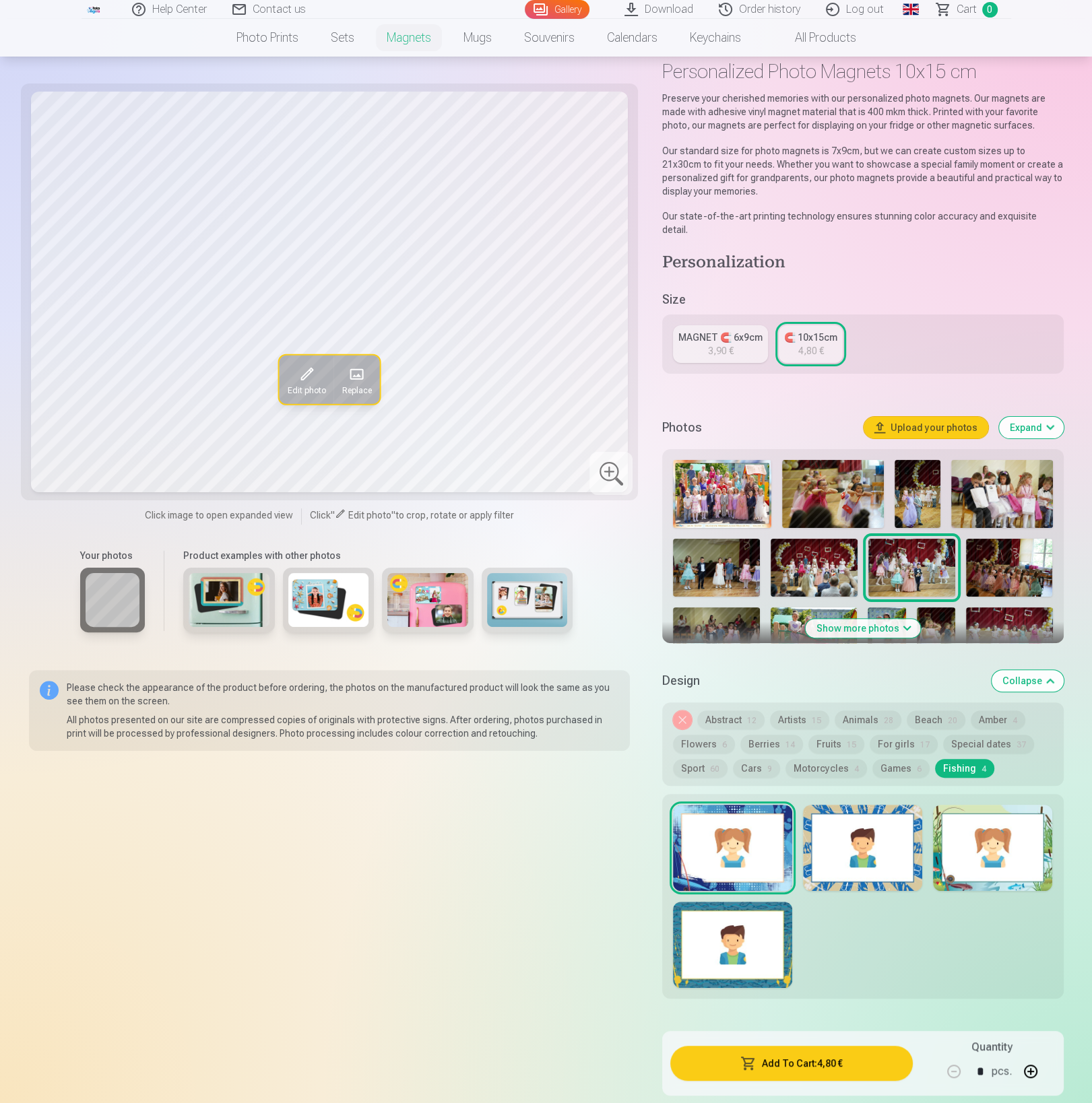
click at [982, 827] on div at bounding box center [993, 848] width 119 height 86
click at [882, 834] on div at bounding box center [863, 848] width 119 height 86
click at [743, 826] on div at bounding box center [732, 848] width 119 height 86
click at [735, 937] on div at bounding box center [732, 945] width 119 height 86
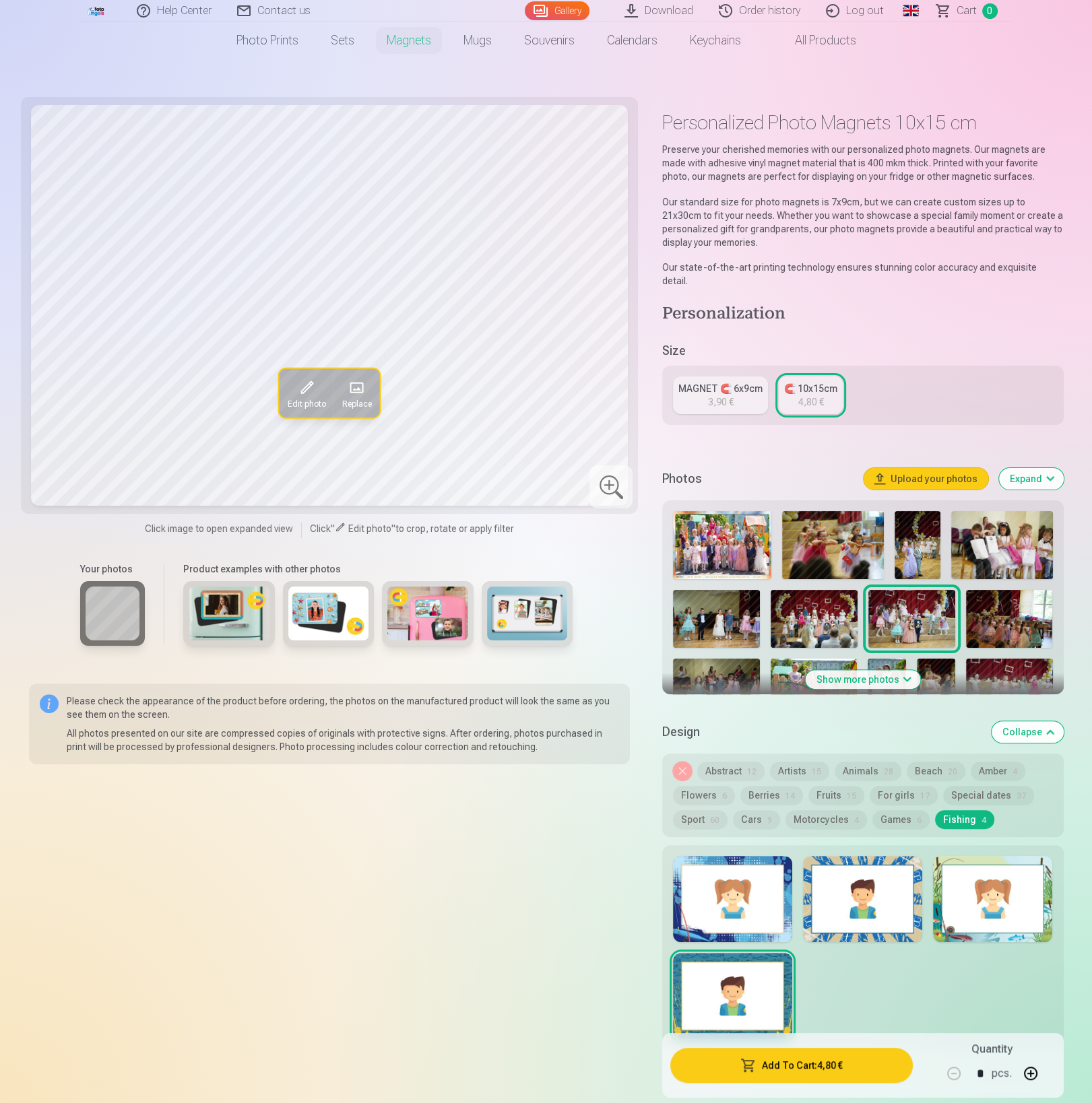
scroll to position [0, 0]
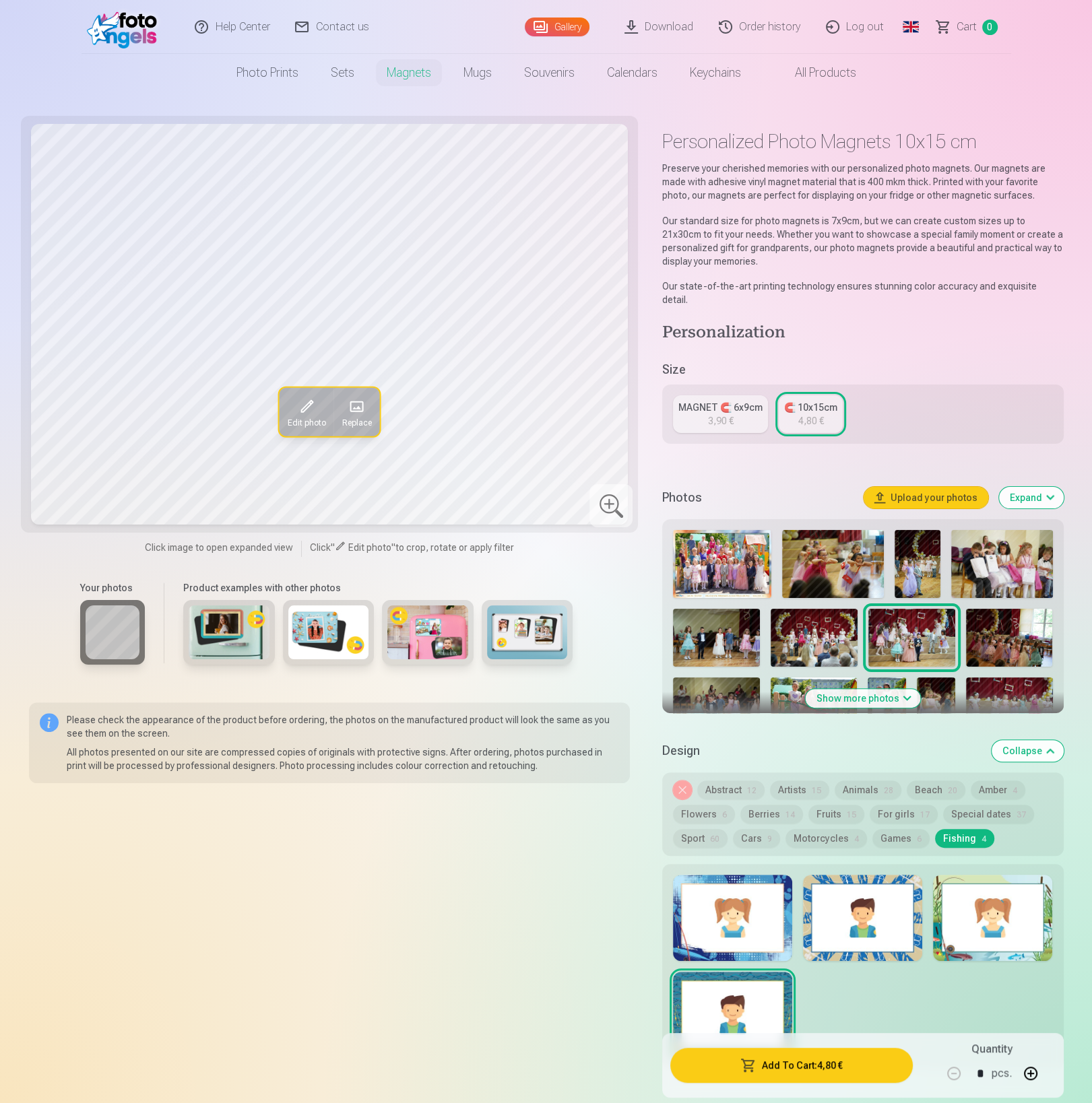
click at [830, 79] on link "All products" at bounding box center [815, 73] width 115 height 38
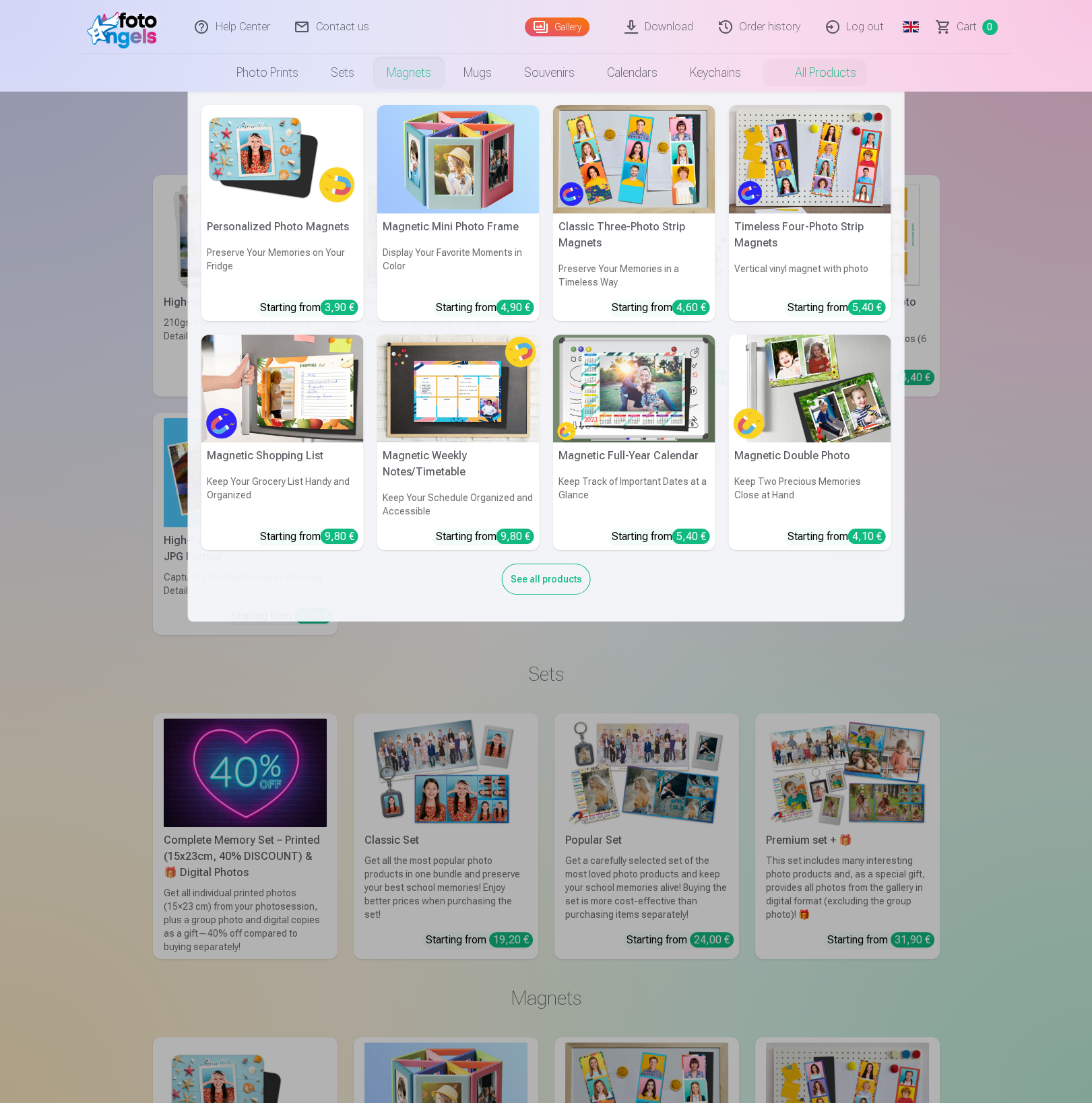
click at [247, 161] on img at bounding box center [282, 159] width 162 height 108
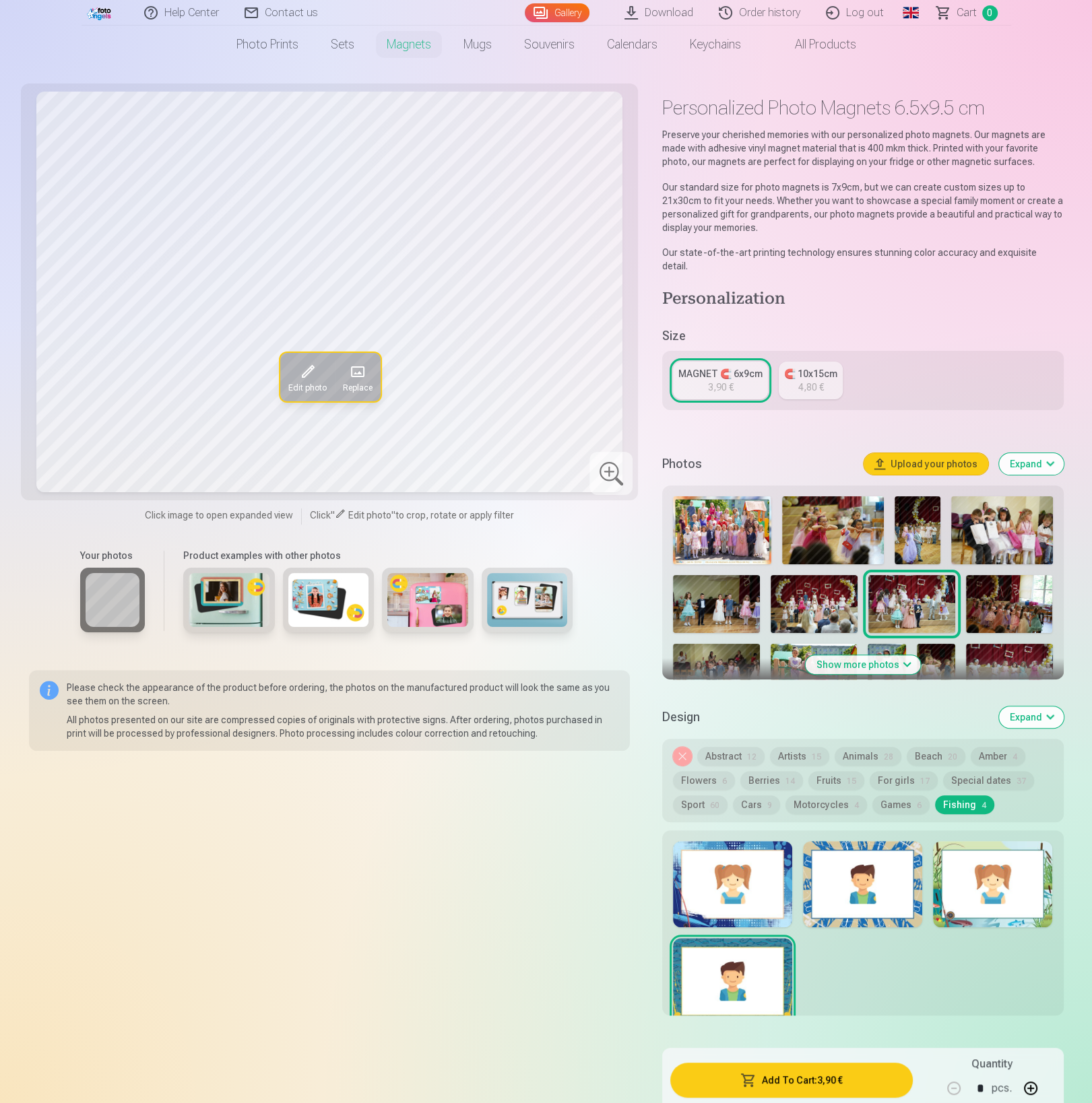
scroll to position [35, 0]
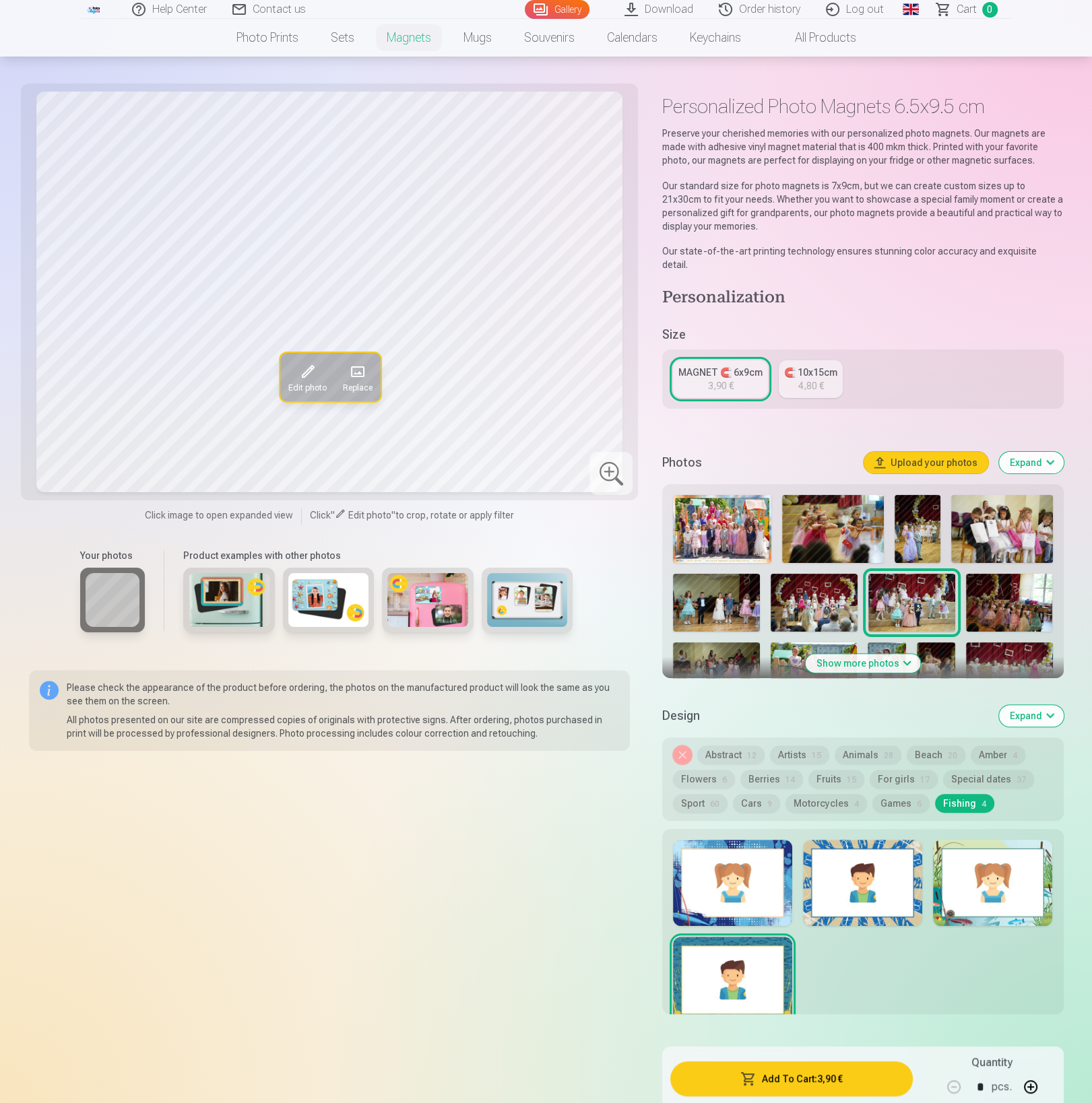
click at [866, 861] on div at bounding box center [863, 883] width 119 height 86
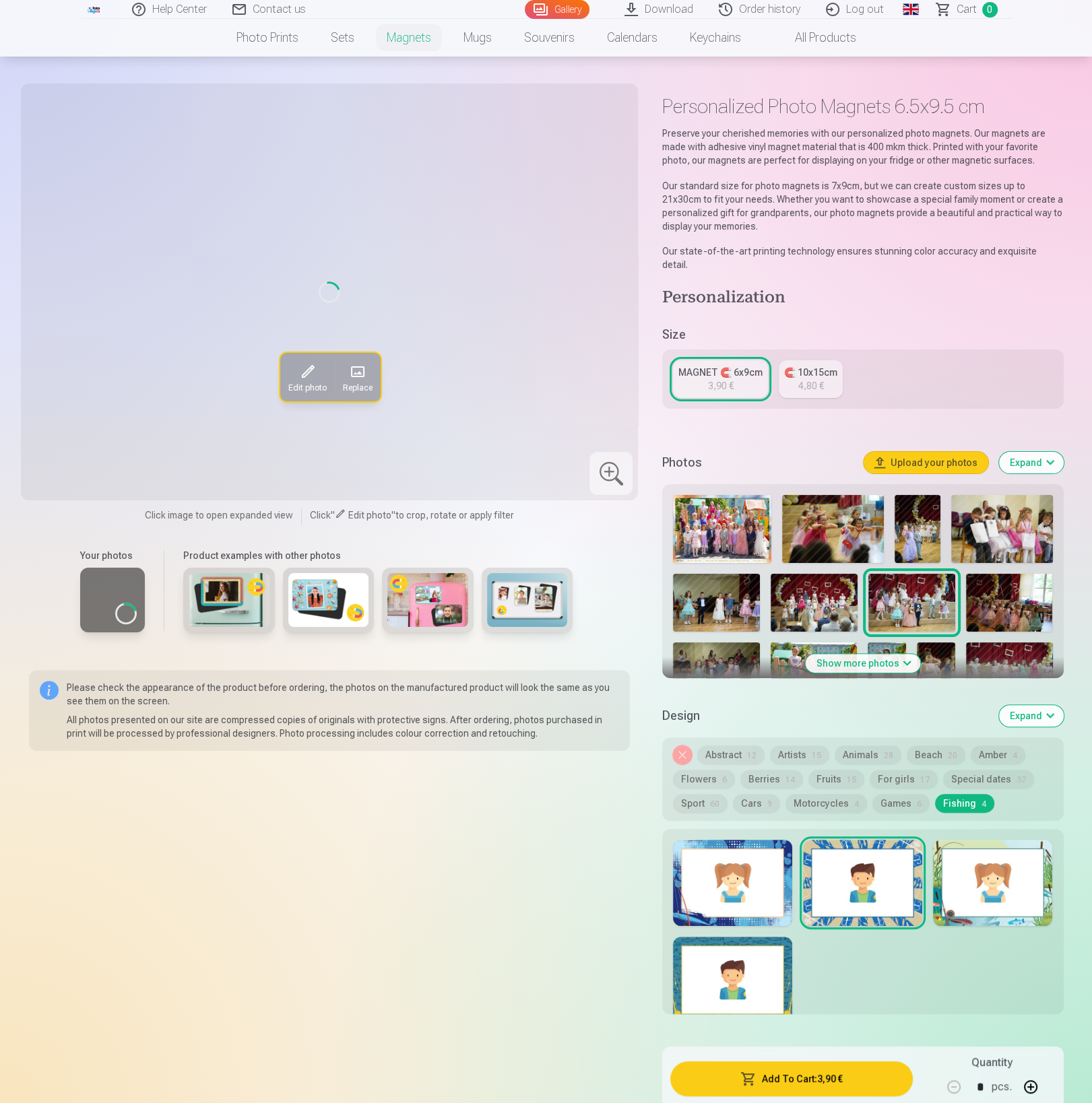
click at [973, 861] on div at bounding box center [993, 883] width 119 height 86
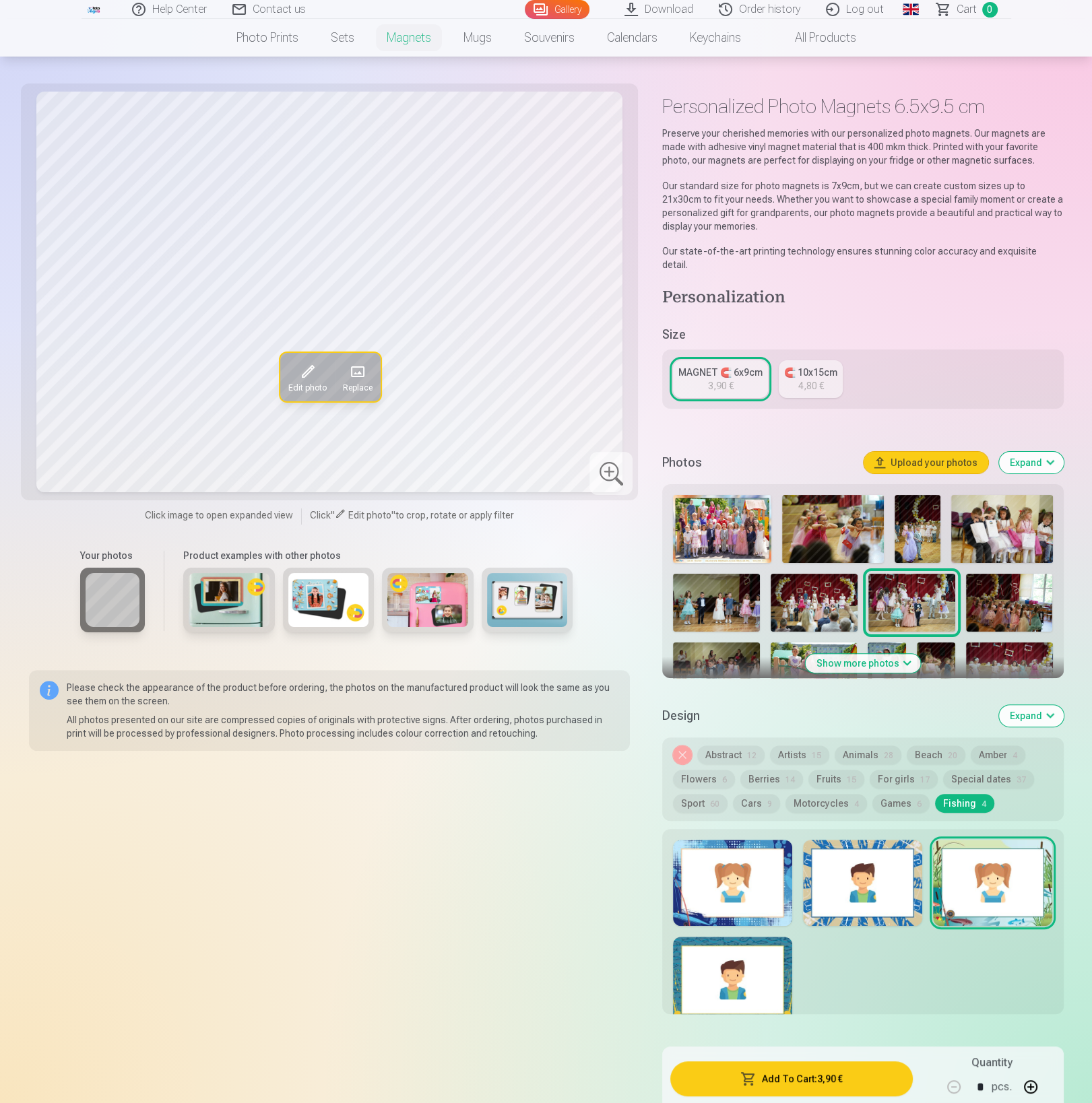
click at [820, 593] on img at bounding box center [814, 603] width 87 height 58
click at [853, 745] on button "Animals 28" at bounding box center [867, 755] width 66 height 19
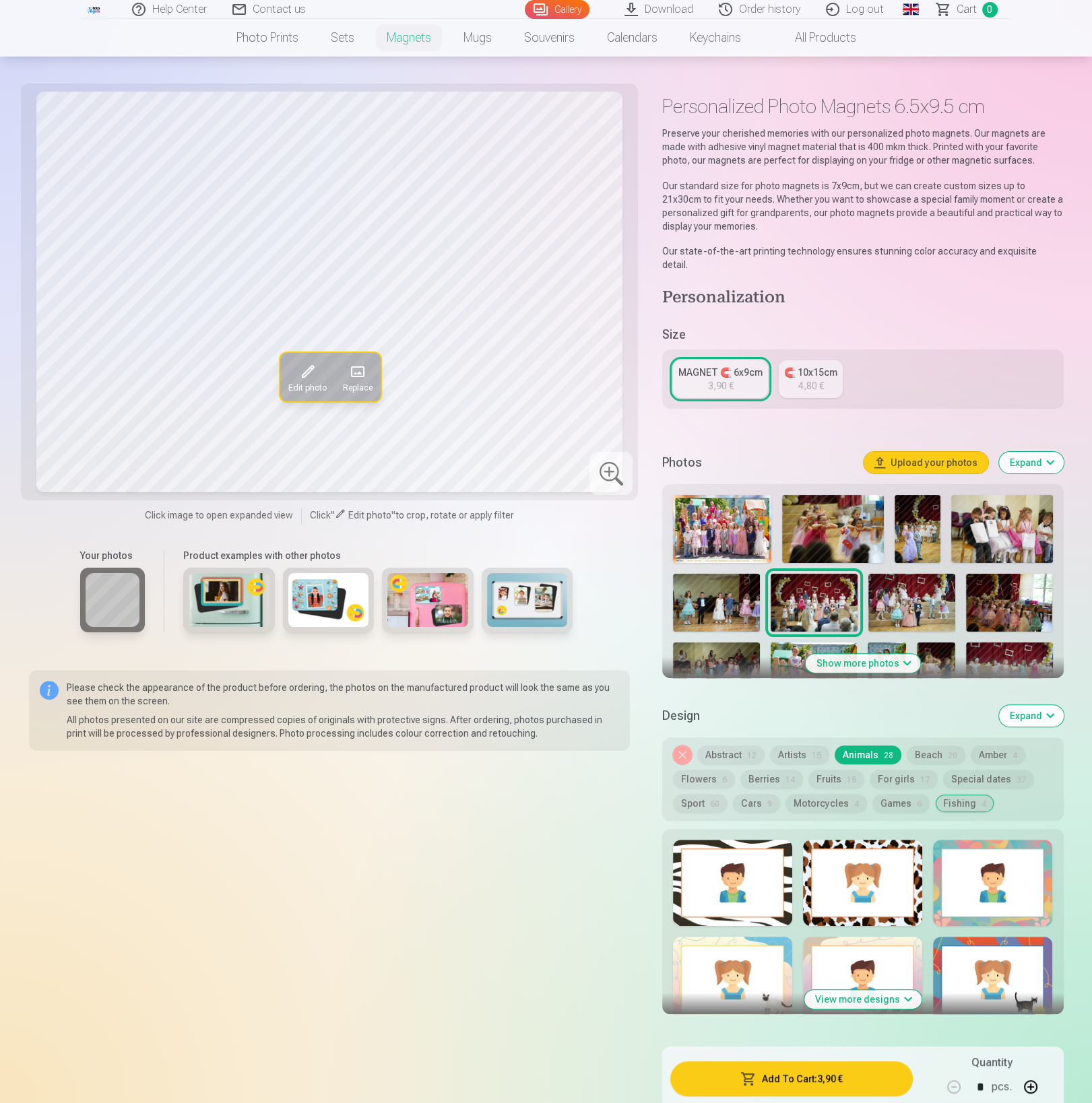
click at [760, 843] on div at bounding box center [732, 883] width 119 height 86
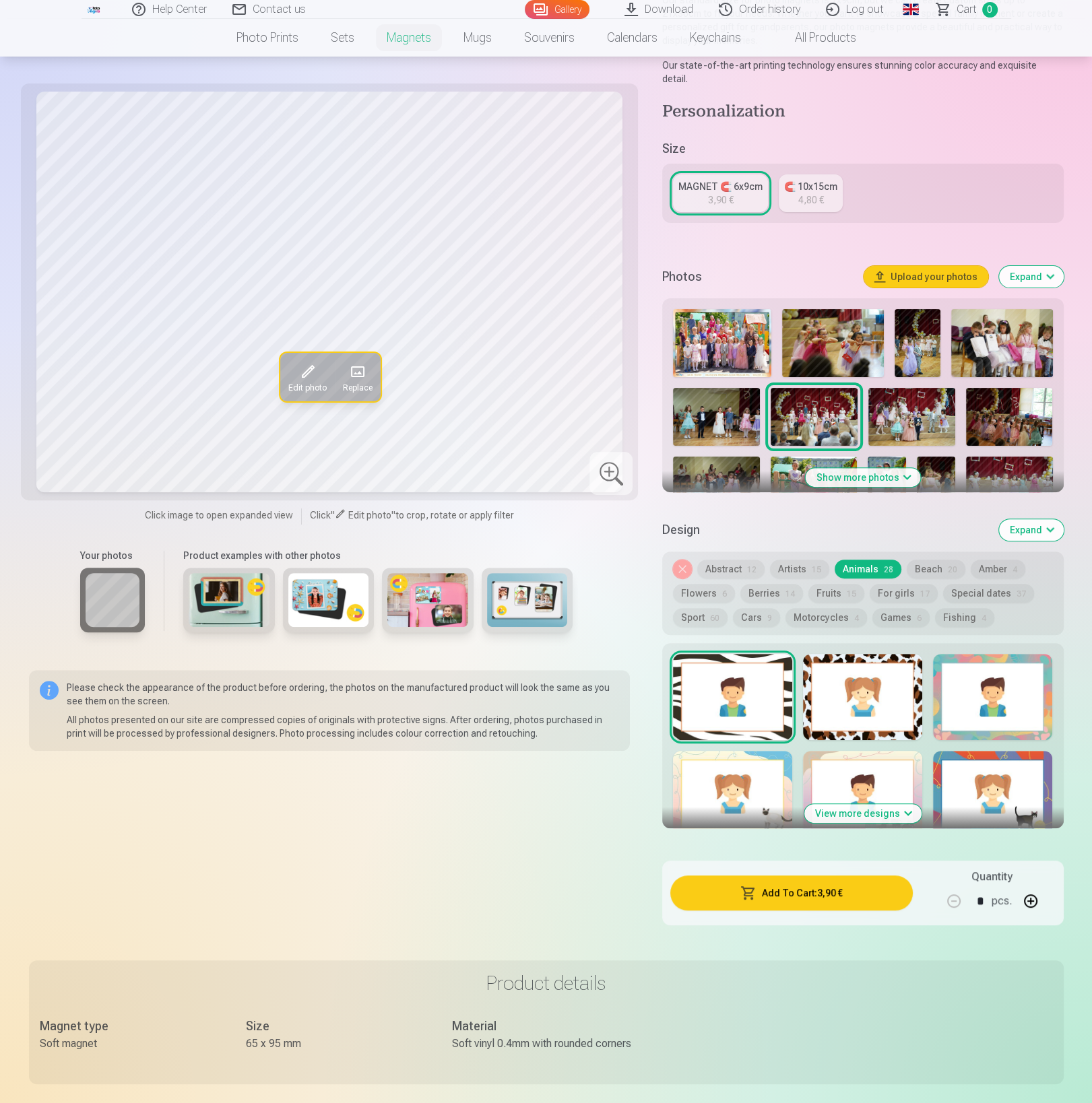
scroll to position [230, 0]
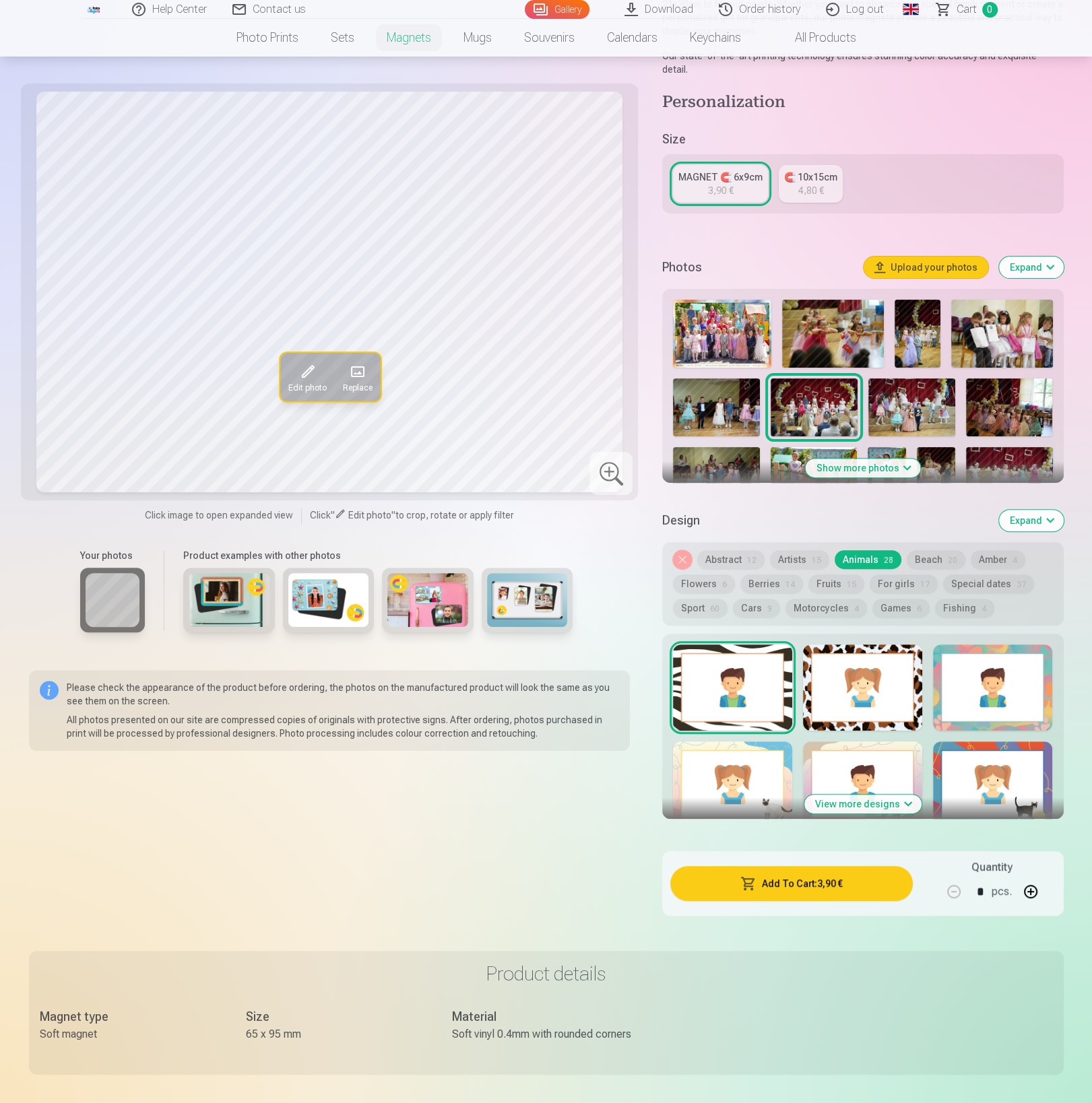
click at [881, 795] on button "View more designs" at bounding box center [863, 804] width 117 height 19
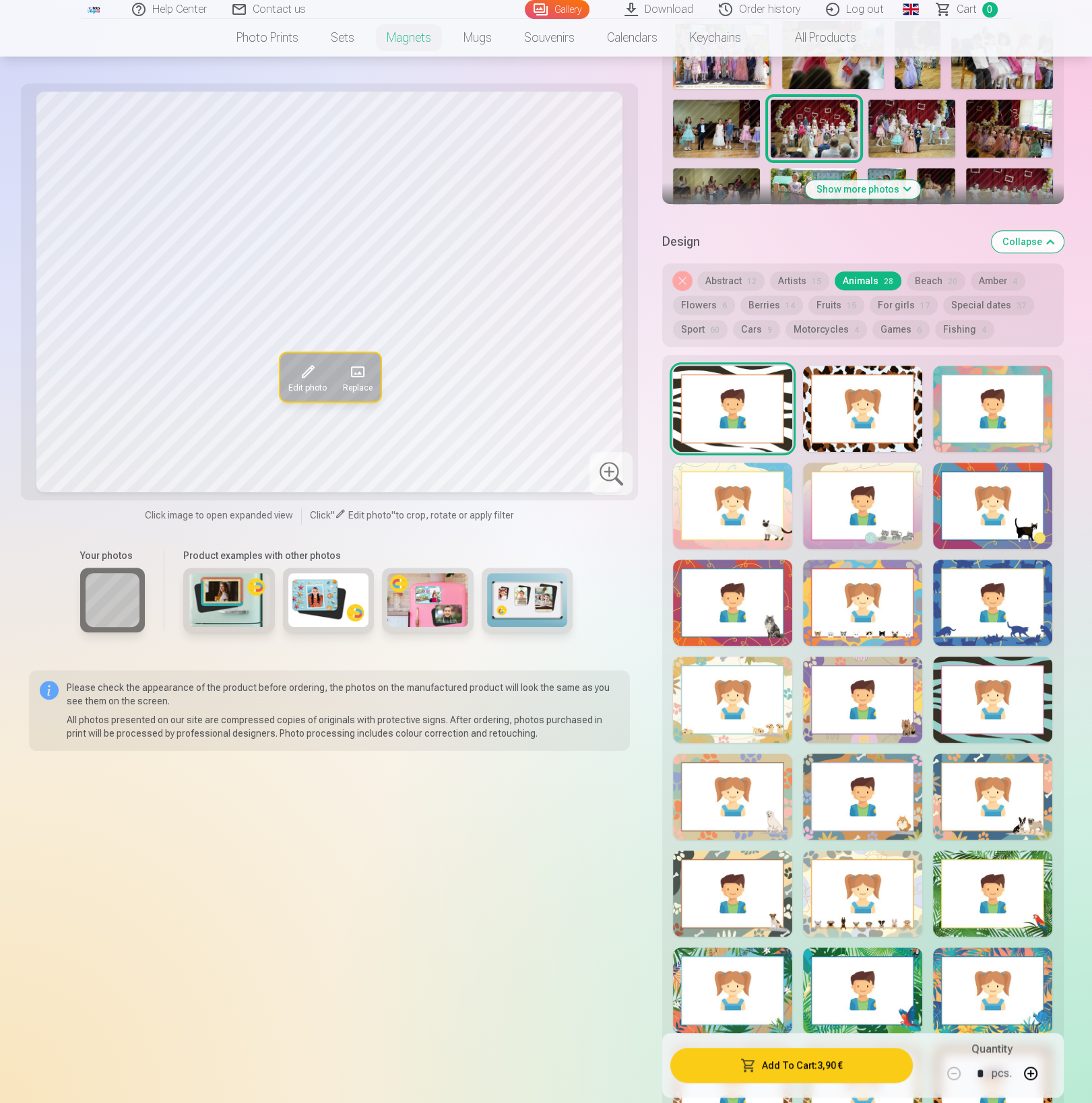
scroll to position [634, 0]
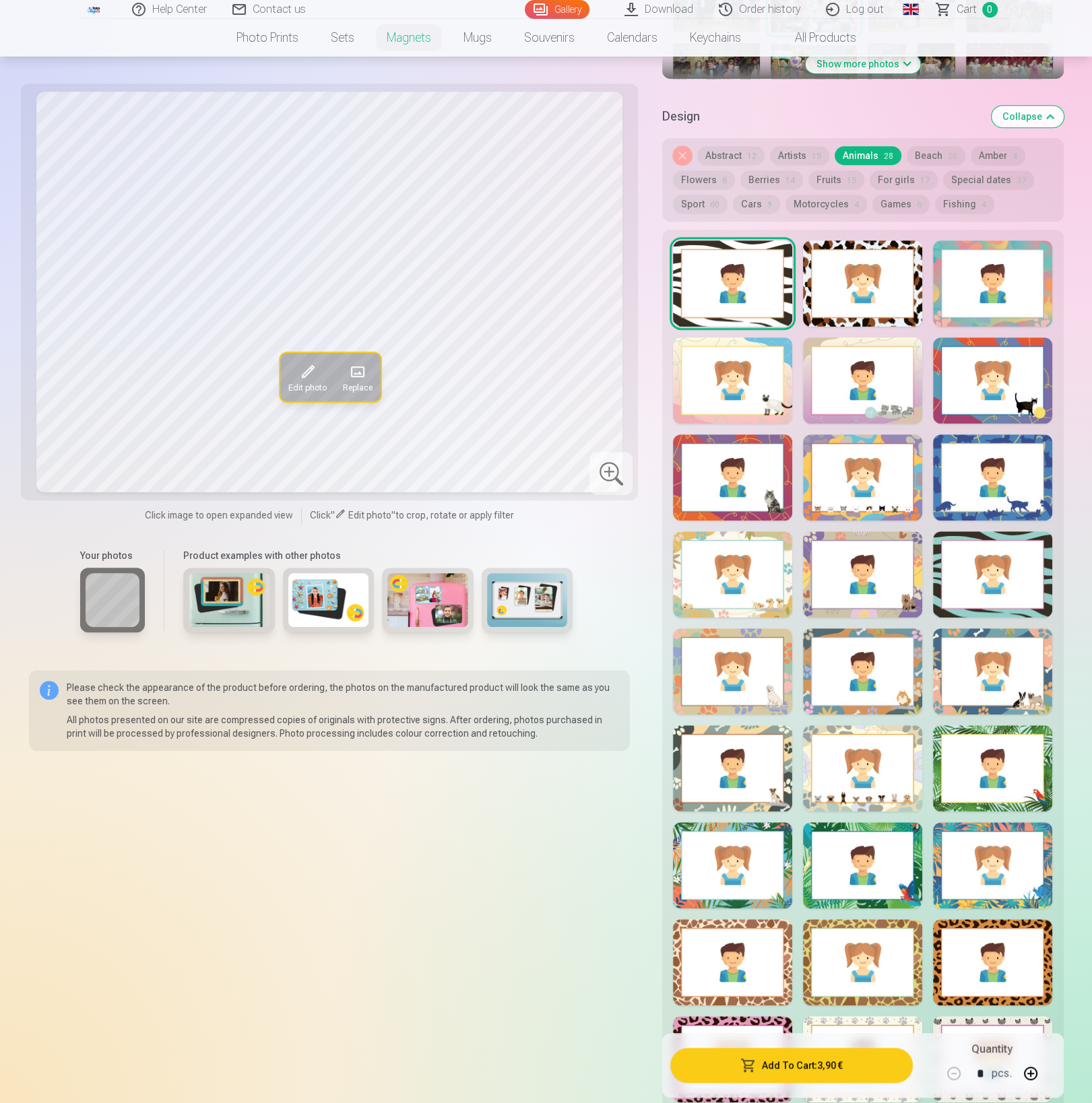
click at [1002, 367] on div at bounding box center [993, 381] width 119 height 86
click at [984, 456] on div at bounding box center [993, 478] width 119 height 86
click at [893, 464] on div at bounding box center [863, 478] width 119 height 86
click at [854, 560] on div at bounding box center [863, 575] width 119 height 86
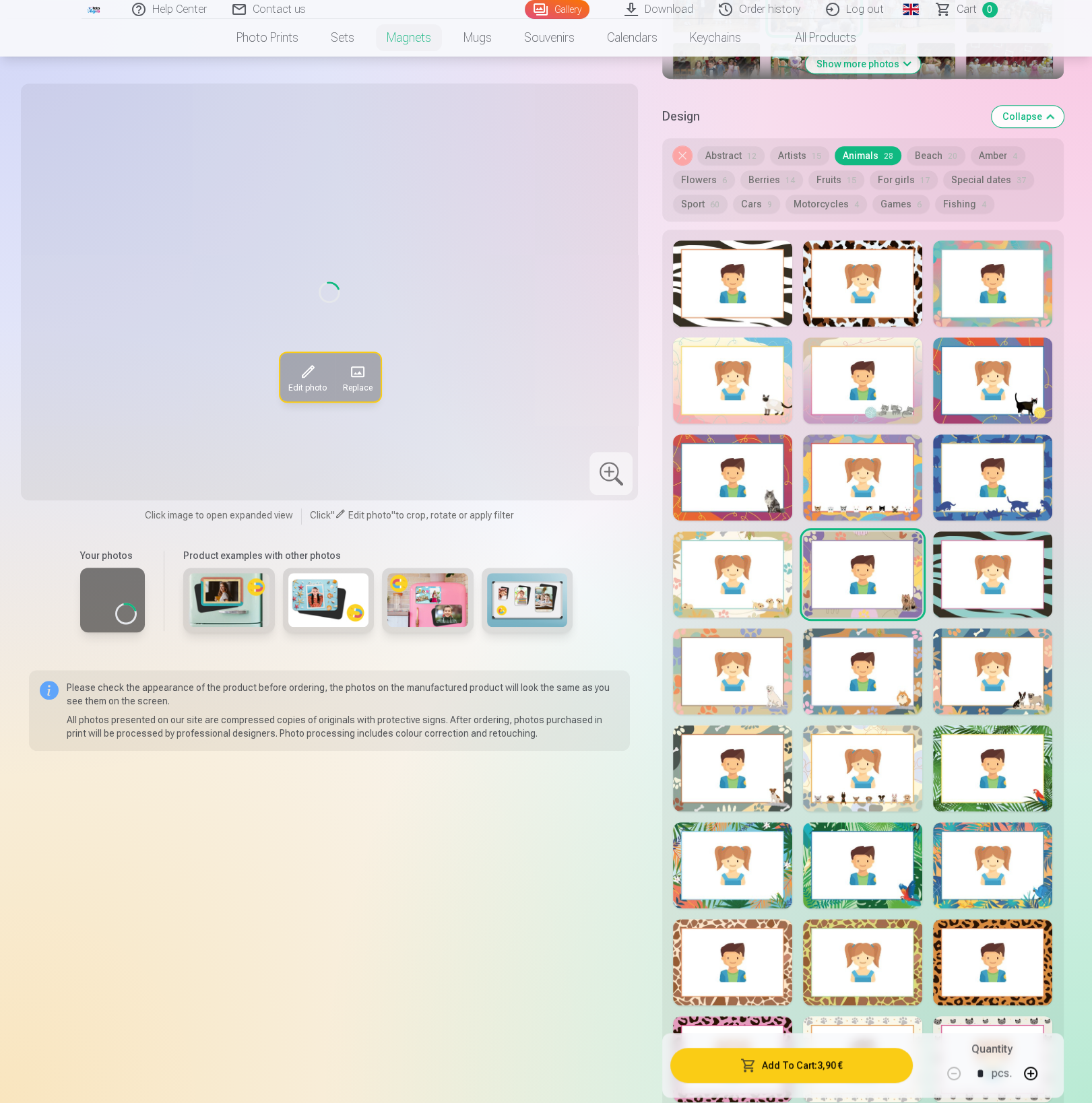
click at [743, 569] on div at bounding box center [732, 575] width 119 height 86
click at [730, 628] on div at bounding box center [732, 671] width 119 height 86
click at [834, 647] on div at bounding box center [863, 671] width 119 height 86
click at [974, 669] on div at bounding box center [993, 671] width 119 height 86
click at [985, 559] on div at bounding box center [993, 575] width 119 height 86
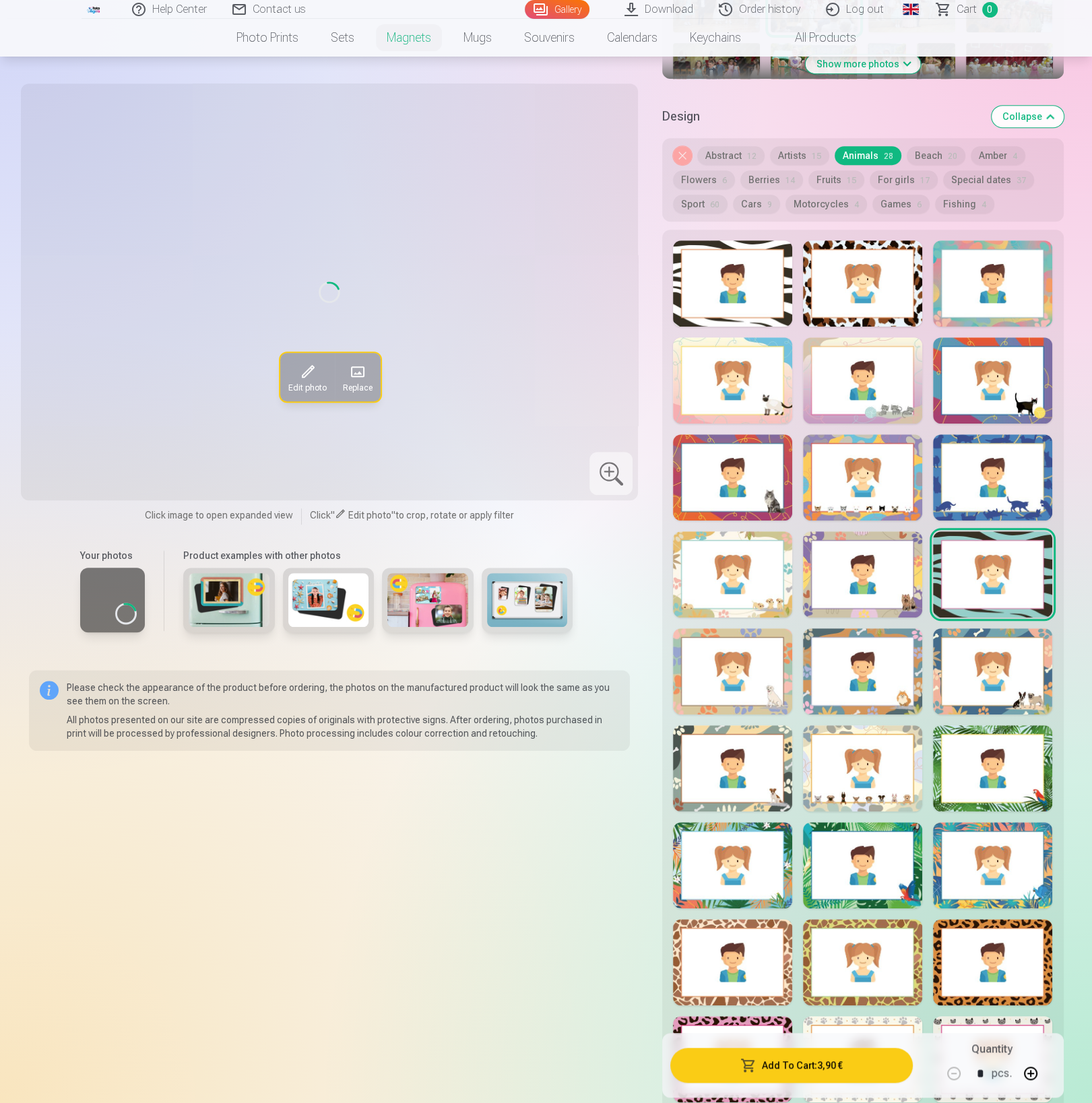
click at [980, 767] on div at bounding box center [993, 769] width 119 height 86
click at [858, 766] on div at bounding box center [863, 769] width 119 height 86
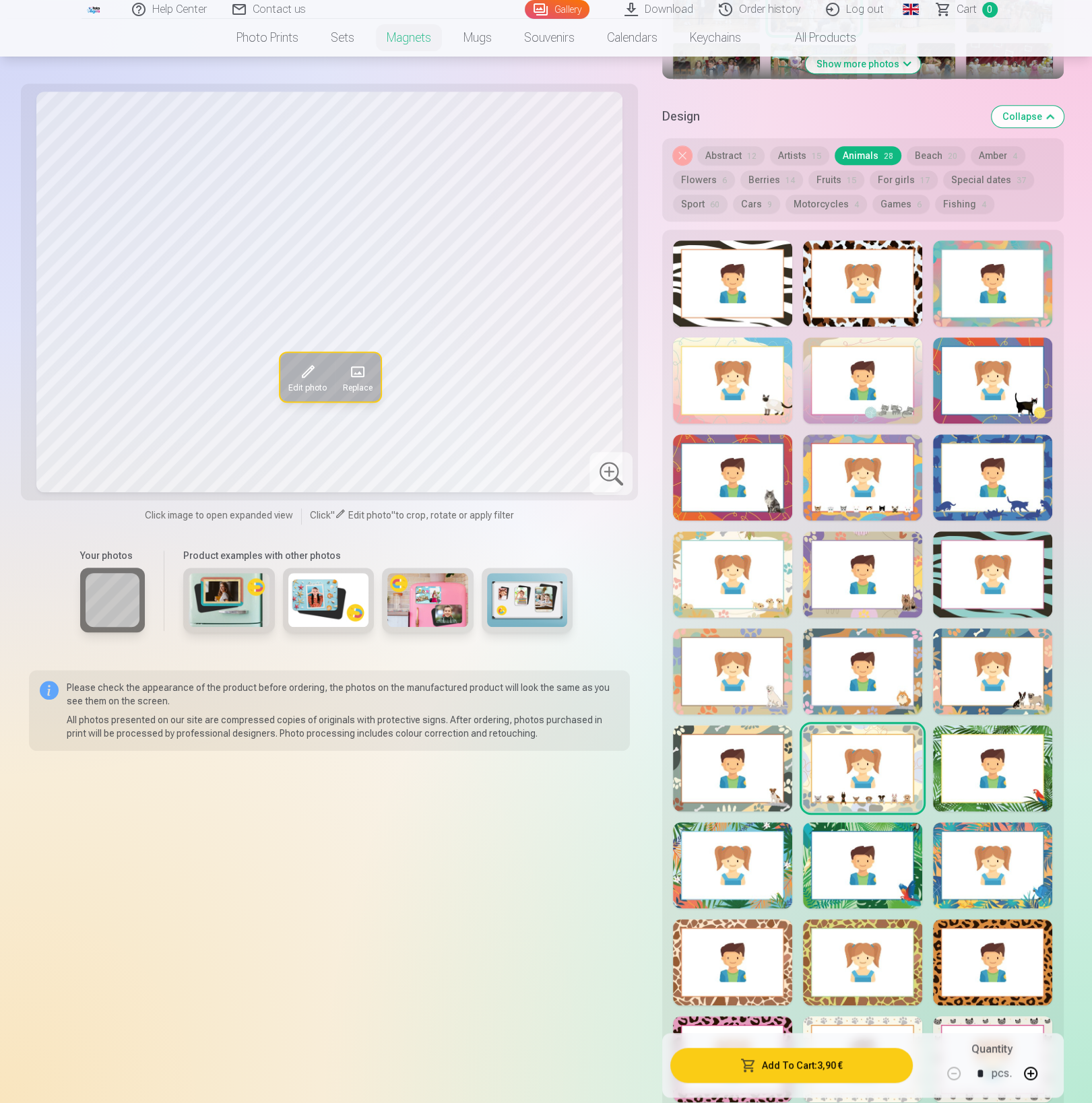
click at [717, 757] on div at bounding box center [732, 769] width 119 height 86
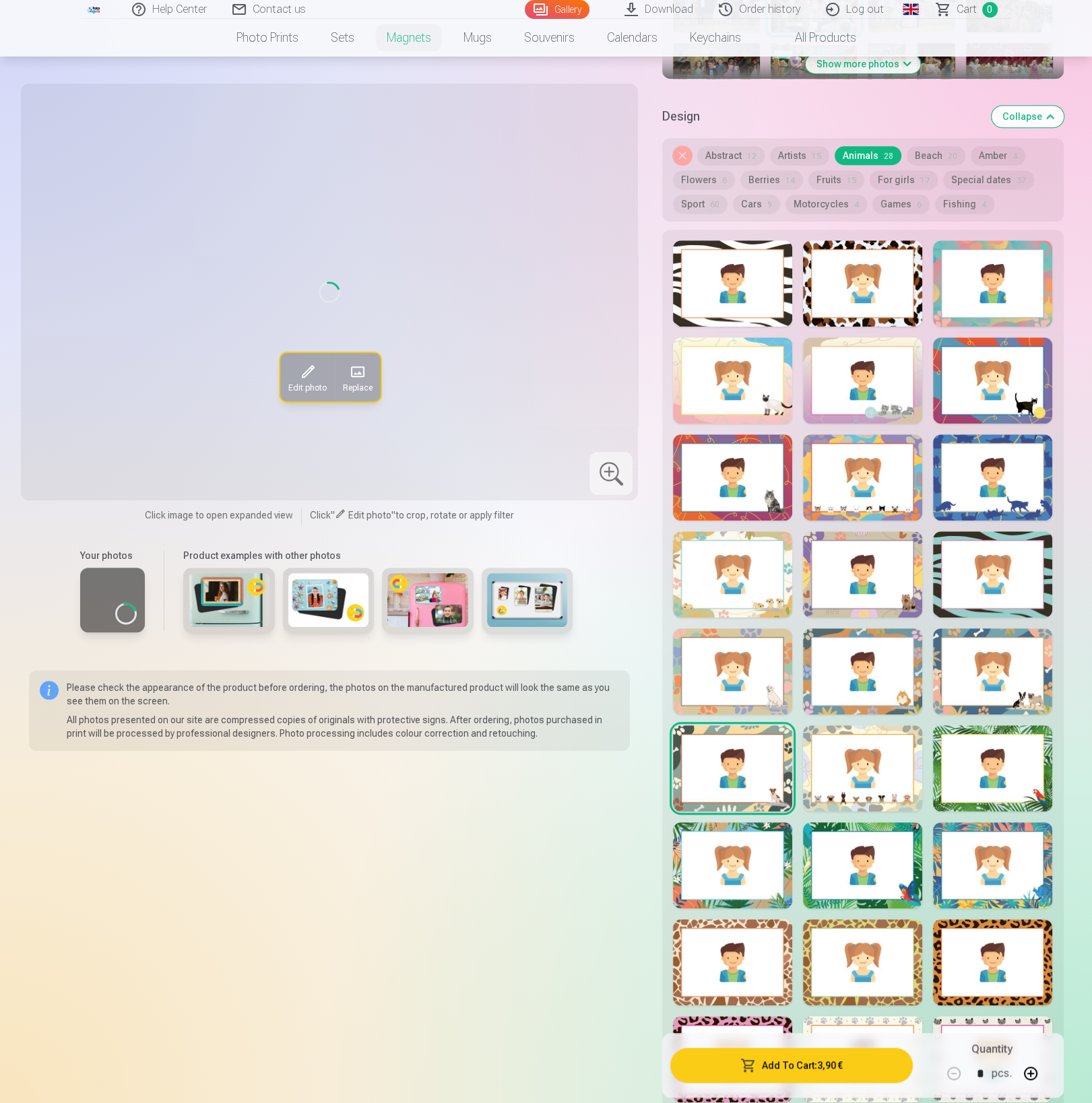
click at [728, 859] on div at bounding box center [732, 865] width 119 height 86
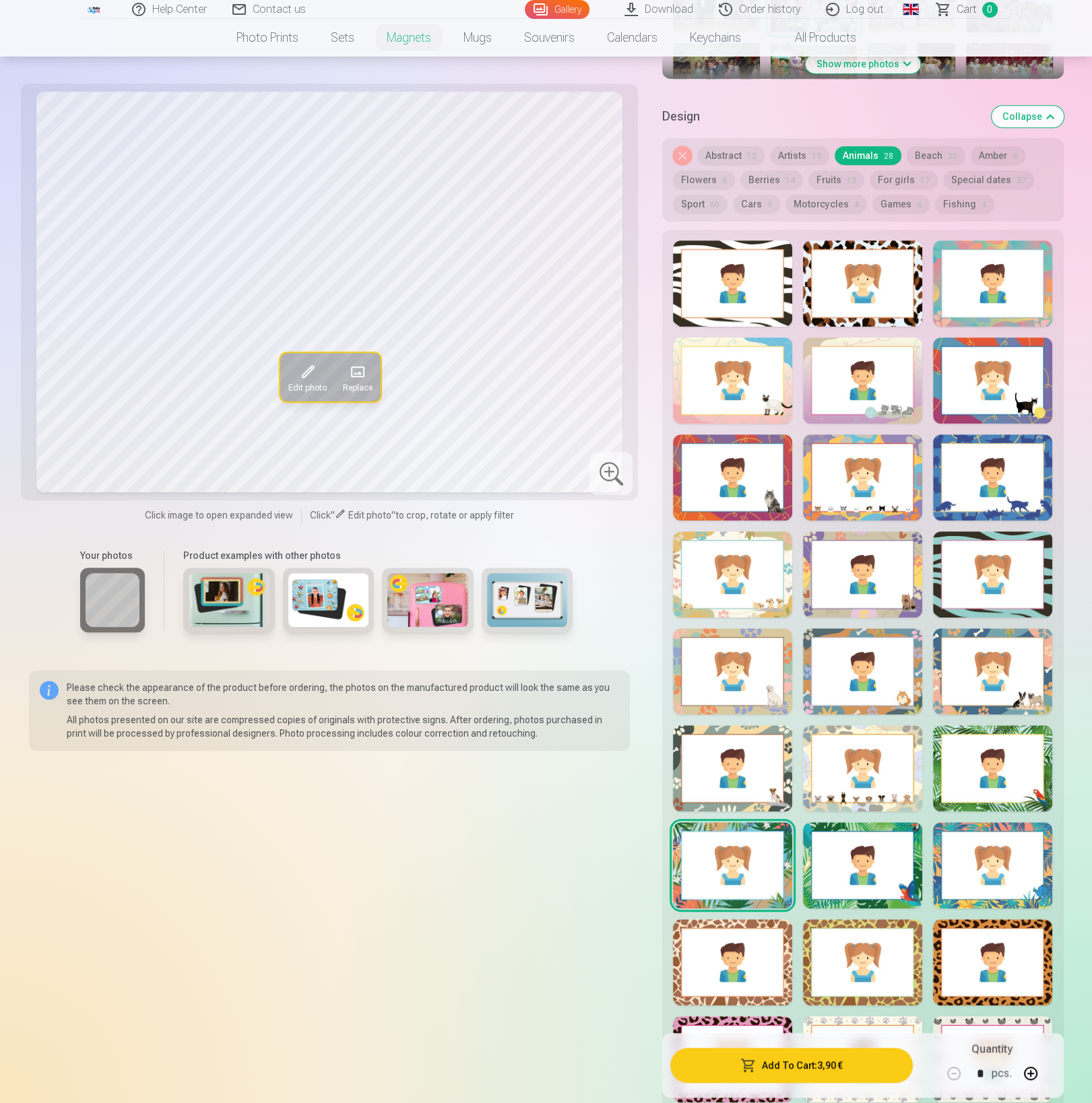
click at [885, 852] on div at bounding box center [863, 865] width 119 height 86
click at [971, 854] on div at bounding box center [993, 865] width 119 height 86
click at [972, 922] on div at bounding box center [993, 963] width 119 height 86
click at [904, 932] on div at bounding box center [863, 963] width 119 height 86
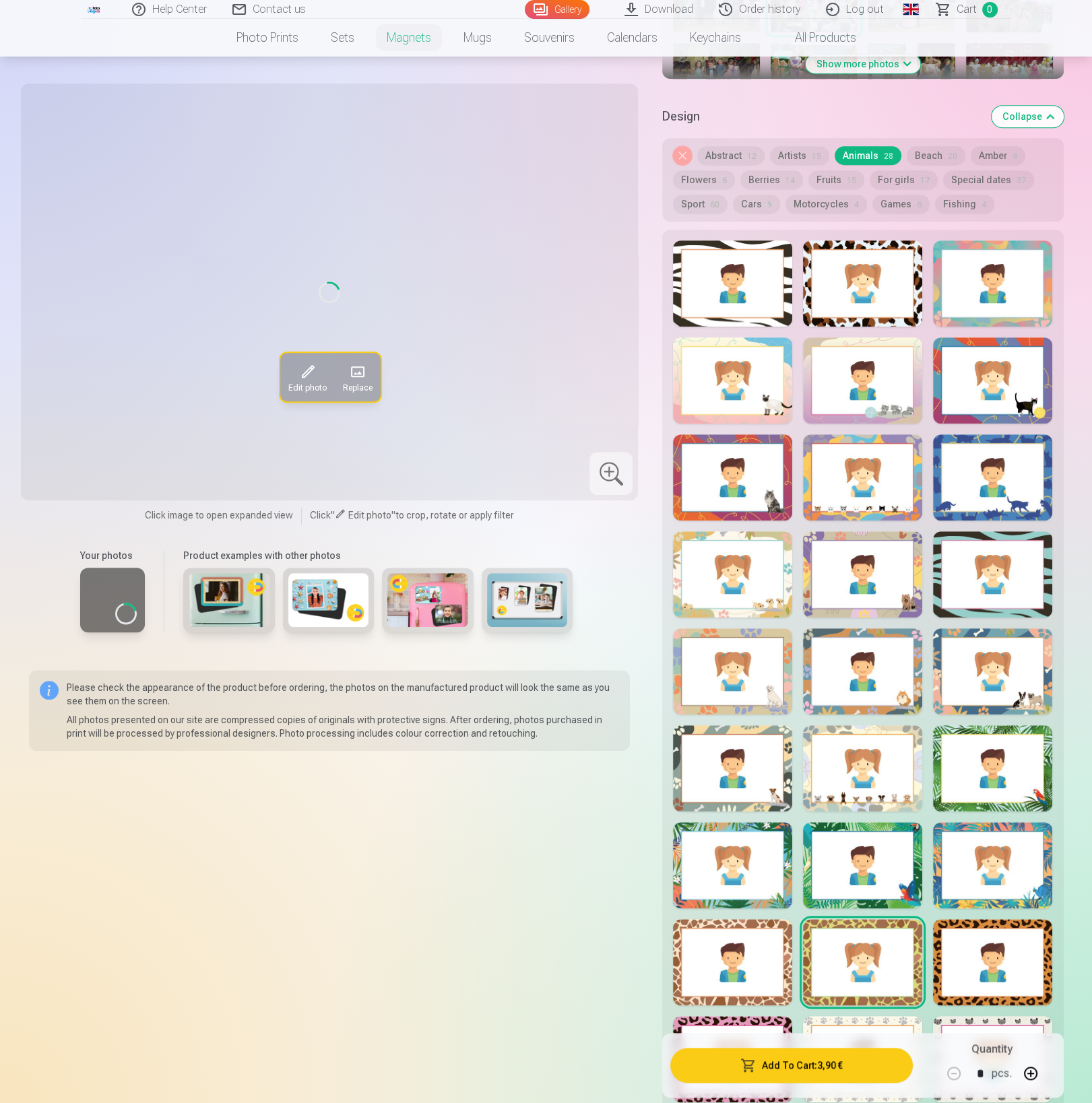
click at [720, 935] on div at bounding box center [732, 963] width 119 height 86
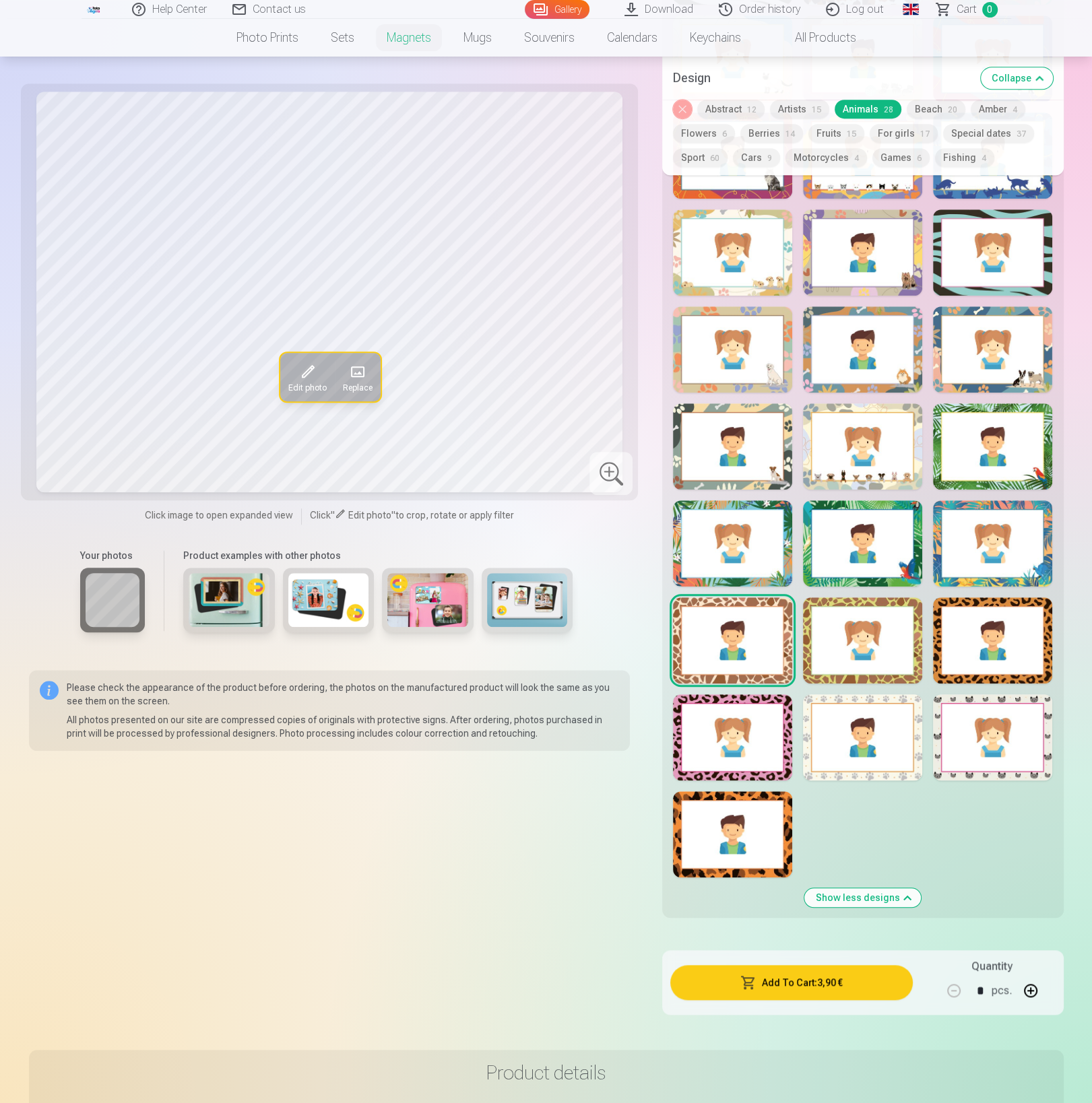
scroll to position [995, 0]
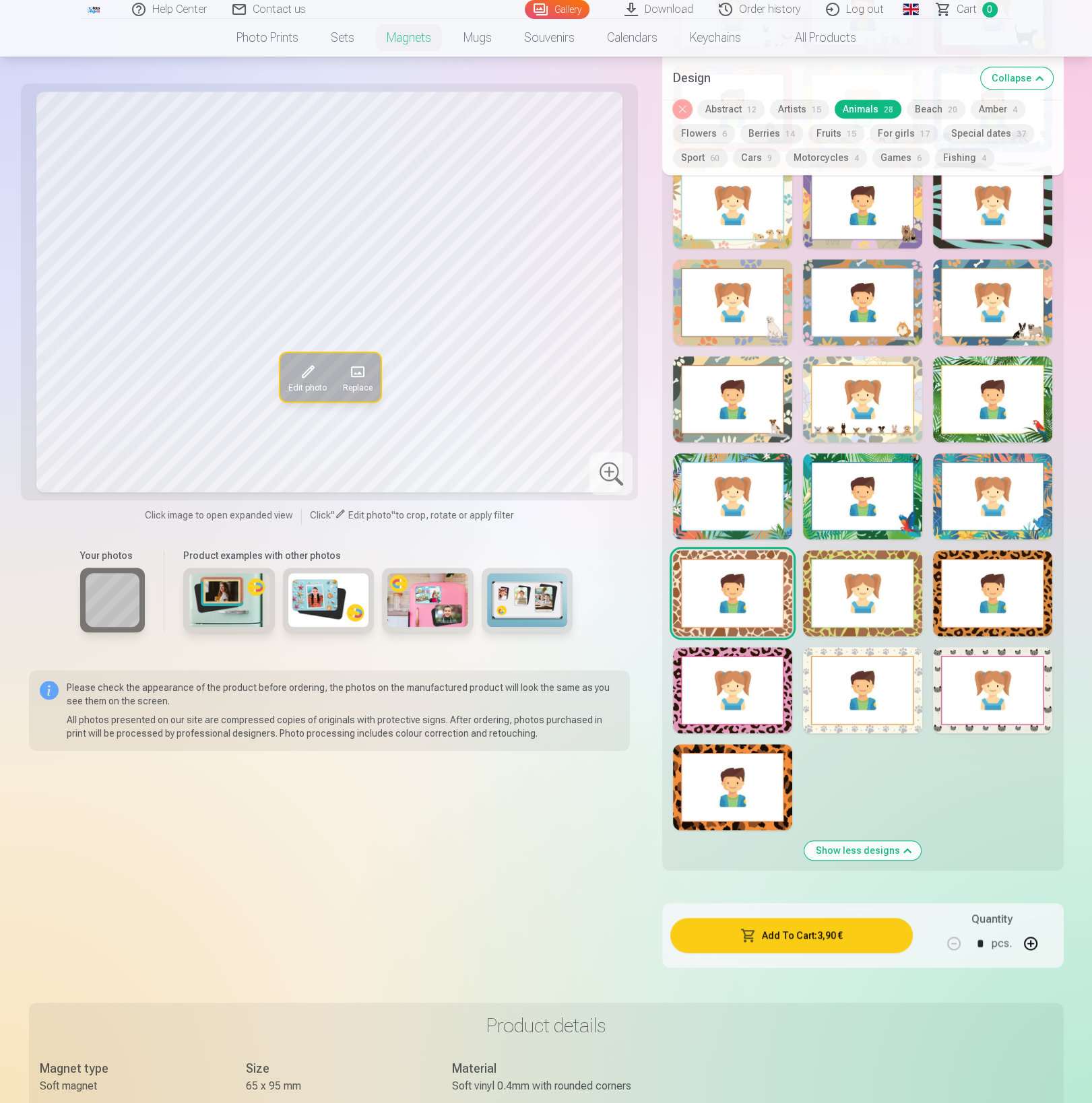
click at [749, 671] on div at bounding box center [732, 691] width 119 height 86
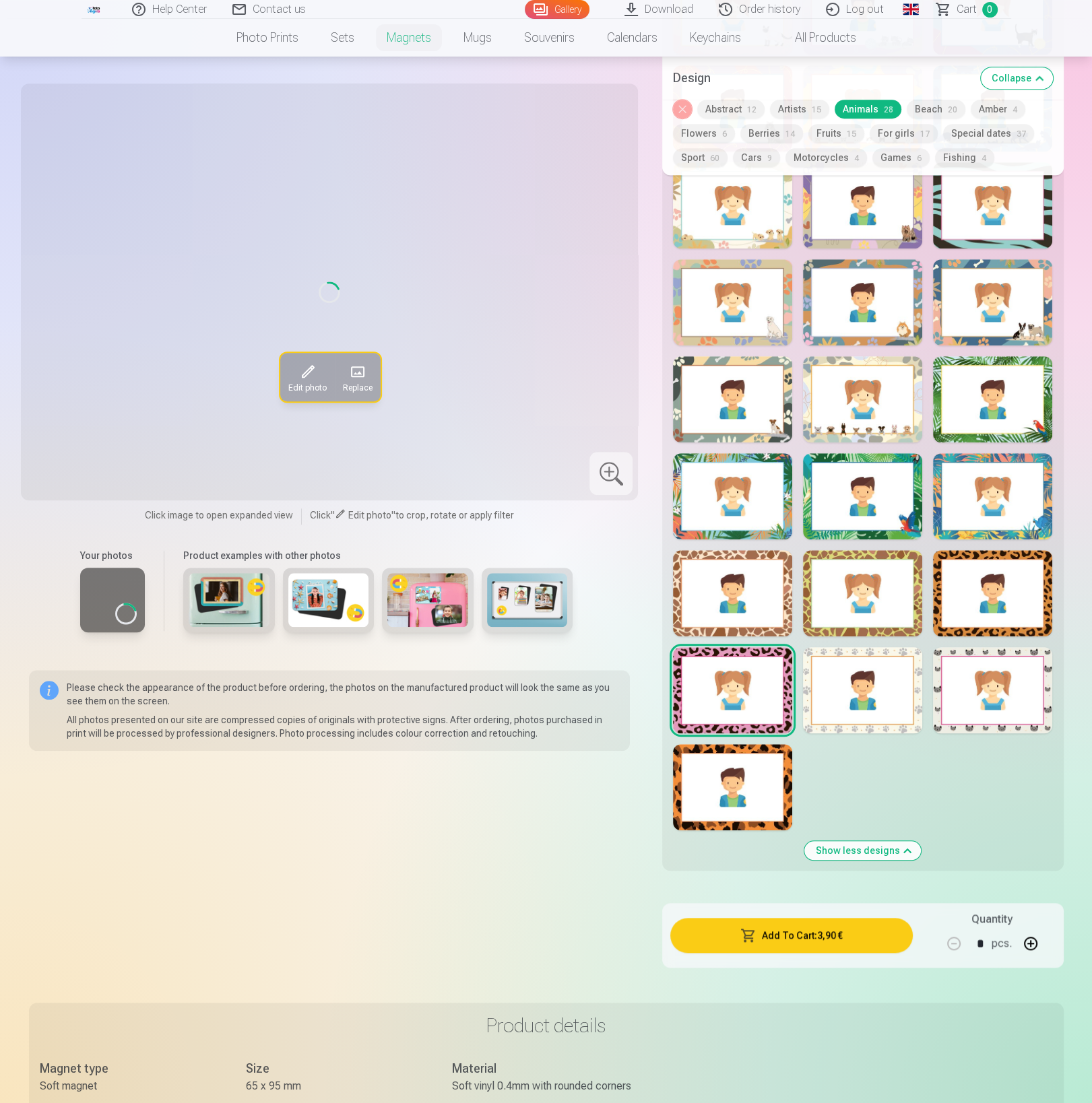
click at [828, 681] on div at bounding box center [863, 691] width 119 height 86
click at [1004, 684] on div at bounding box center [993, 691] width 119 height 86
click at [729, 789] on div at bounding box center [732, 787] width 119 height 86
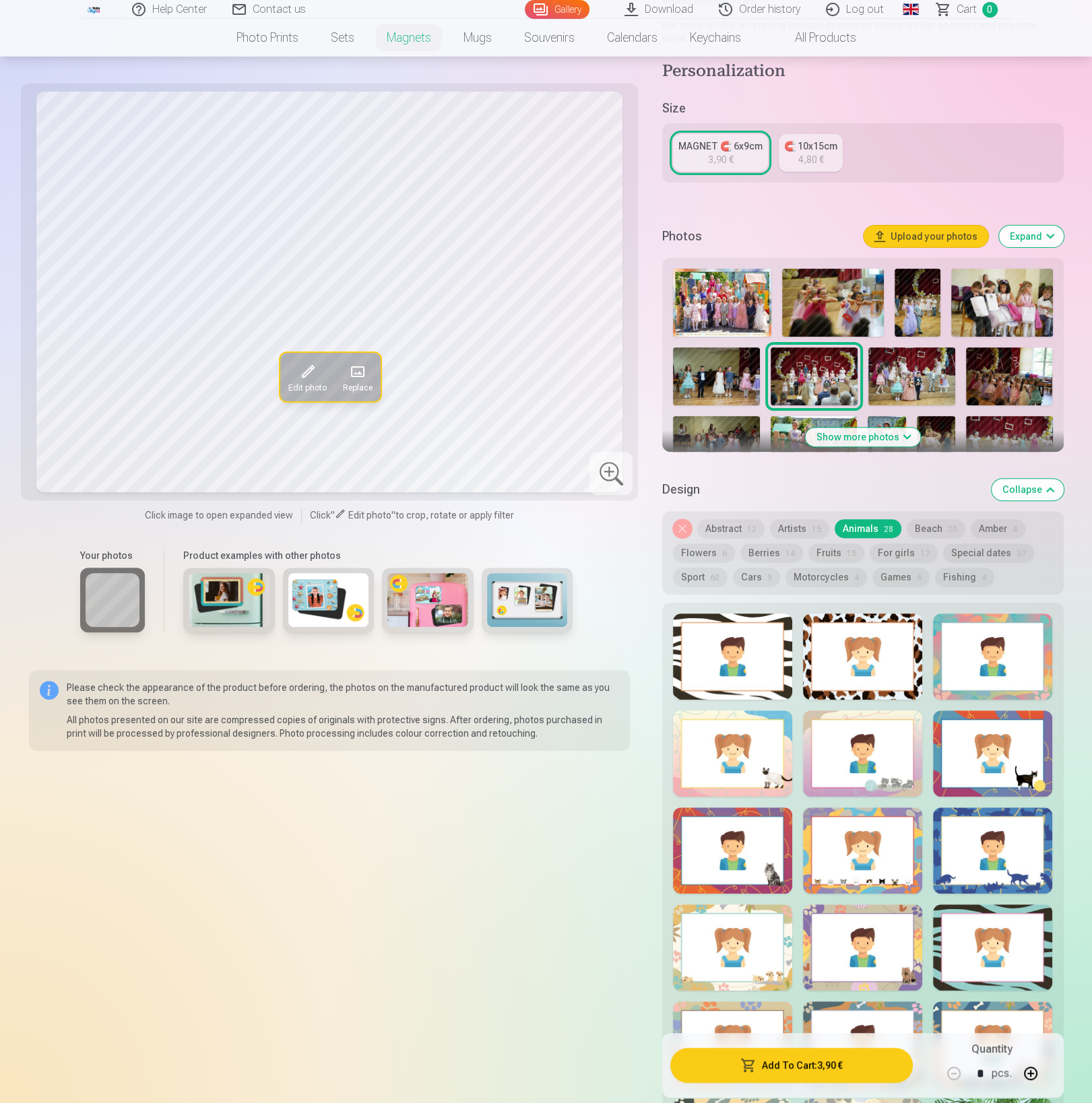
scroll to position [256, 0]
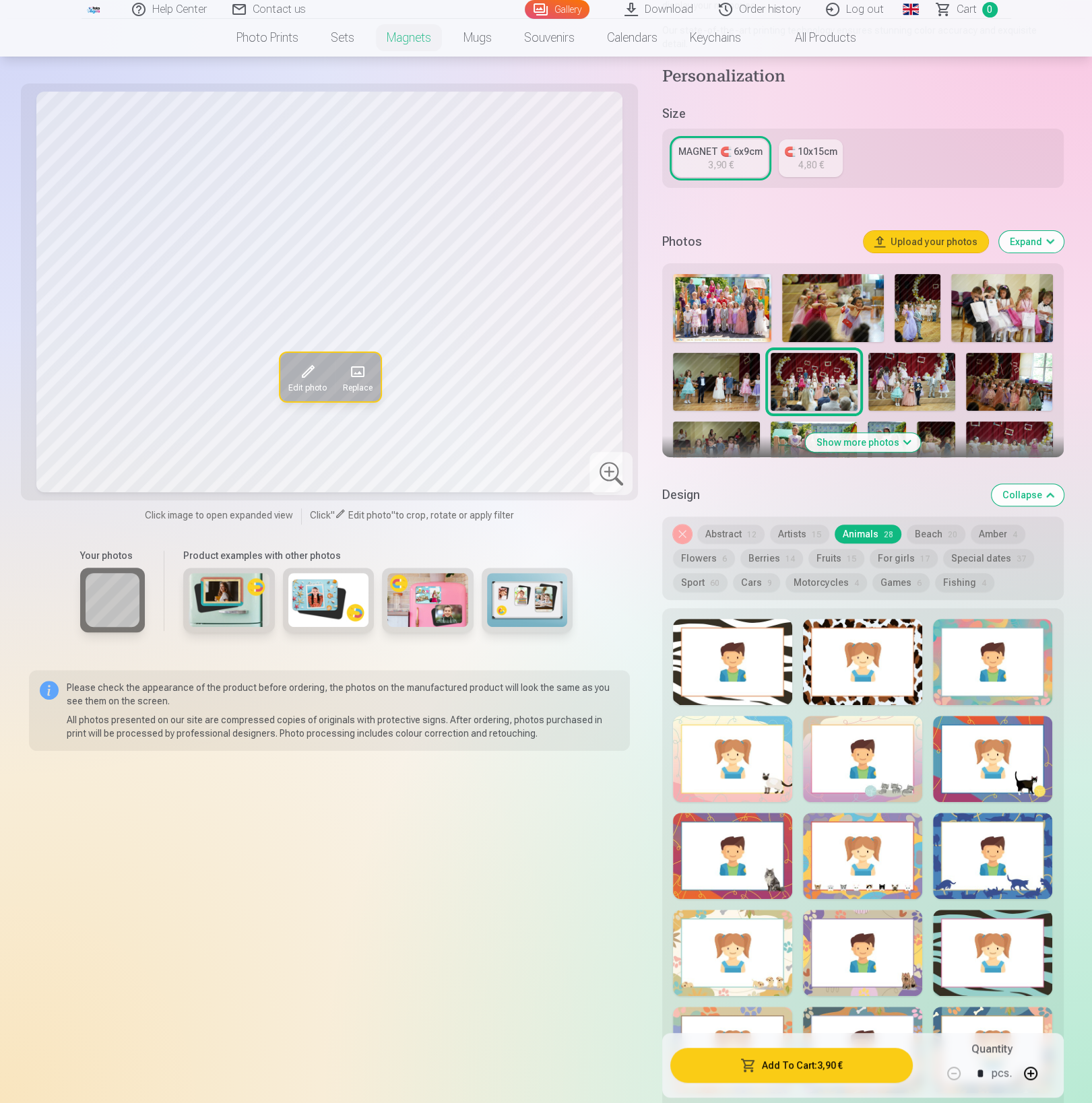
click at [791, 525] on button "Artists 15" at bounding box center [799, 534] width 60 height 19
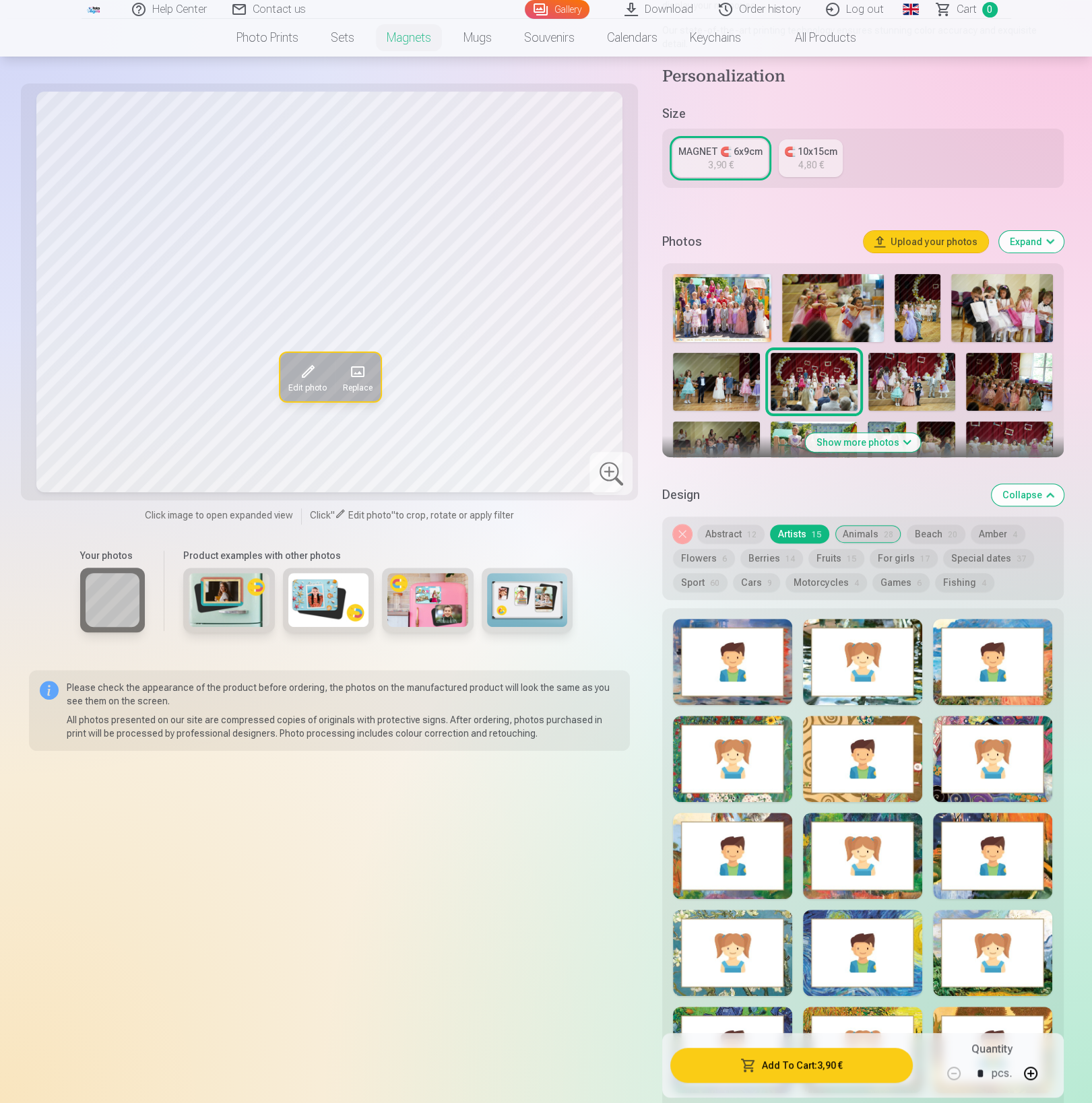
click at [738, 619] on div at bounding box center [732, 662] width 119 height 86
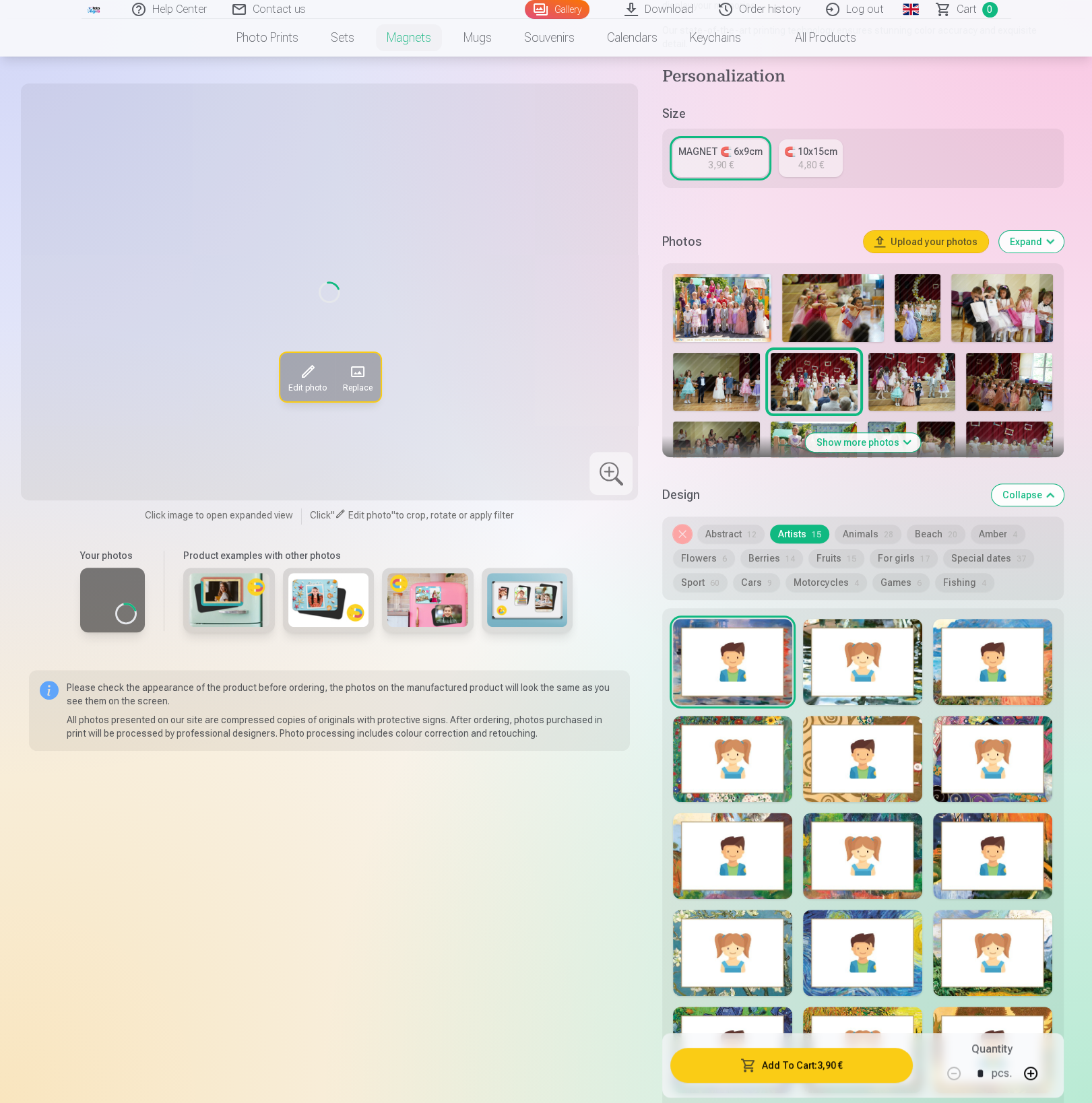
click at [860, 639] on div at bounding box center [863, 662] width 119 height 86
click at [983, 652] on div at bounding box center [993, 662] width 119 height 86
click at [728, 736] on div at bounding box center [732, 759] width 119 height 86
click at [878, 747] on div at bounding box center [863, 759] width 119 height 86
click at [999, 744] on div at bounding box center [993, 759] width 119 height 86
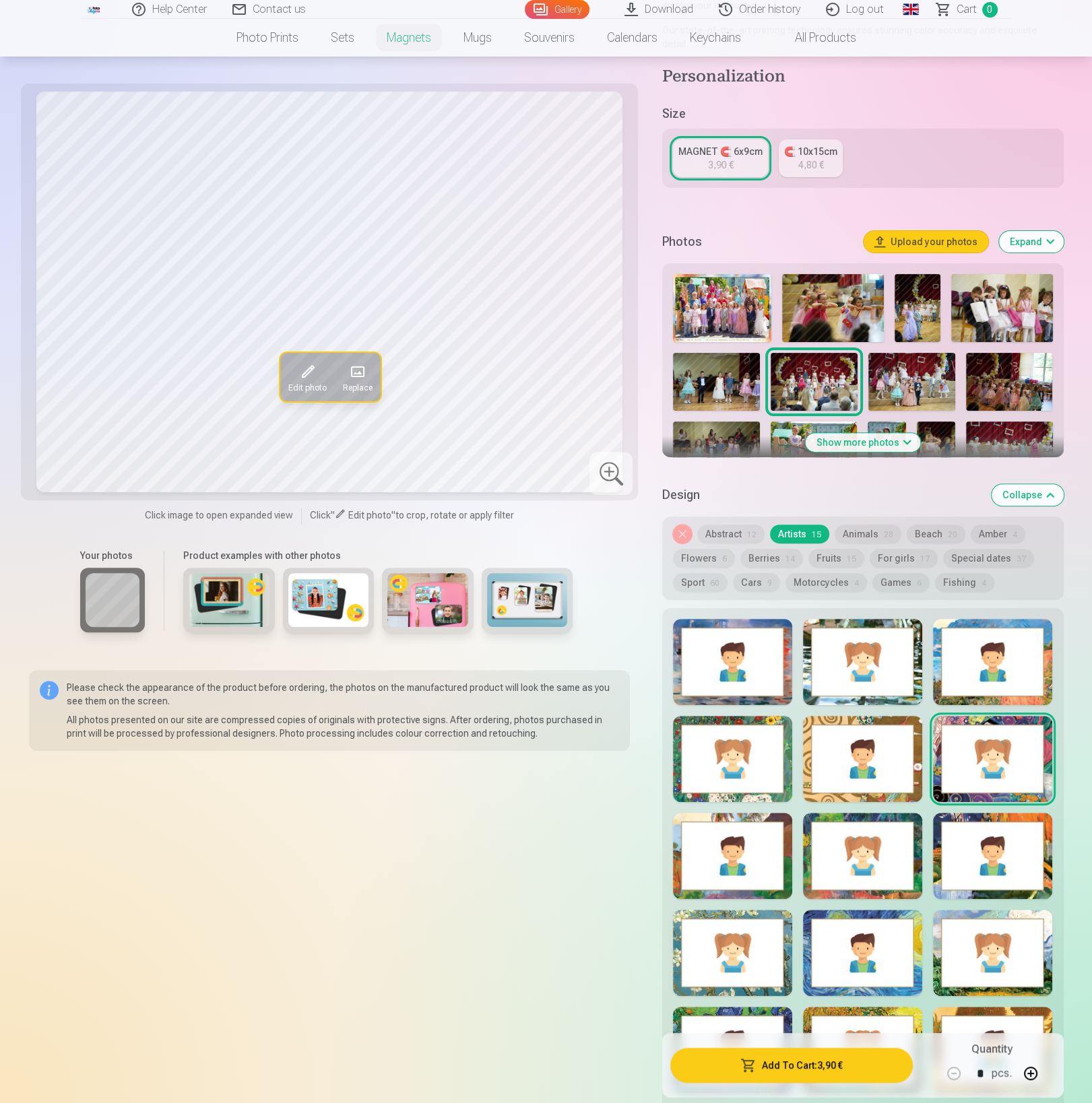
click at [776, 832] on div at bounding box center [732, 856] width 119 height 86
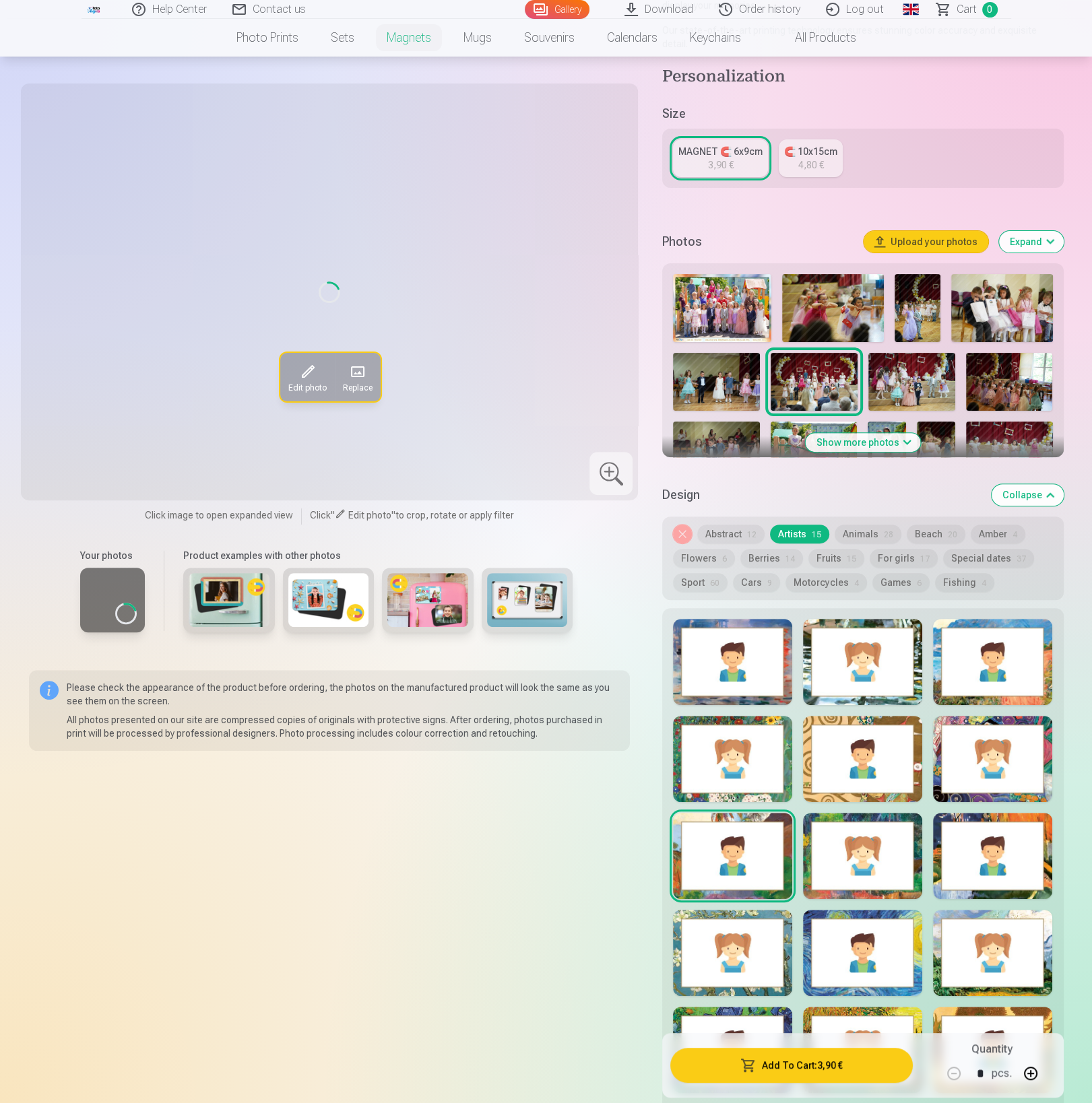
click at [858, 840] on div at bounding box center [863, 856] width 119 height 86
click at [980, 840] on div at bounding box center [993, 856] width 119 height 86
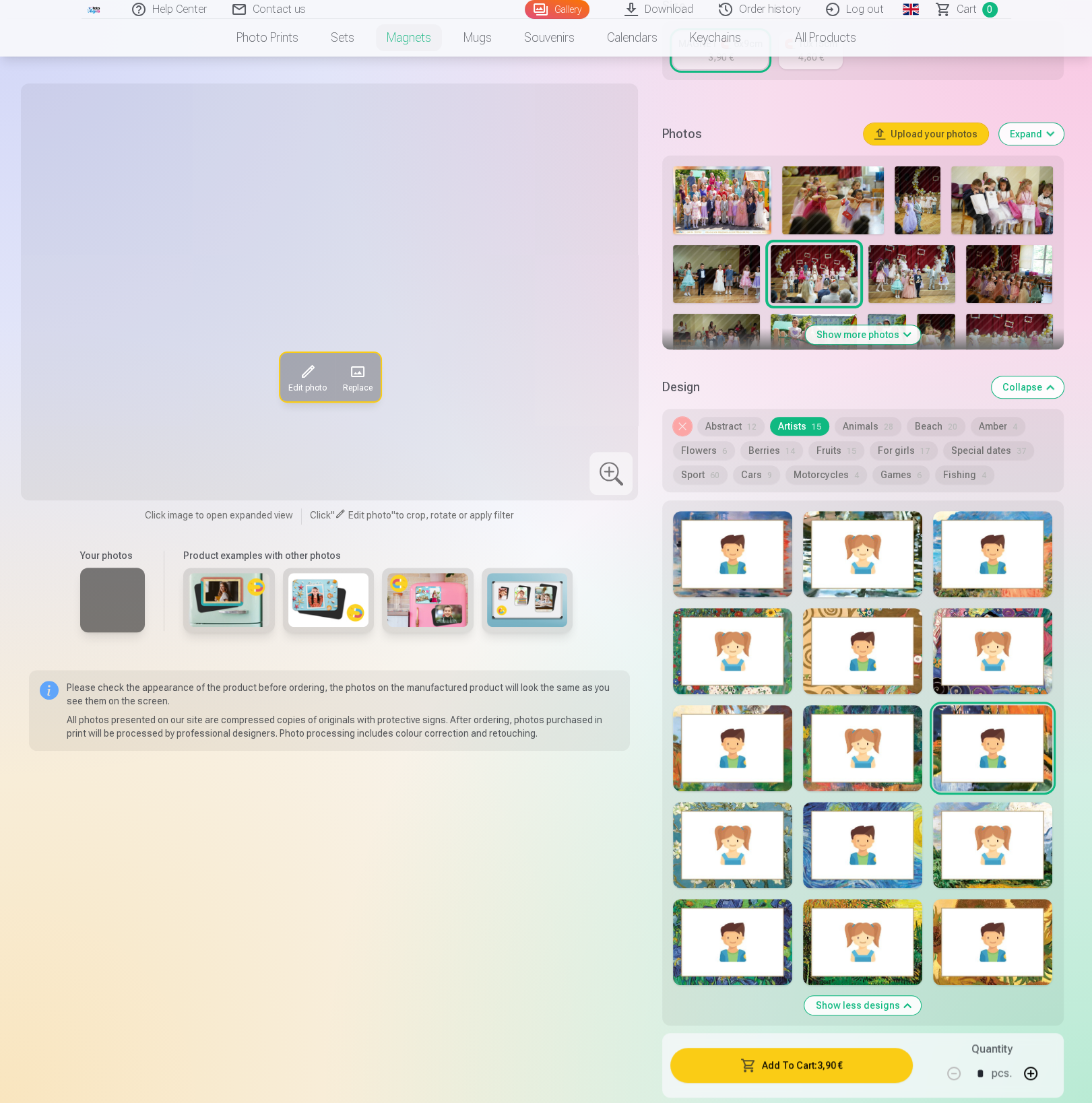
scroll to position [532, 0]
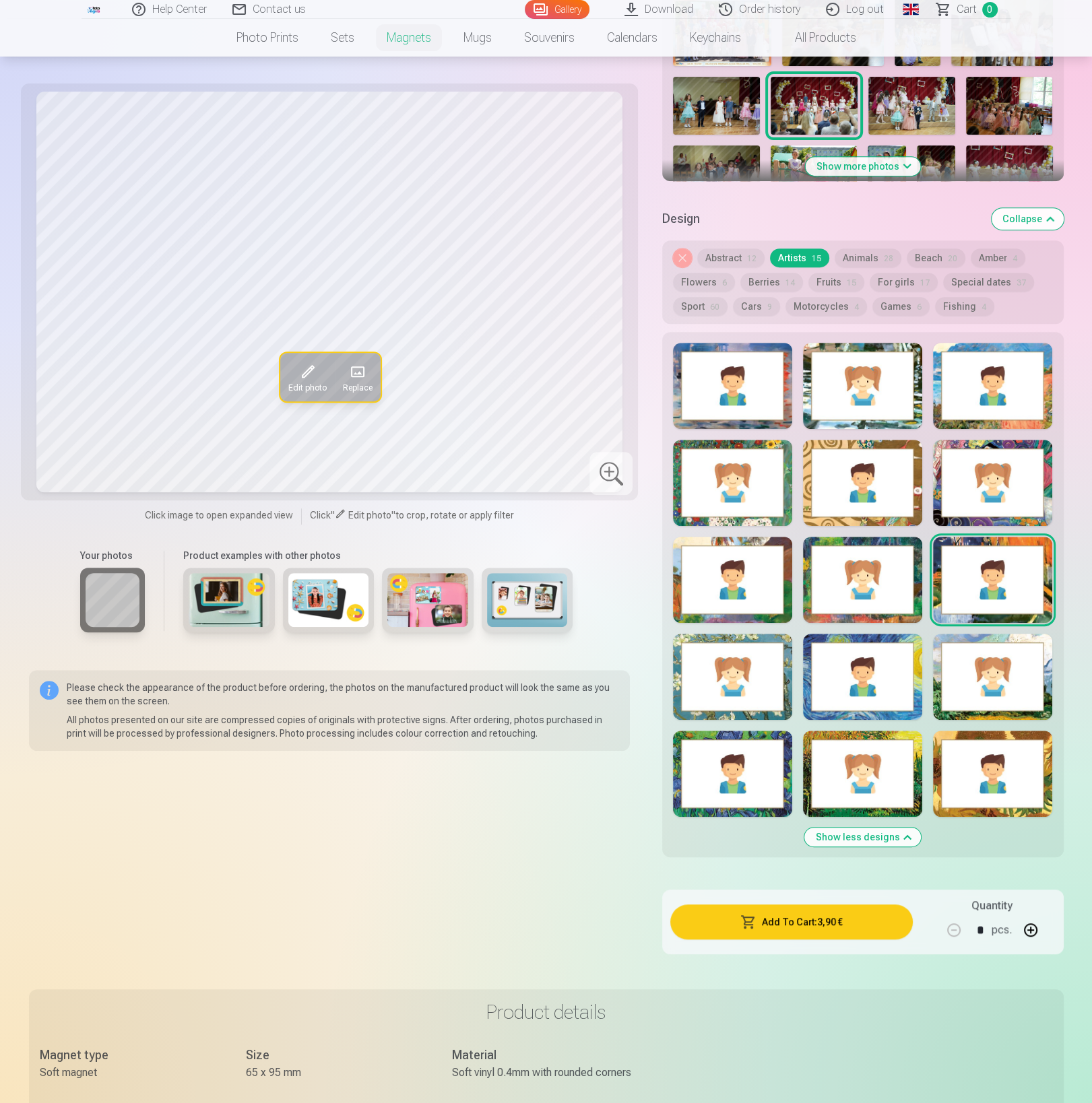
click at [739, 669] on div at bounding box center [732, 677] width 119 height 86
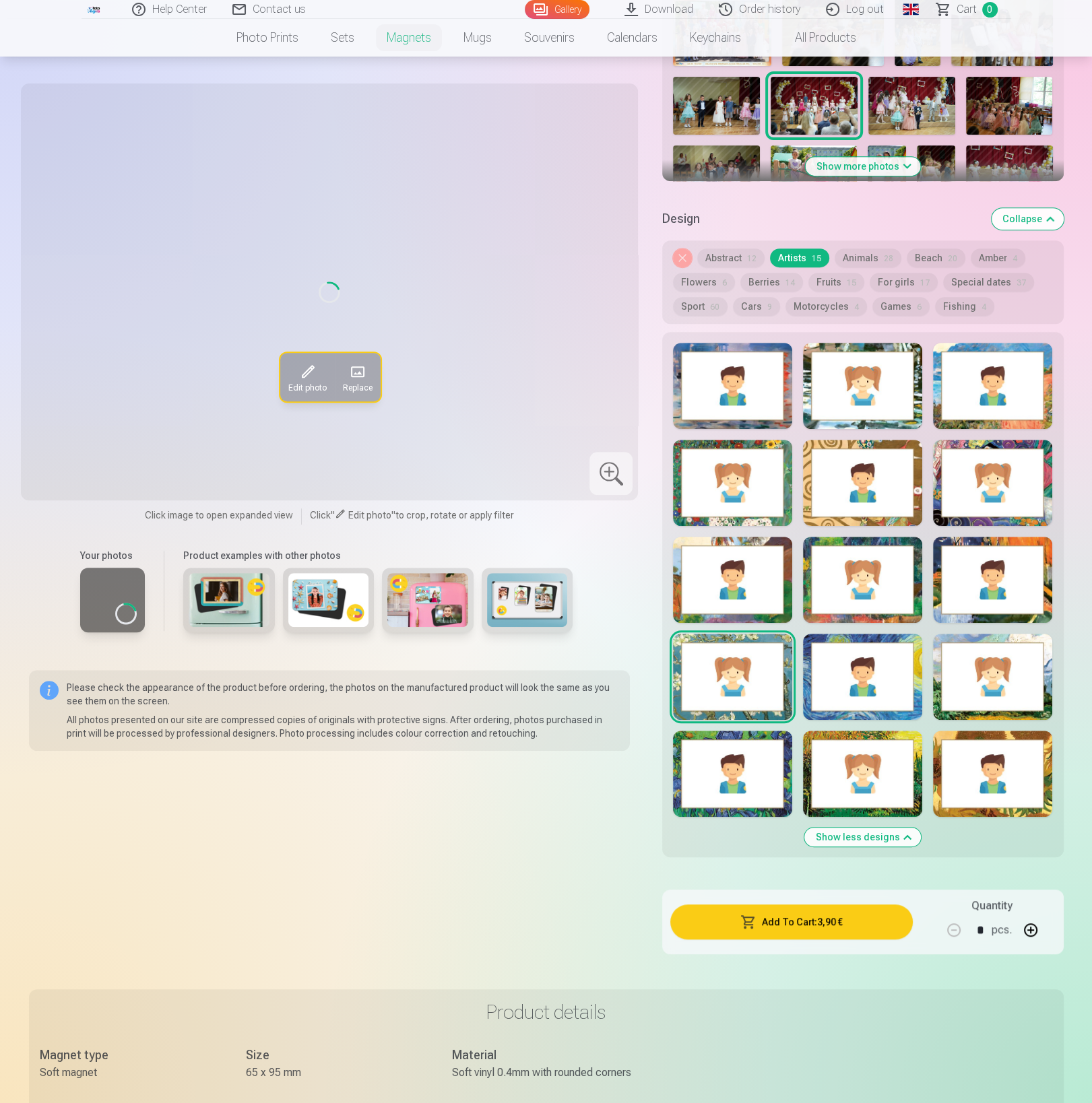
click at [859, 678] on div at bounding box center [863, 677] width 119 height 86
click at [961, 674] on div at bounding box center [993, 677] width 119 height 86
click at [715, 782] on div at bounding box center [732, 774] width 119 height 86
click at [895, 780] on div at bounding box center [863, 774] width 119 height 86
click at [984, 780] on div at bounding box center [993, 774] width 119 height 86
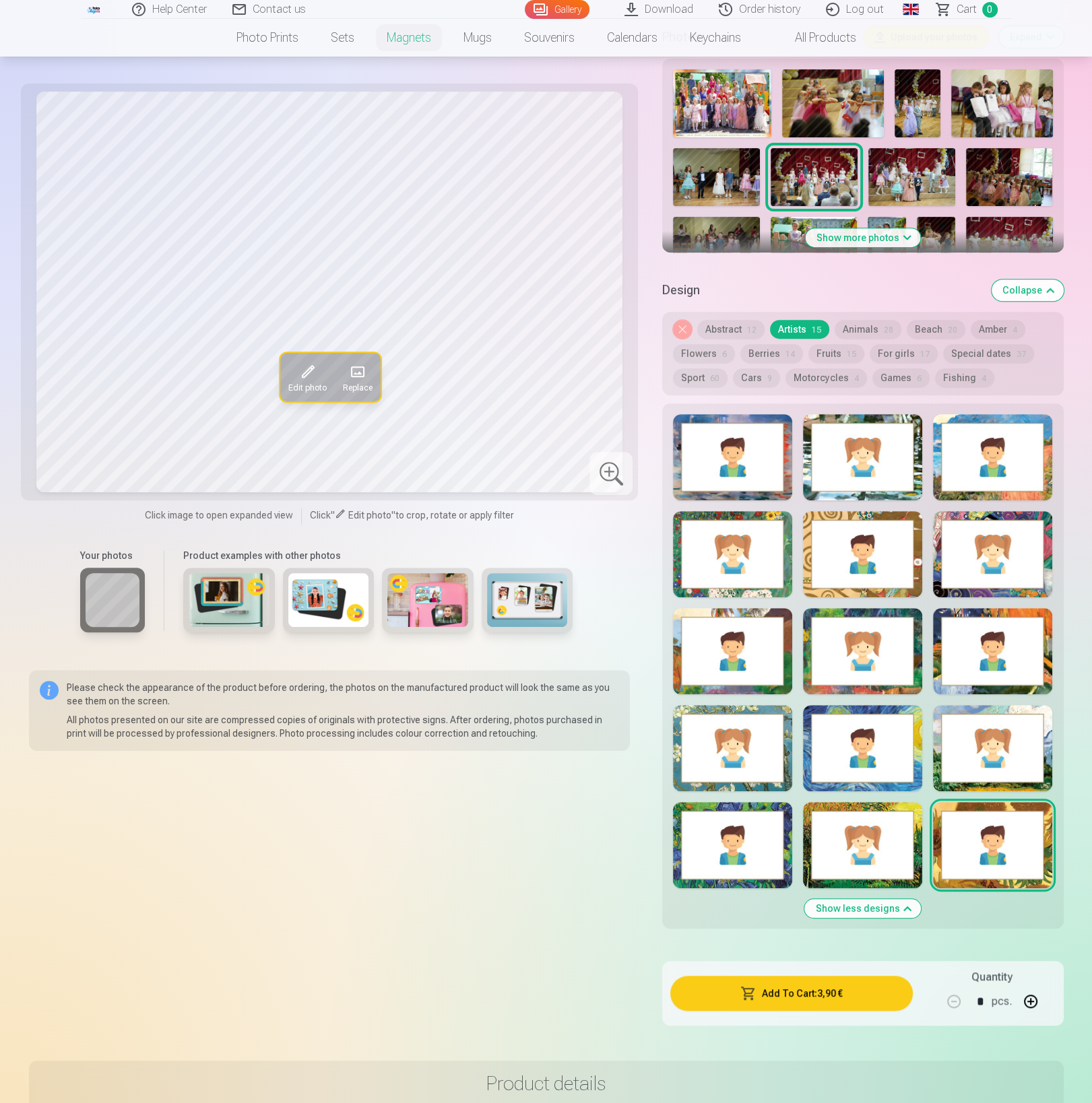
scroll to position [459, 0]
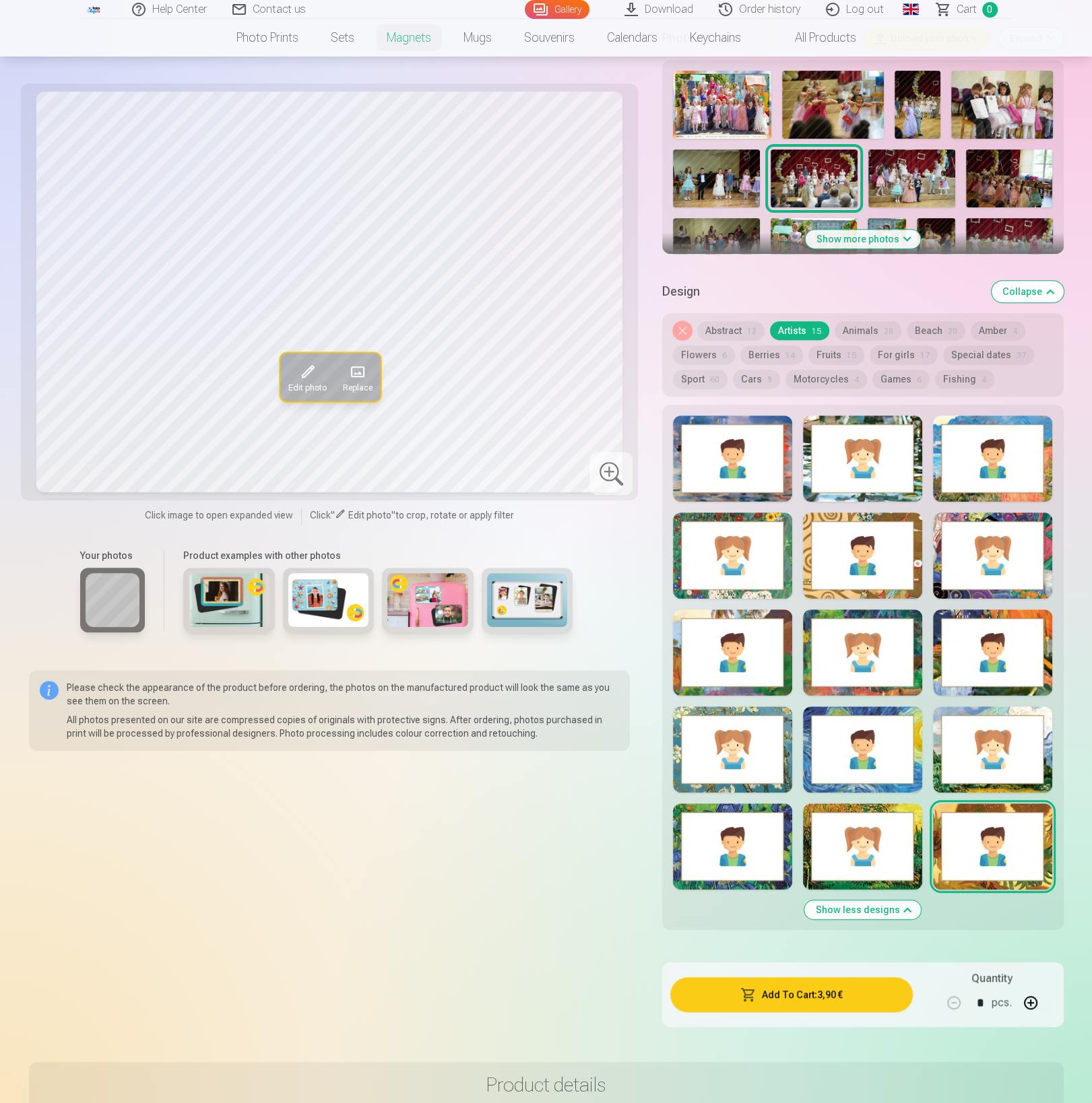
click at [867, 321] on button "Animals 28" at bounding box center [867, 331] width 66 height 19
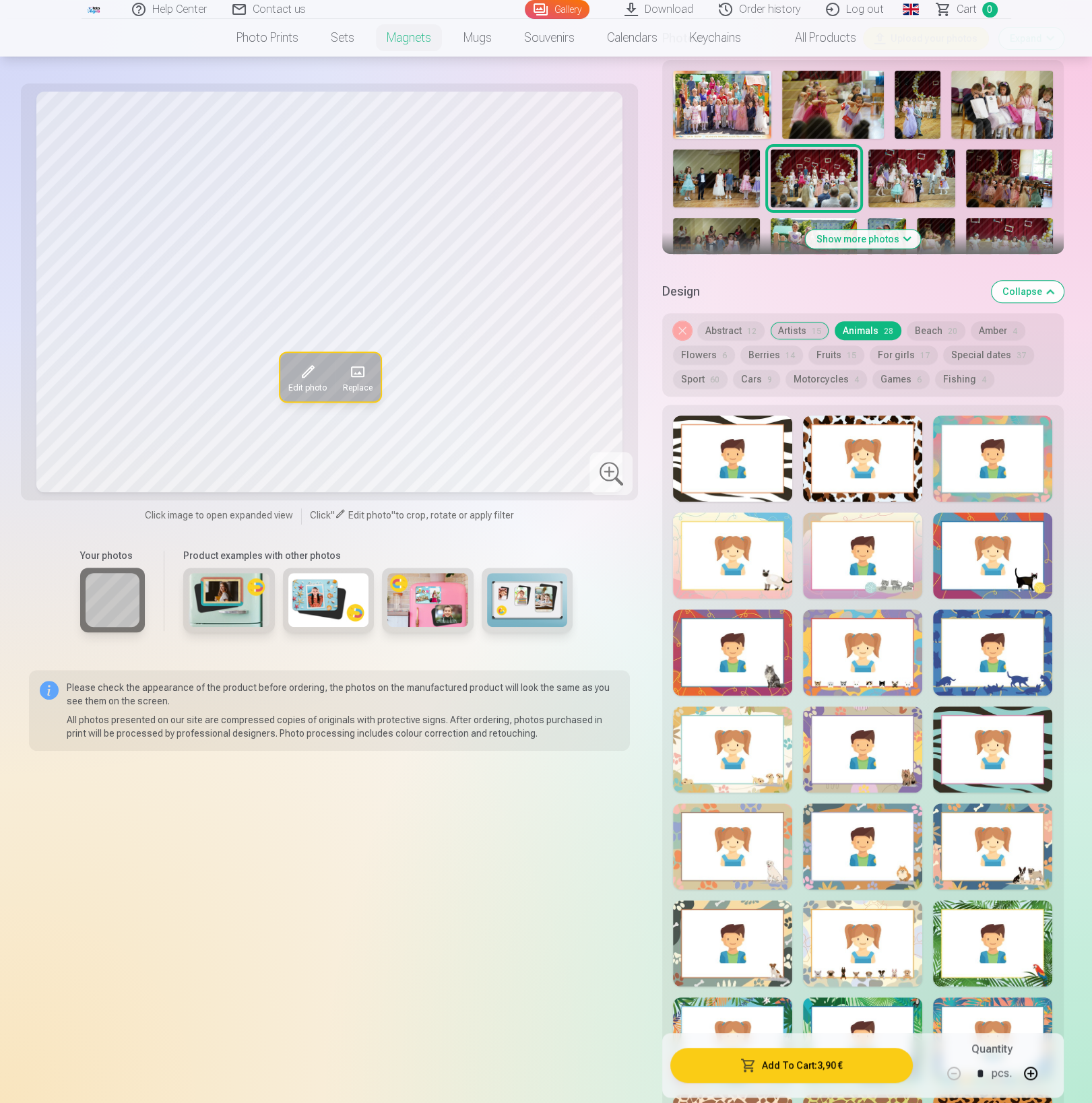
click at [747, 456] on div at bounding box center [732, 459] width 119 height 86
click at [822, 458] on div at bounding box center [863, 459] width 119 height 86
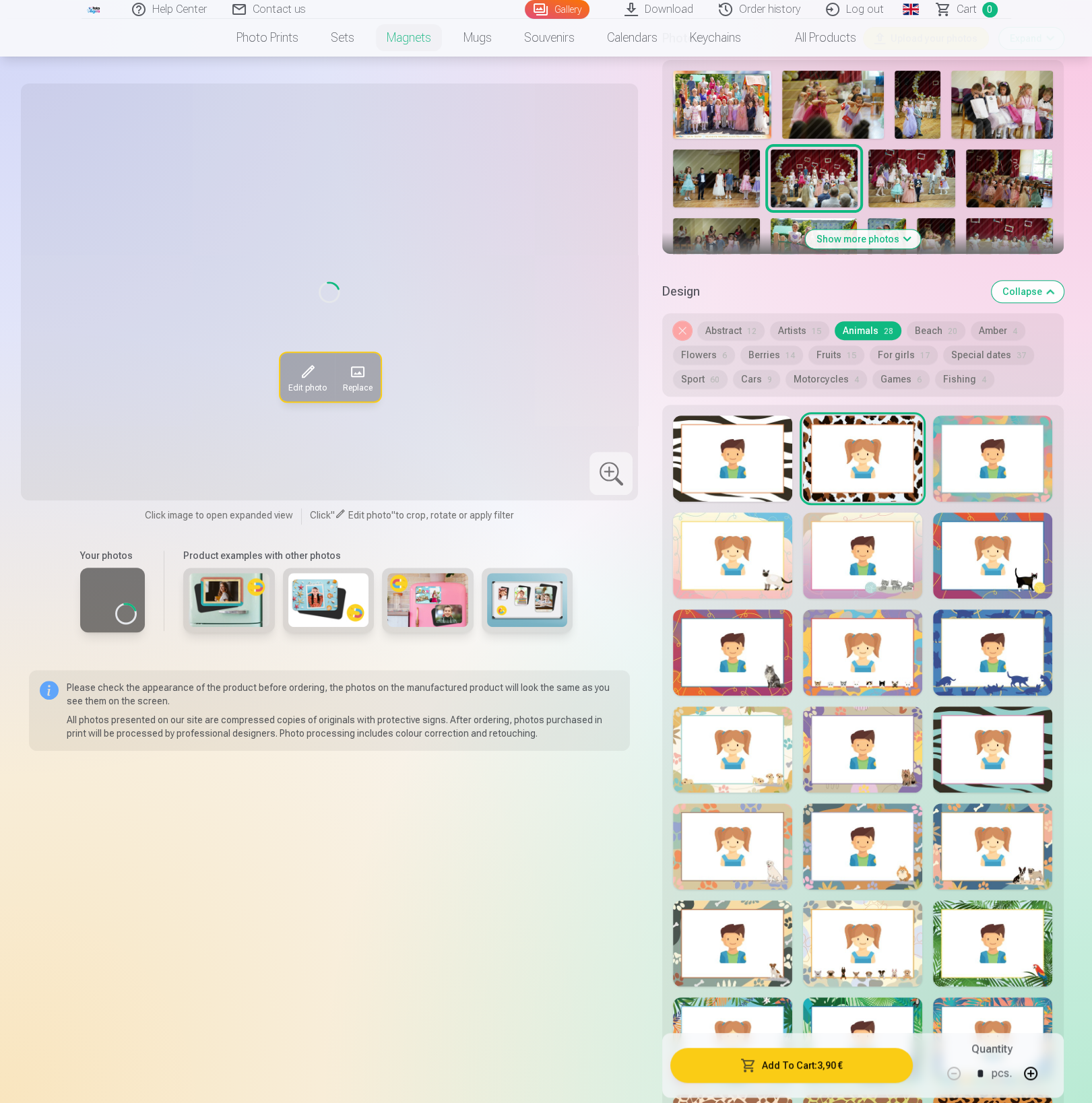
click at [966, 451] on div at bounding box center [993, 459] width 119 height 86
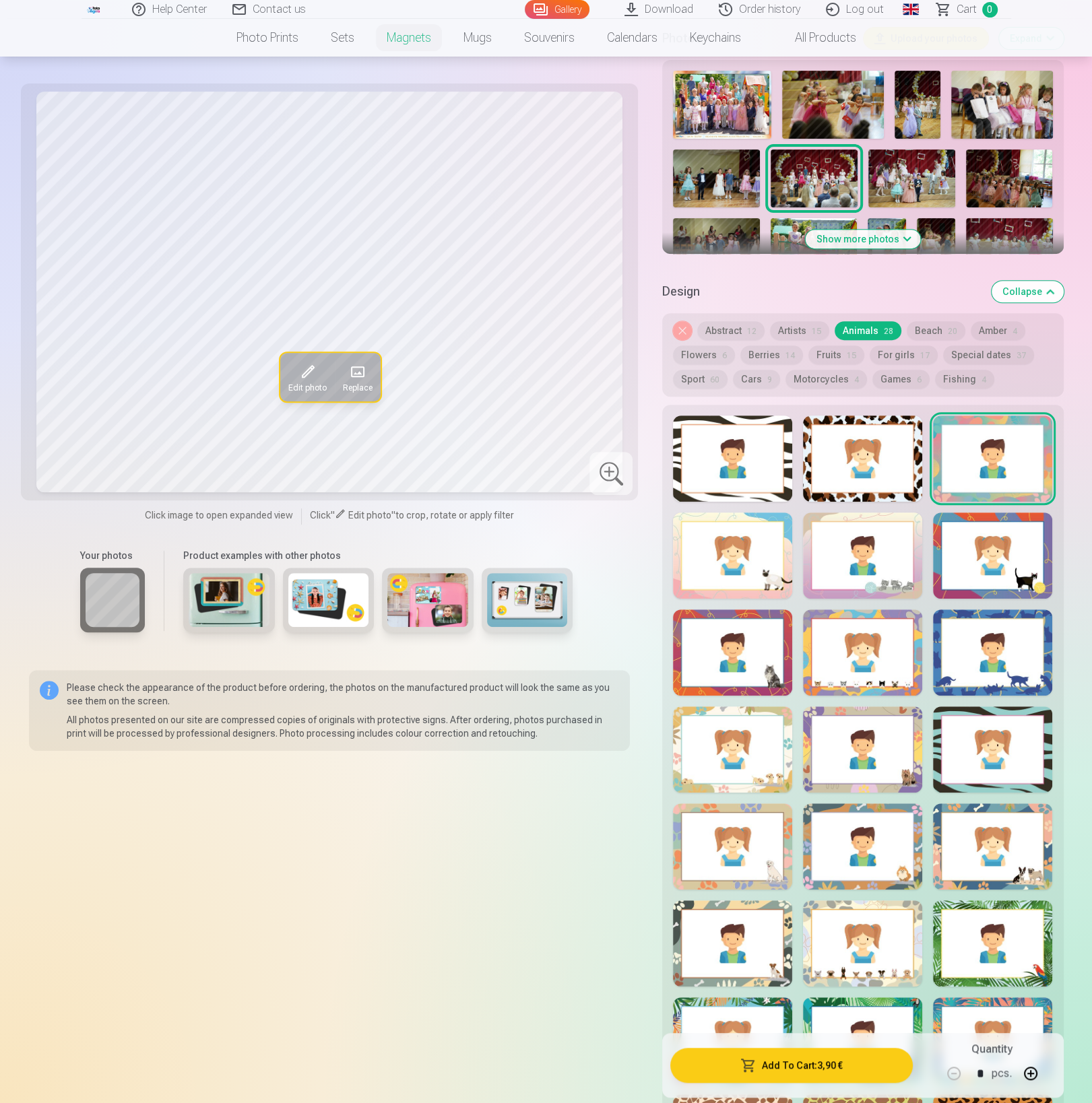
click at [962, 532] on div at bounding box center [993, 556] width 119 height 86
click at [869, 531] on div at bounding box center [863, 556] width 119 height 86
click at [745, 549] on div at bounding box center [732, 556] width 119 height 86
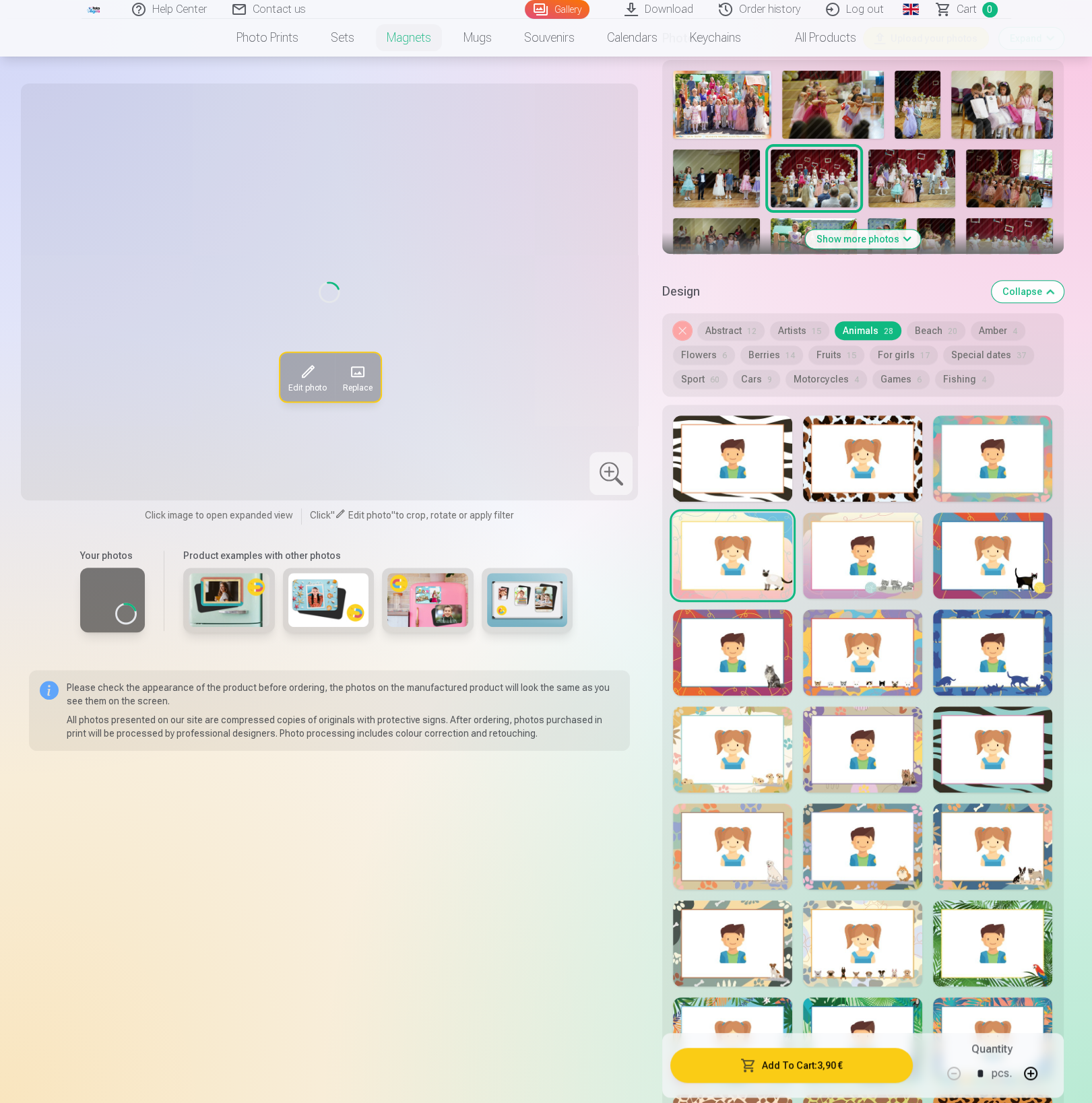
click at [739, 634] on div at bounding box center [732, 653] width 119 height 86
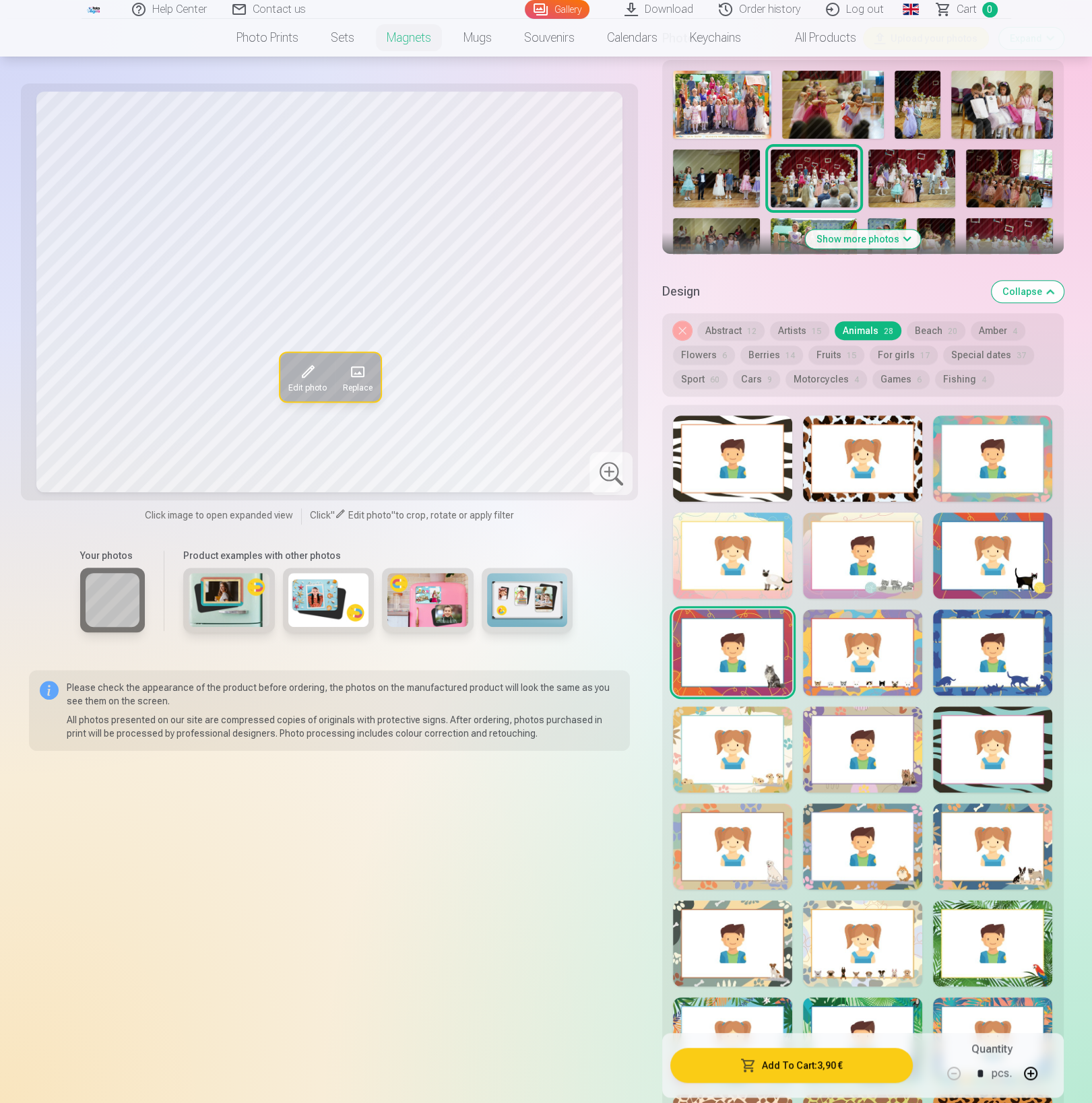
click at [847, 634] on div at bounding box center [863, 653] width 119 height 86
click at [997, 634] on div at bounding box center [993, 653] width 119 height 86
click at [984, 734] on div at bounding box center [993, 749] width 119 height 86
click at [851, 735] on div at bounding box center [863, 749] width 119 height 86
click at [737, 735] on div at bounding box center [732, 749] width 119 height 86
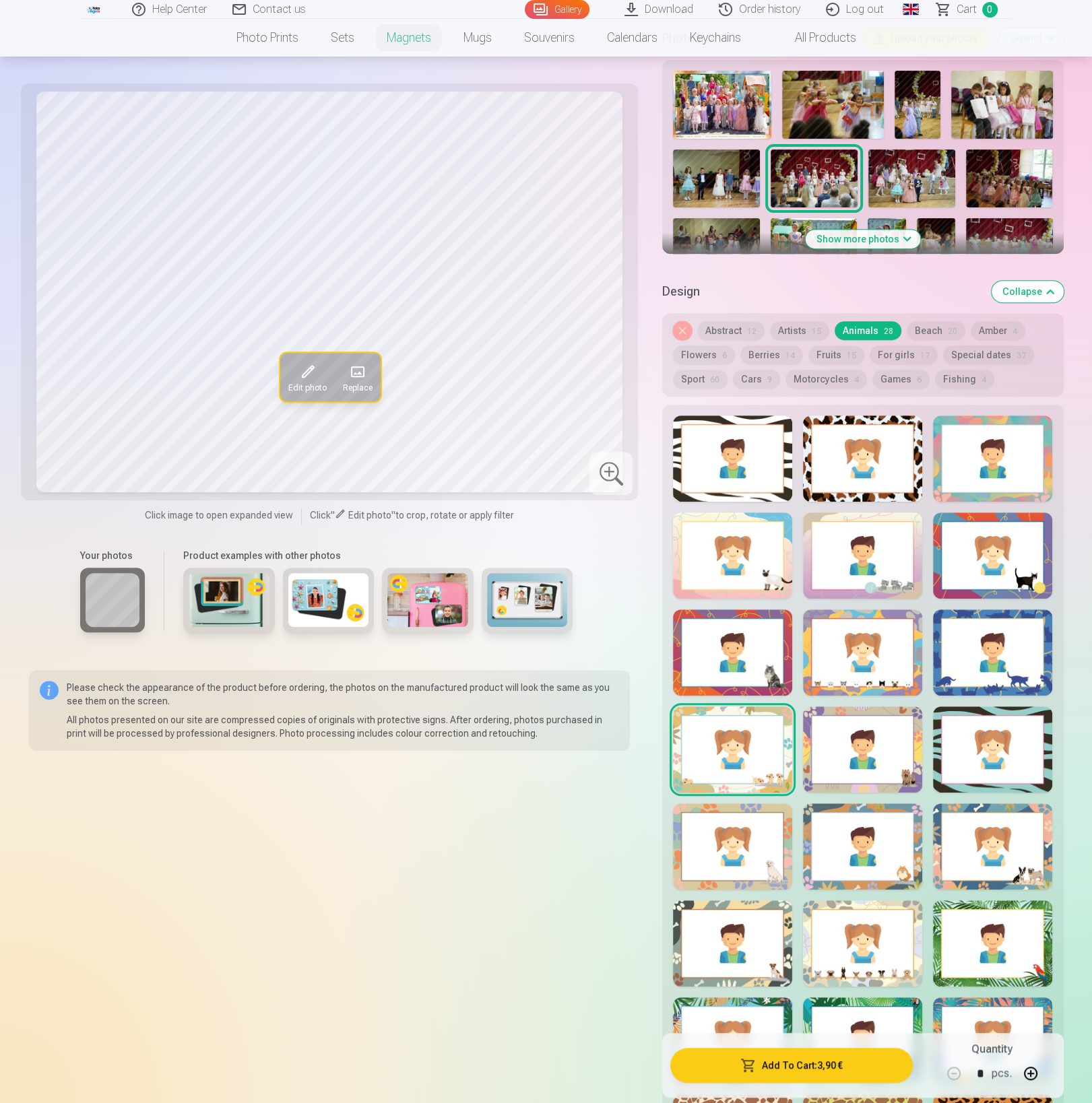
click at [745, 819] on div at bounding box center [732, 847] width 119 height 86
click at [870, 819] on div at bounding box center [863, 847] width 119 height 86
click at [971, 831] on div at bounding box center [993, 847] width 119 height 86
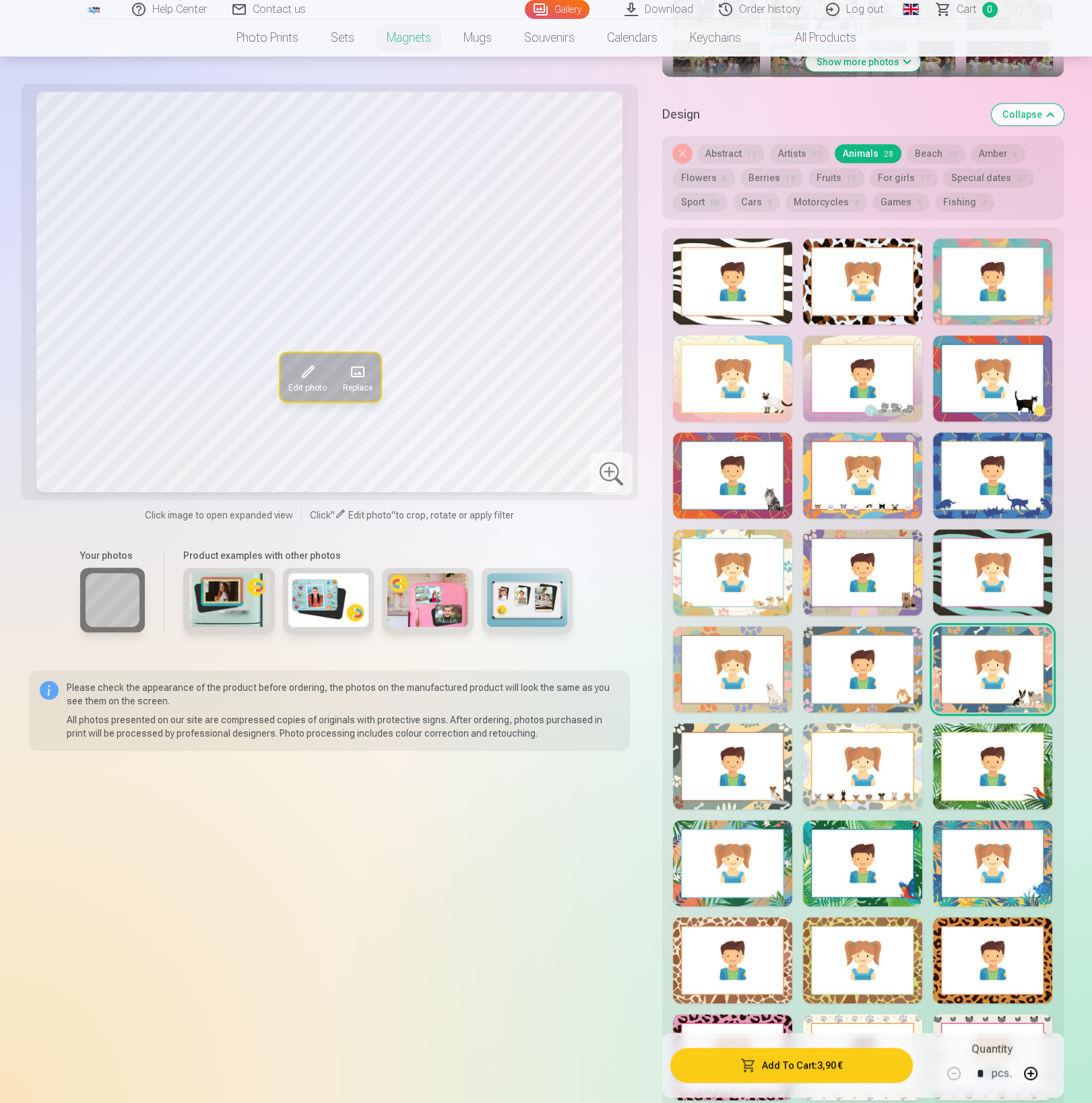
scroll to position [640, 0]
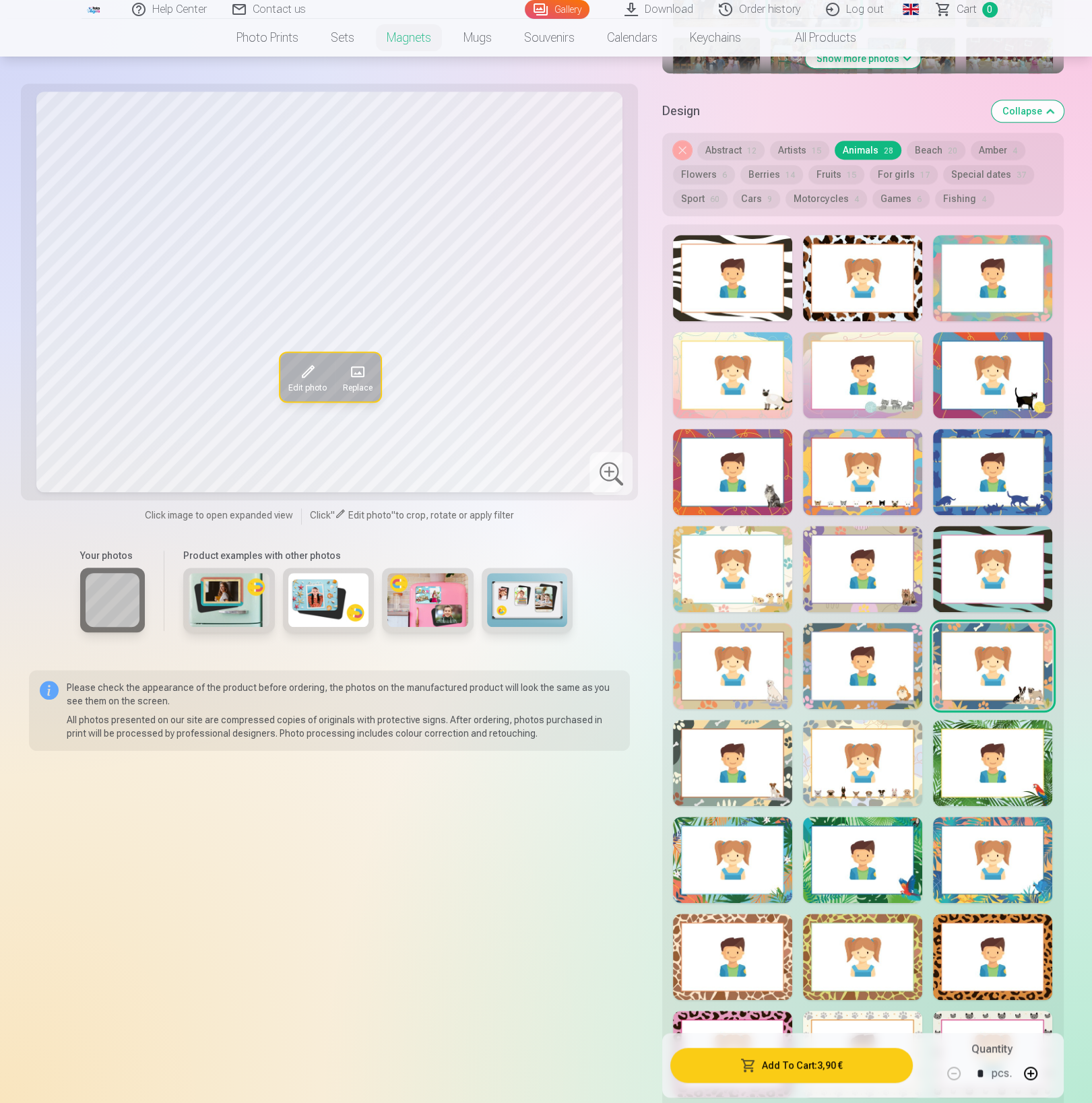
click at [749, 736] on div at bounding box center [732, 763] width 119 height 86
click at [870, 745] on div at bounding box center [863, 763] width 119 height 86
click at [975, 746] on div at bounding box center [993, 763] width 119 height 86
click at [747, 839] on div at bounding box center [732, 860] width 119 height 86
click at [836, 840] on div at bounding box center [863, 860] width 119 height 86
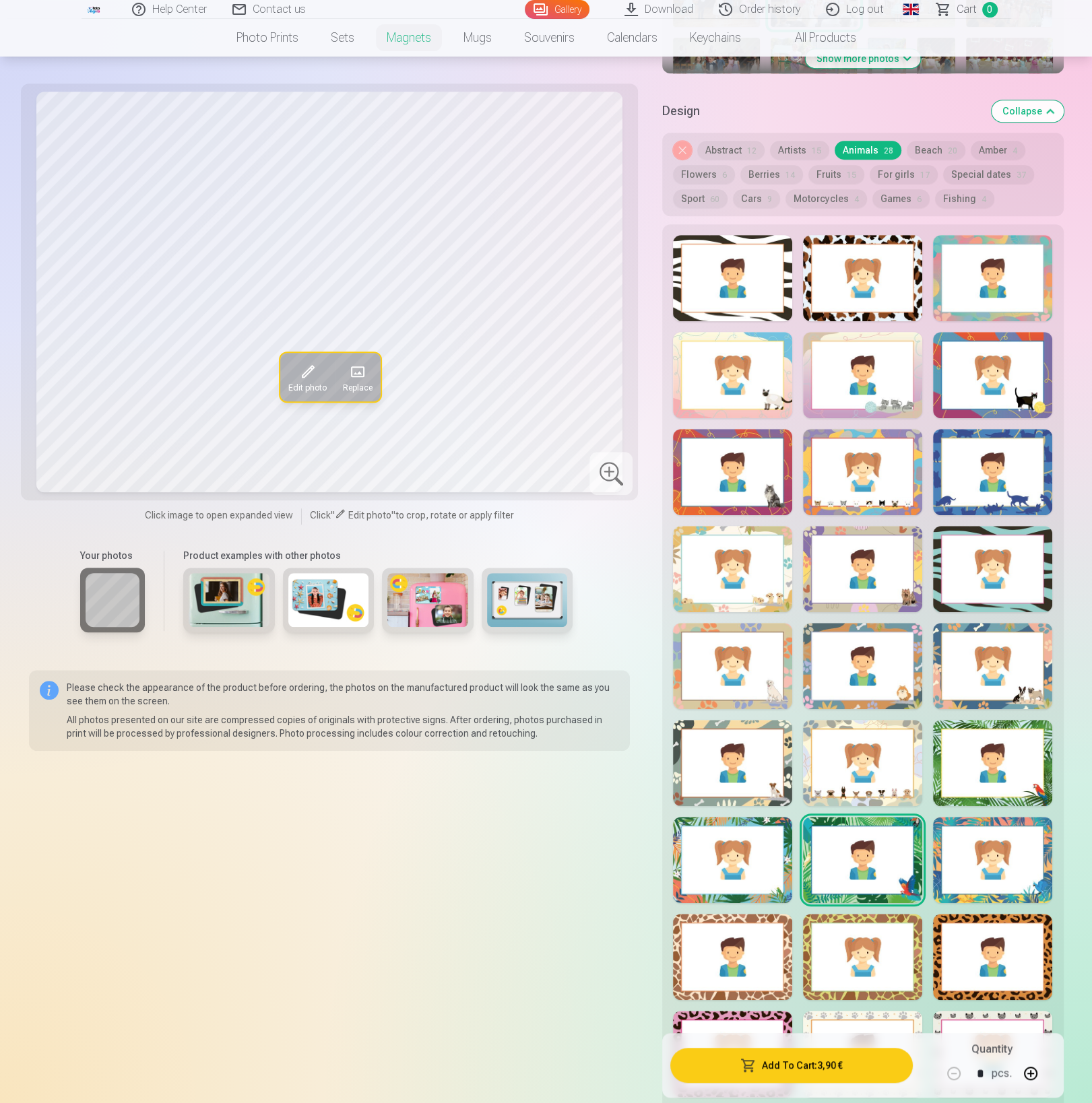
click at [974, 840] on div at bounding box center [993, 860] width 119 height 86
click at [736, 943] on div at bounding box center [732, 957] width 119 height 86
click at [869, 942] on div at bounding box center [863, 957] width 119 height 86
click at [983, 942] on div at bounding box center [993, 957] width 119 height 86
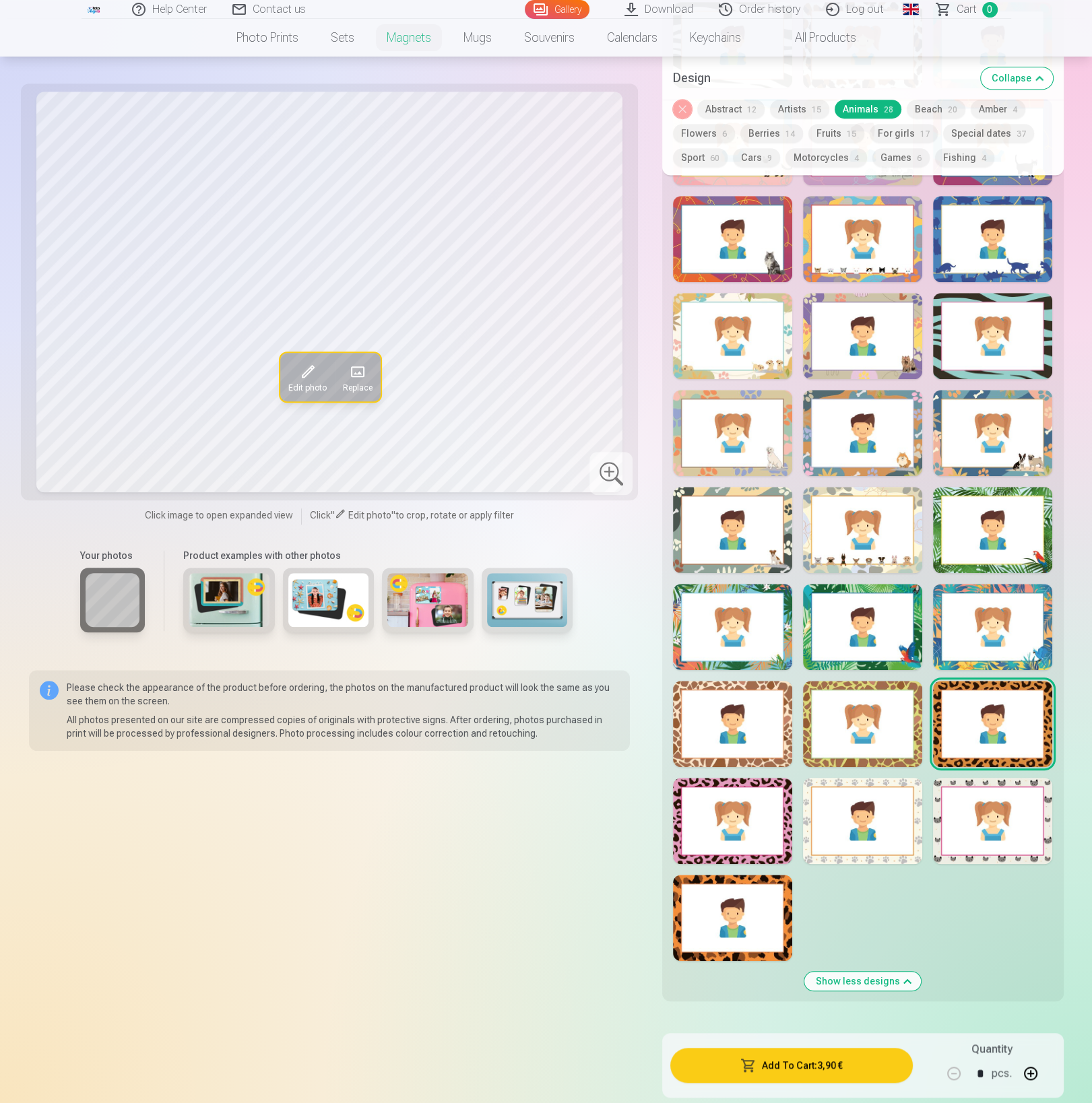
scroll to position [991, 0]
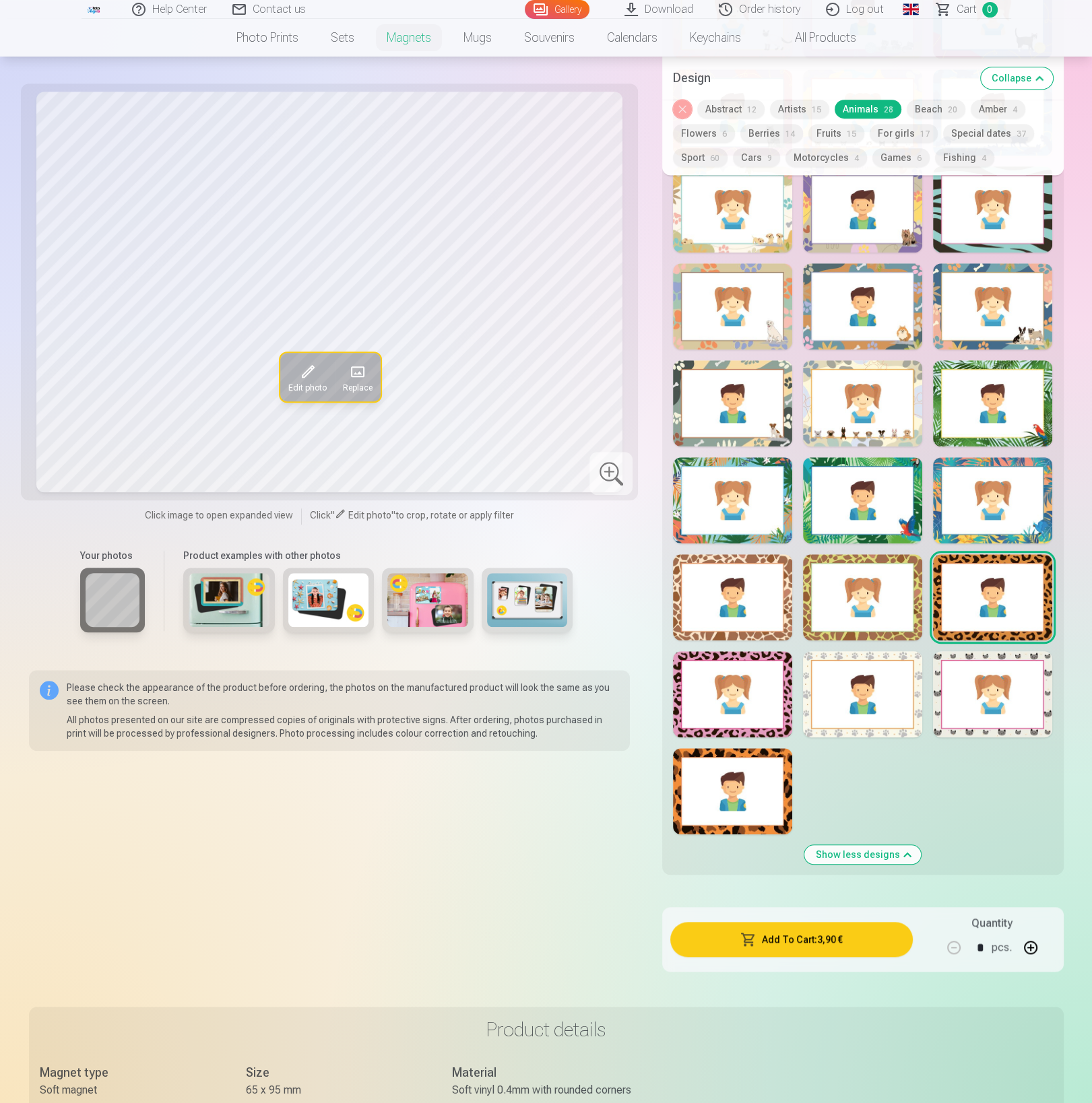
click at [749, 708] on div at bounding box center [732, 695] width 119 height 86
click at [819, 707] on div at bounding box center [863, 695] width 119 height 86
click at [1001, 705] on div at bounding box center [993, 695] width 119 height 86
click at [750, 774] on div at bounding box center [732, 791] width 119 height 86
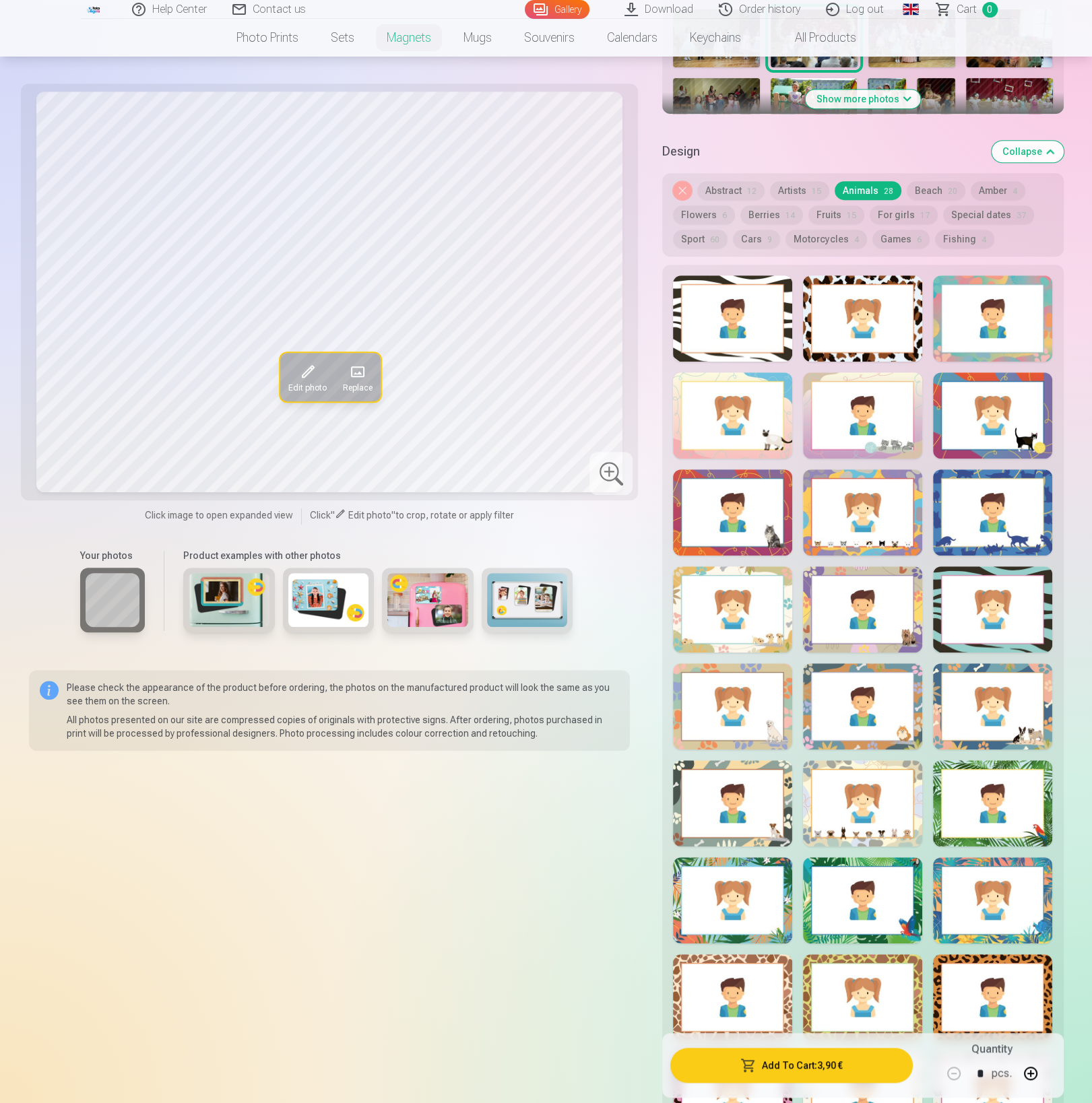
scroll to position [595, 0]
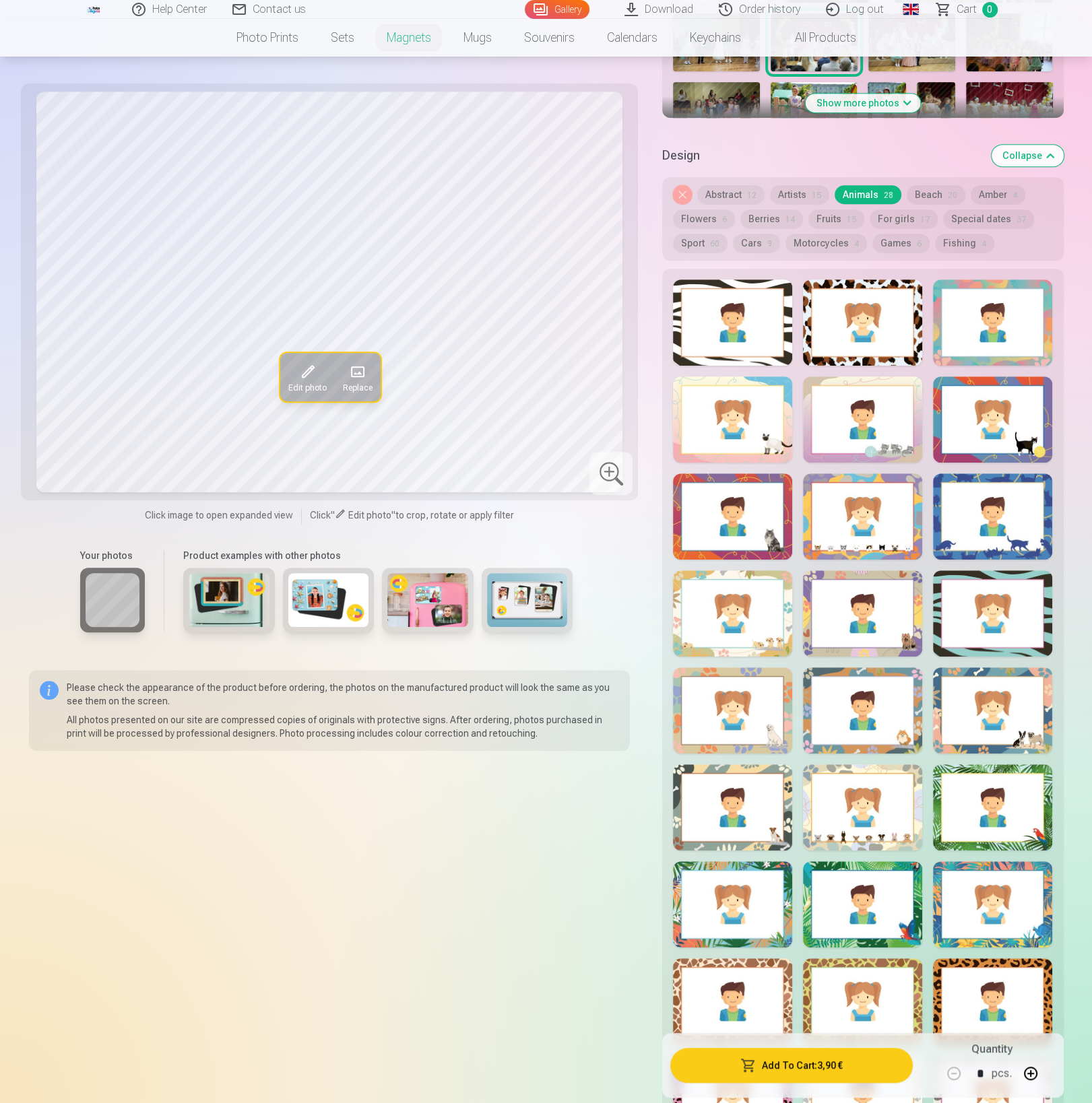
click at [979, 185] on button "Amber 4" at bounding box center [998, 195] width 55 height 19
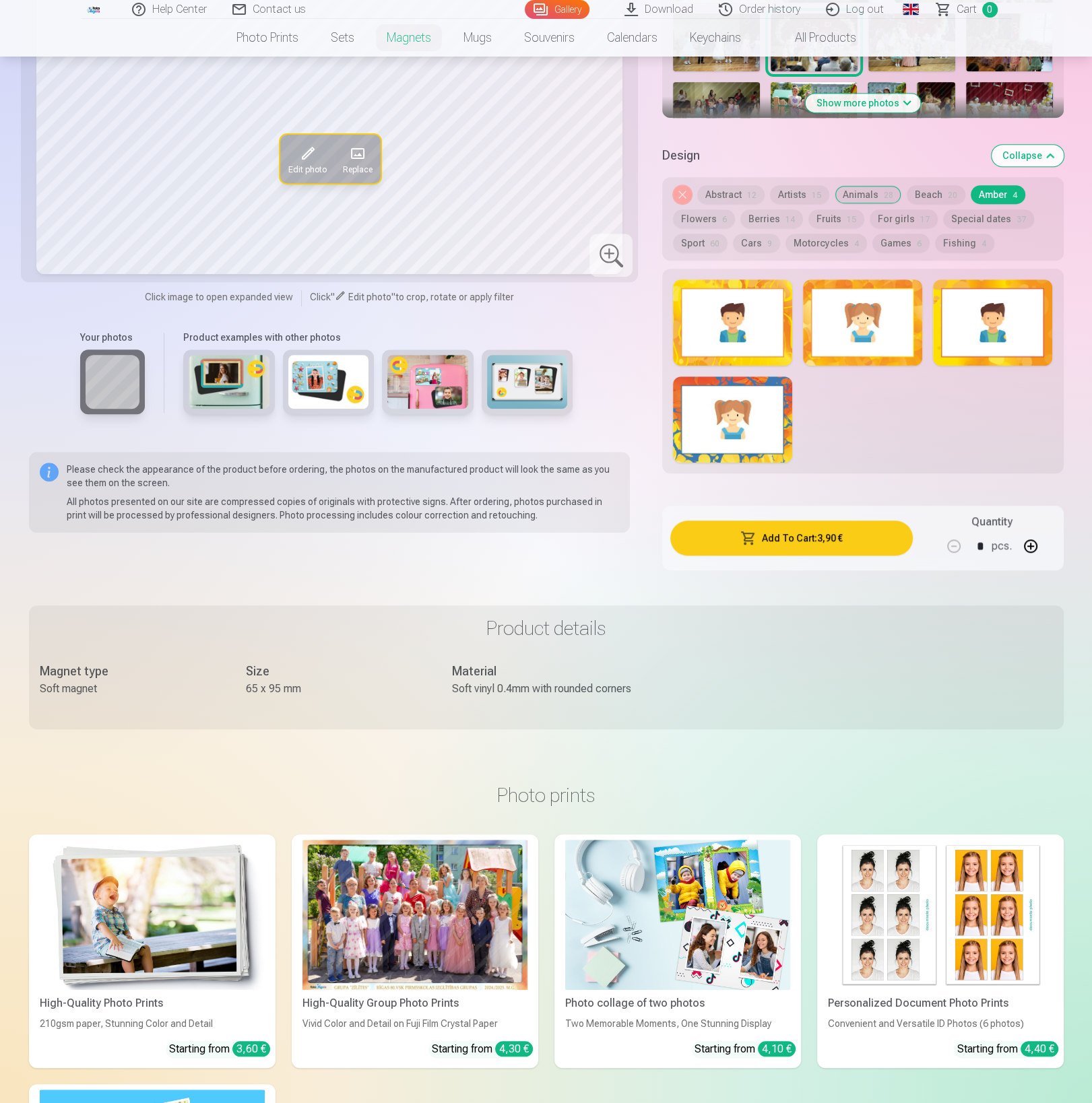
click at [721, 321] on div at bounding box center [732, 323] width 119 height 86
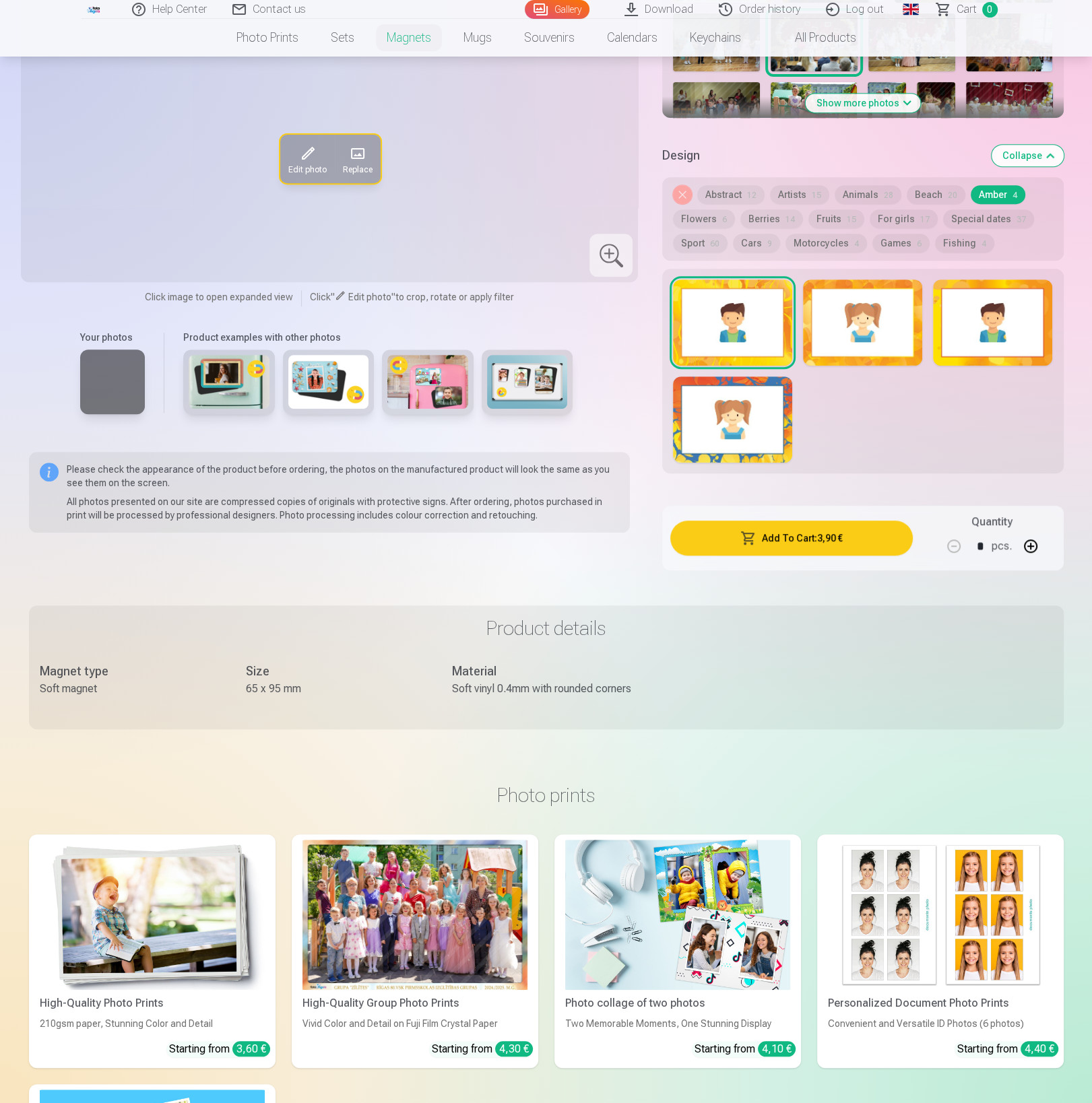
click at [856, 323] on div at bounding box center [863, 323] width 119 height 86
click at [959, 319] on div at bounding box center [993, 323] width 119 height 86
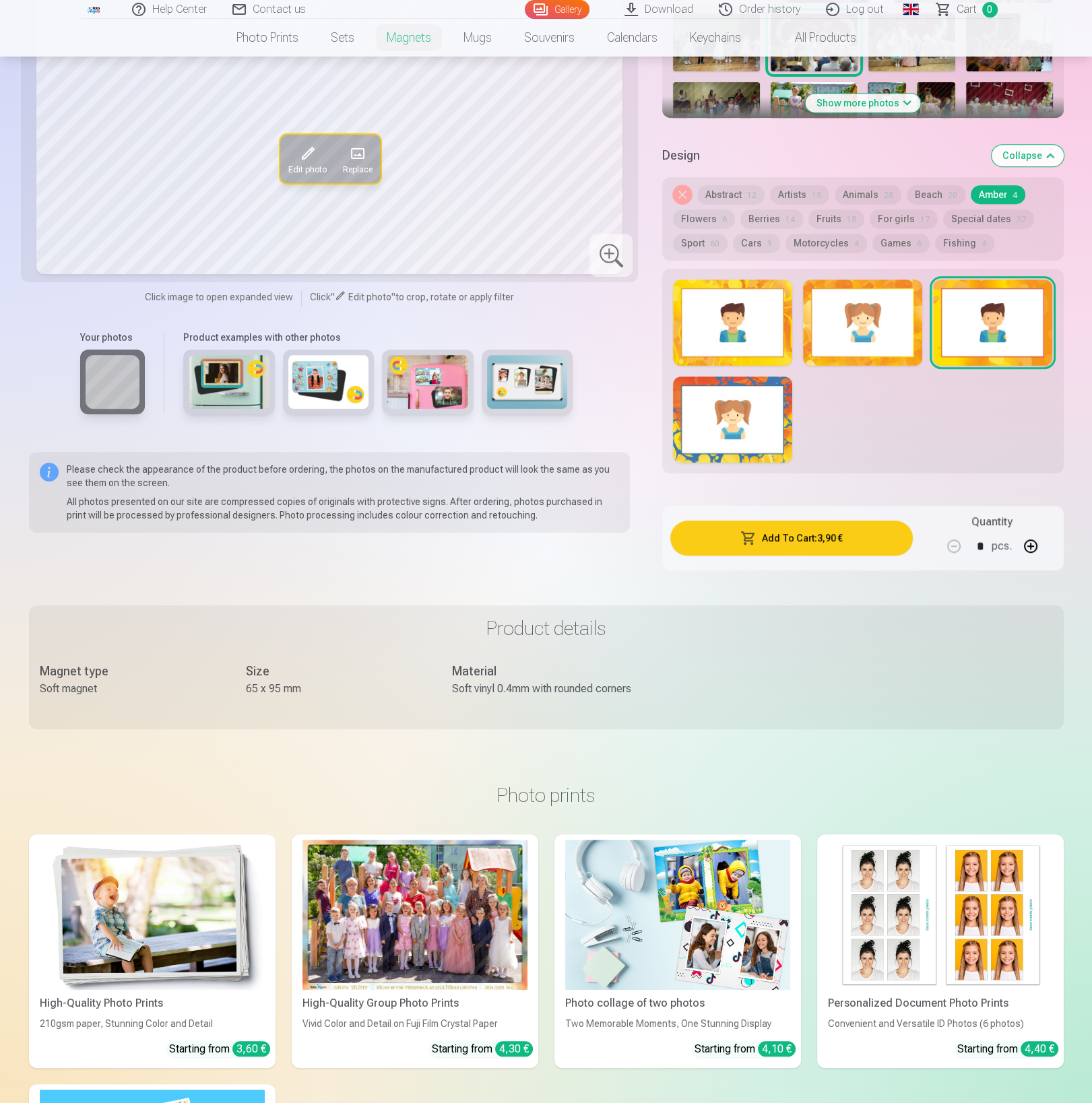
click at [719, 395] on div at bounding box center [732, 420] width 119 height 86
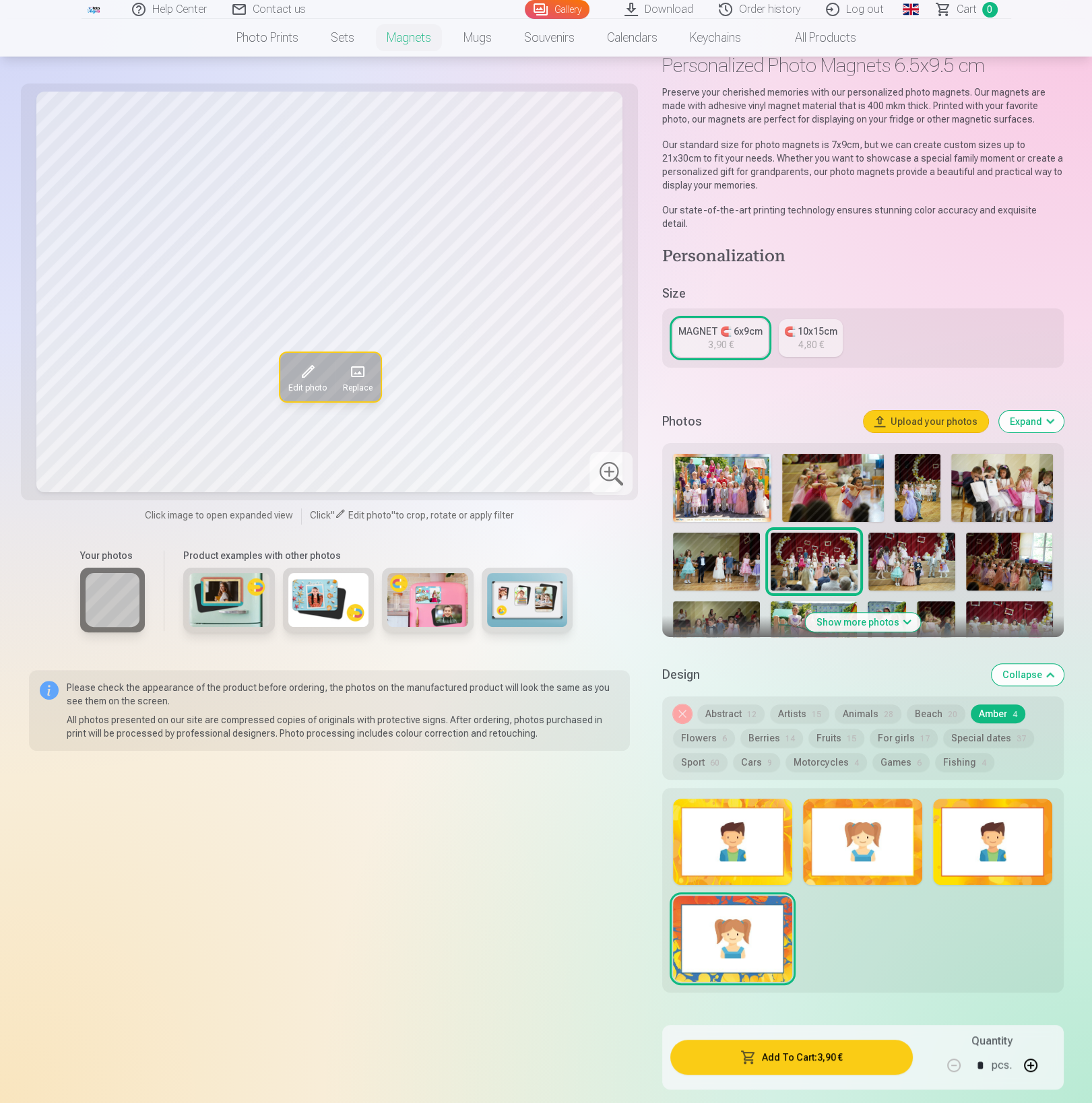
scroll to position [0, 0]
